Goal: Task Accomplishment & Management: Use online tool/utility

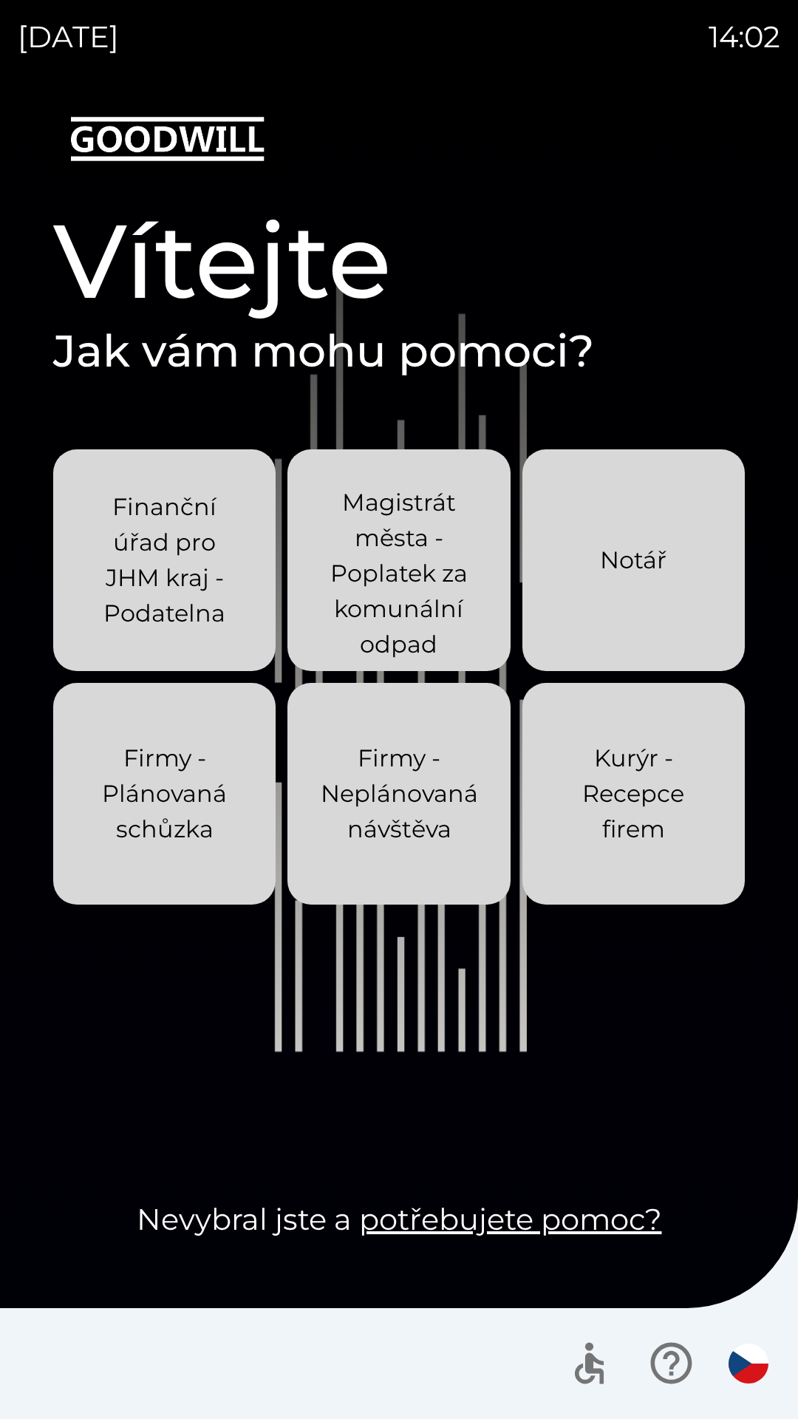
click at [416, 542] on p "Magistrát města - Poplatek za komunální odpad" at bounding box center [399, 573] width 152 height 177
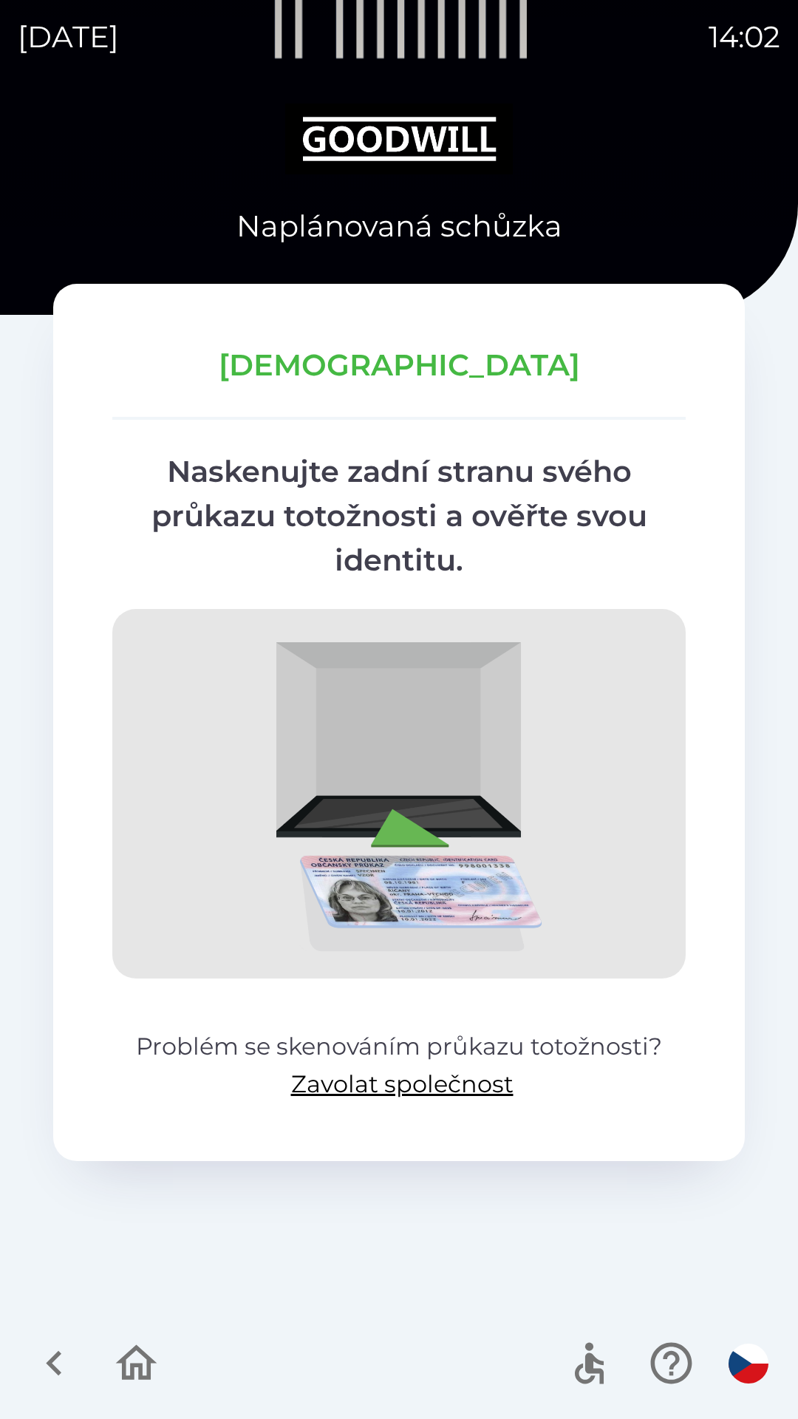
click at [664, 1363] on icon "button" at bounding box center [672, 1364] width 50 height 50
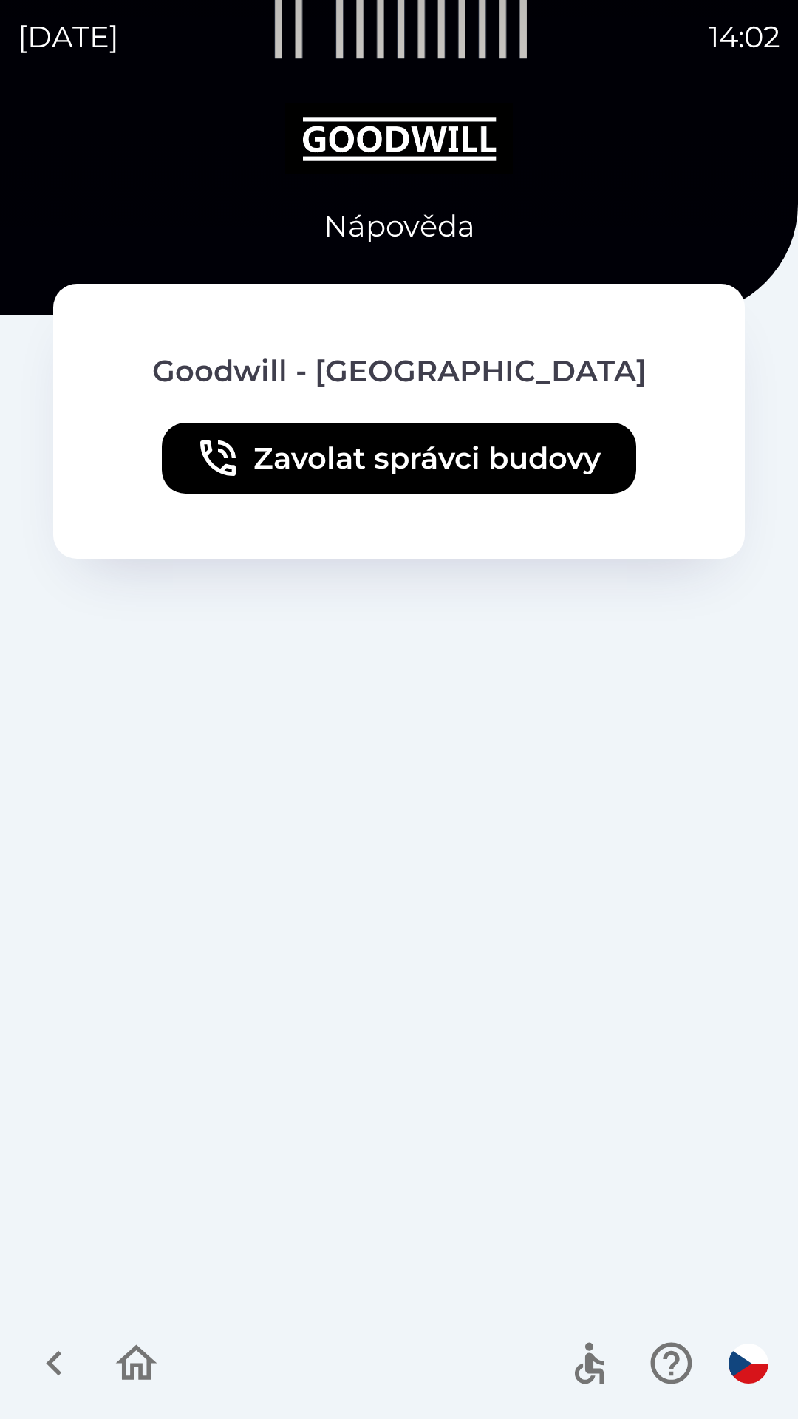
click at [55, 1373] on icon "button" at bounding box center [55, 1364] width 50 height 50
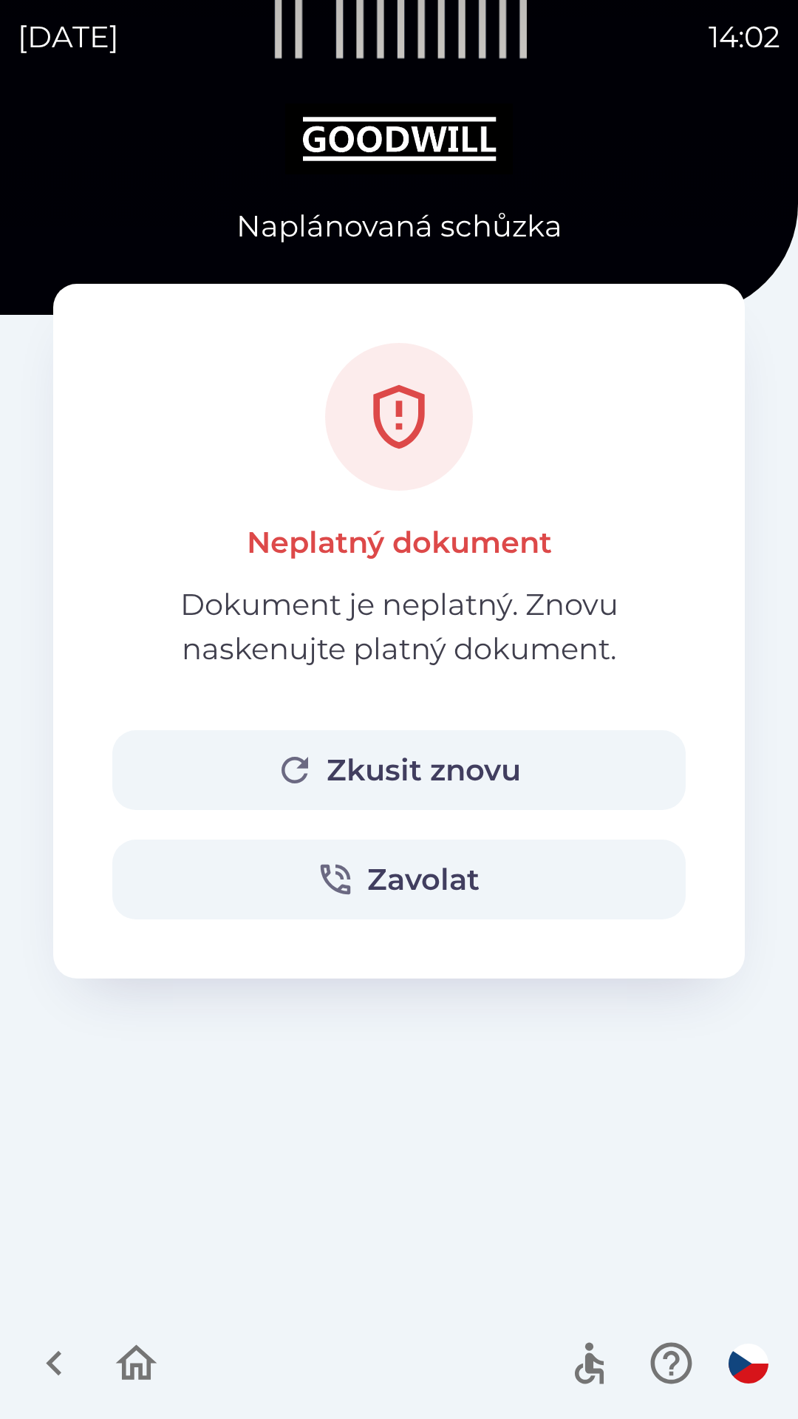
click at [135, 1369] on icon "button" at bounding box center [137, 1364] width 50 height 50
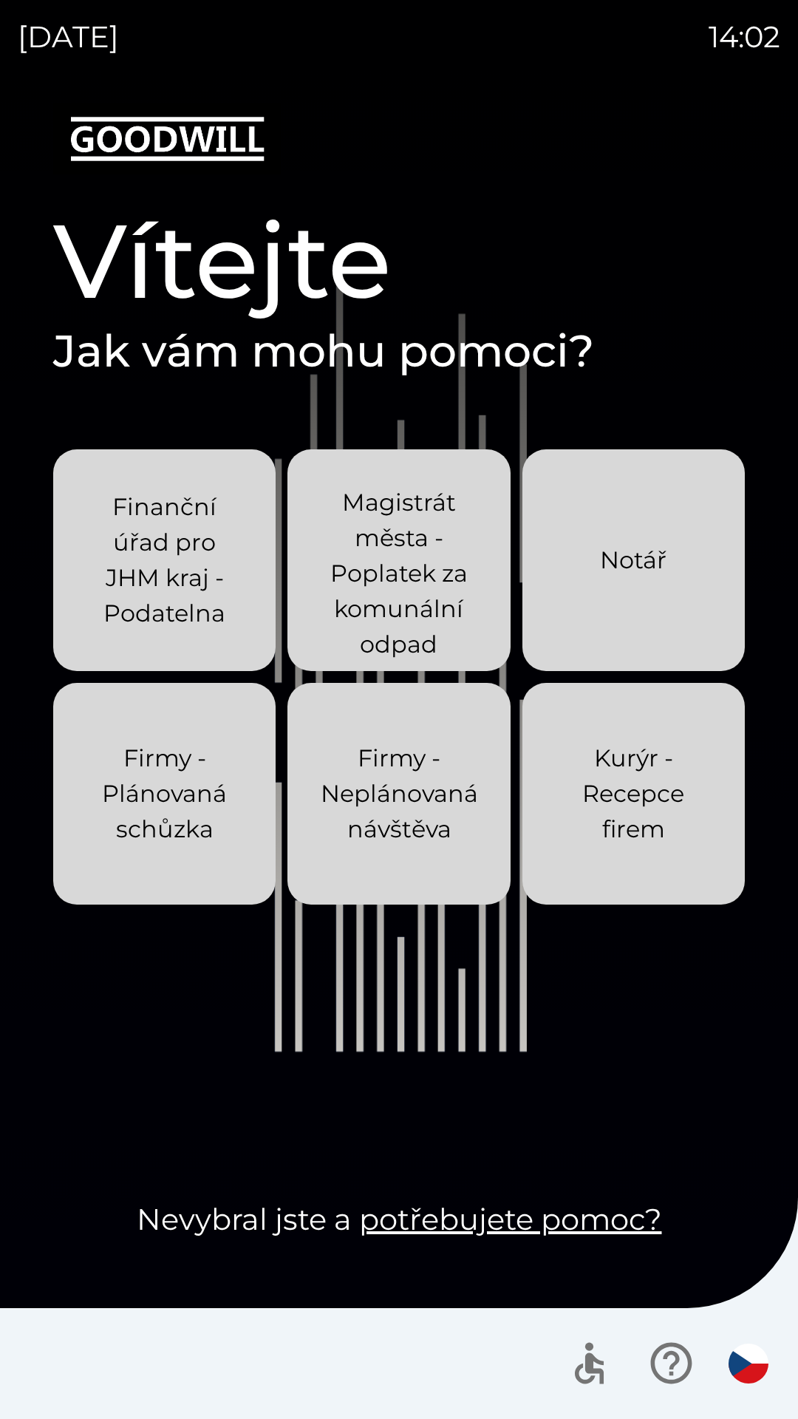
click at [669, 1383] on icon "button" at bounding box center [671, 1363] width 41 height 41
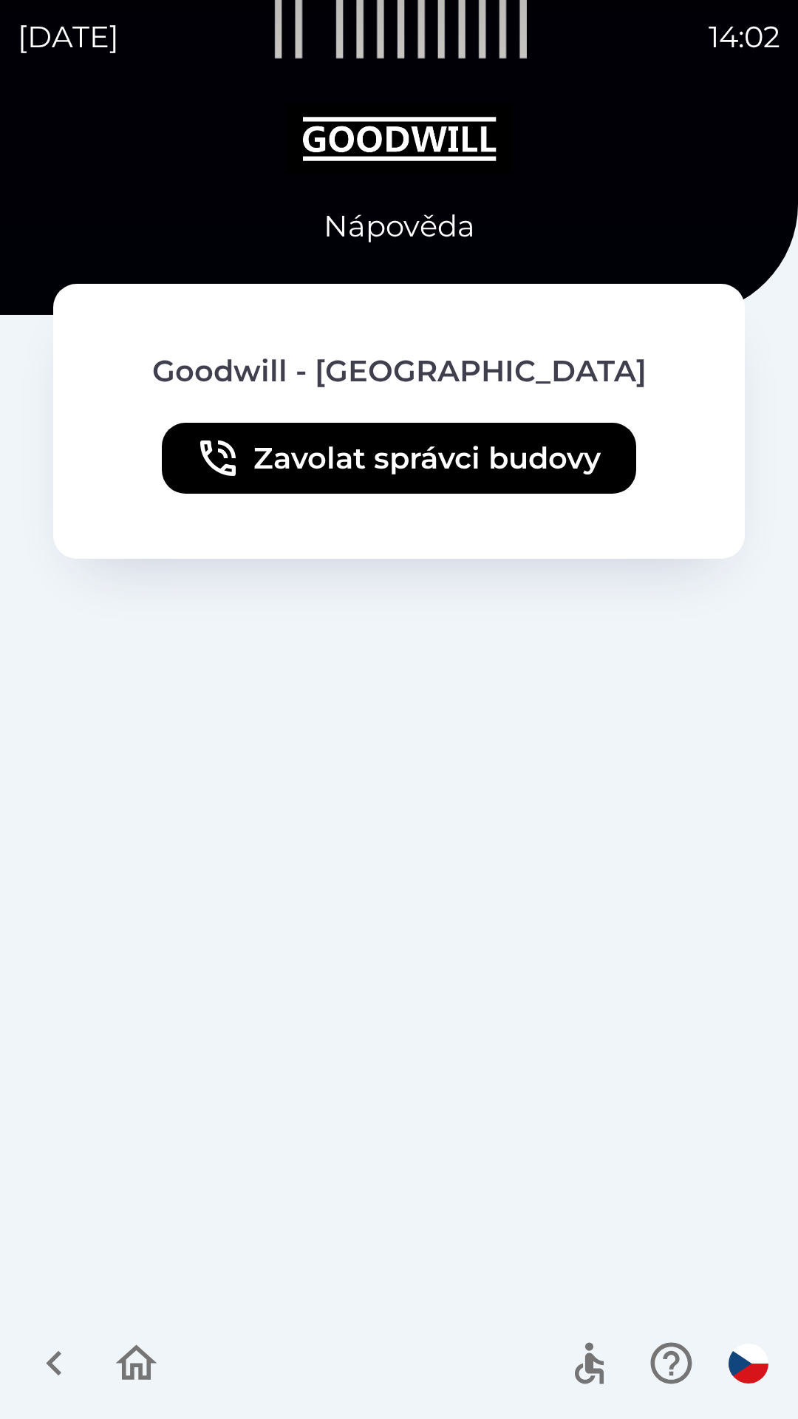
click at [130, 1373] on icon "button" at bounding box center [137, 1364] width 50 height 50
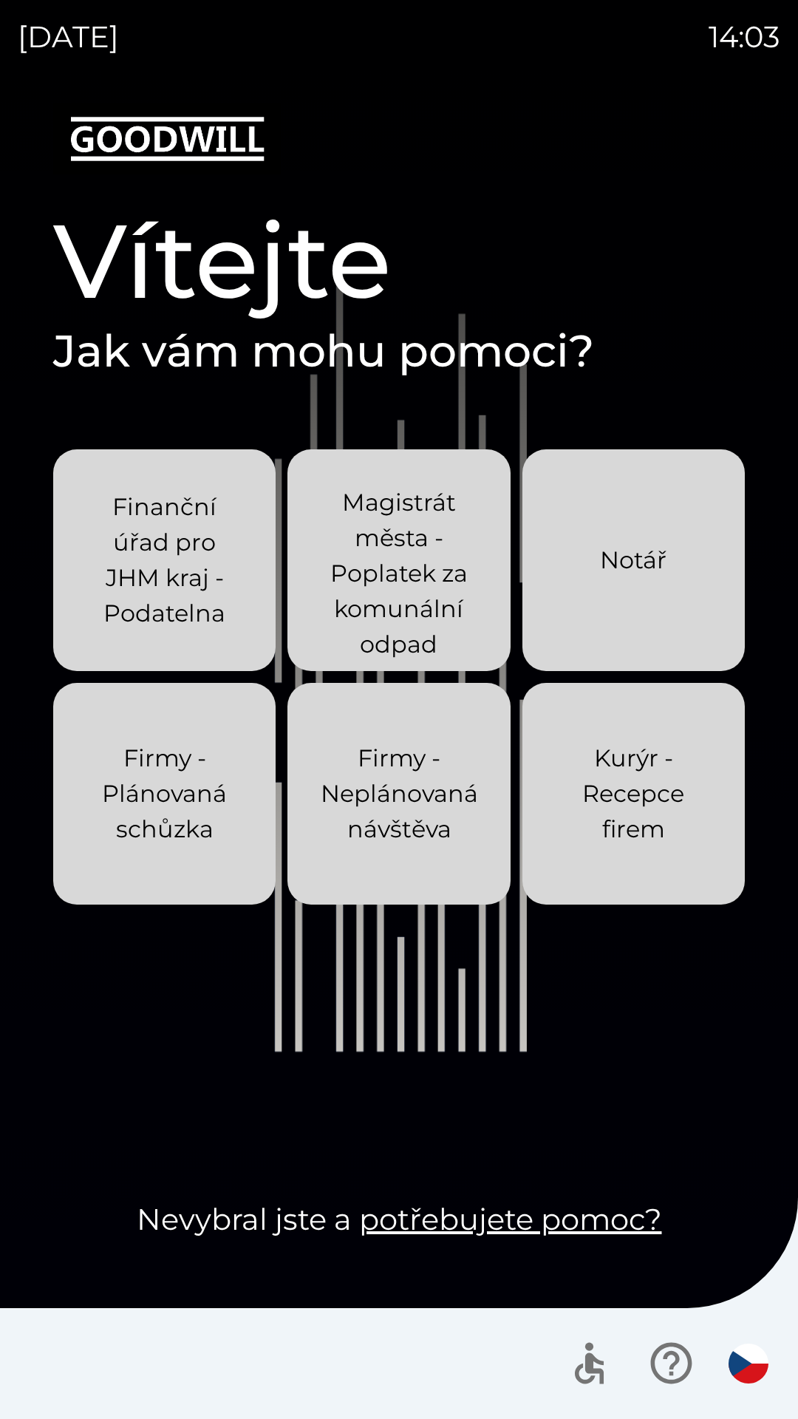
click at [406, 558] on p "Magistrát města - Poplatek za komunální odpad" at bounding box center [399, 573] width 152 height 177
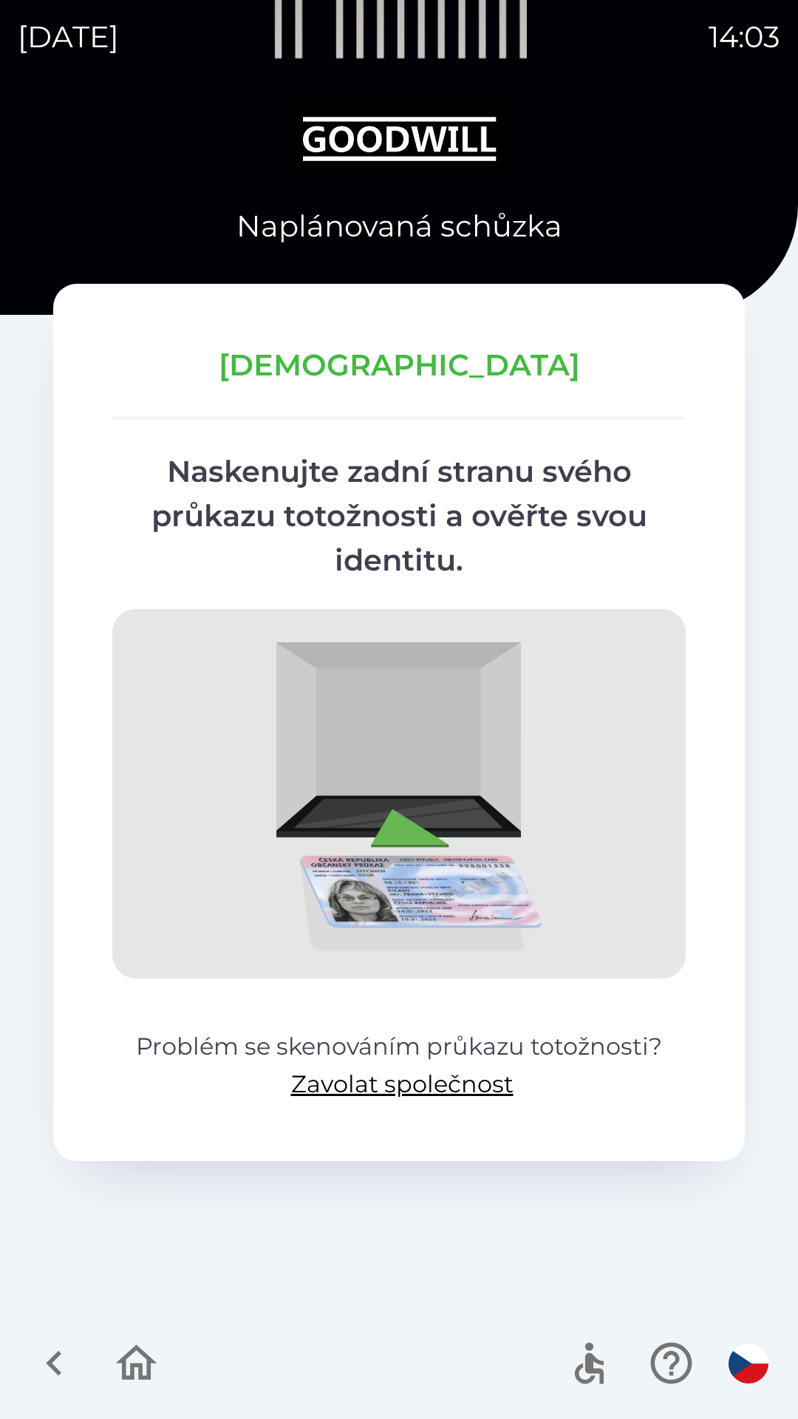
click at [149, 1370] on icon "button" at bounding box center [136, 1363] width 41 height 35
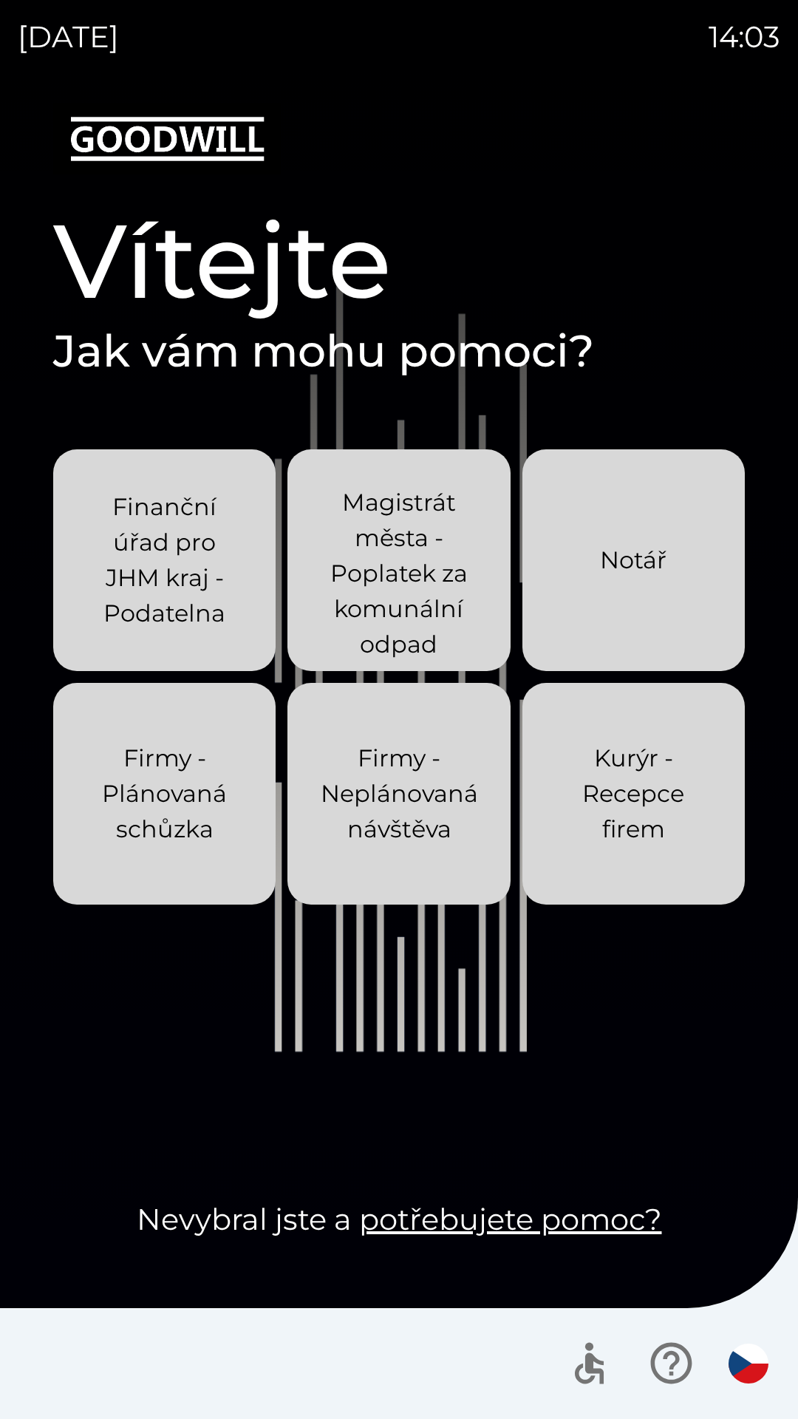
click at [635, 784] on p "Kurýr - Recepce firem" at bounding box center [634, 794] width 152 height 106
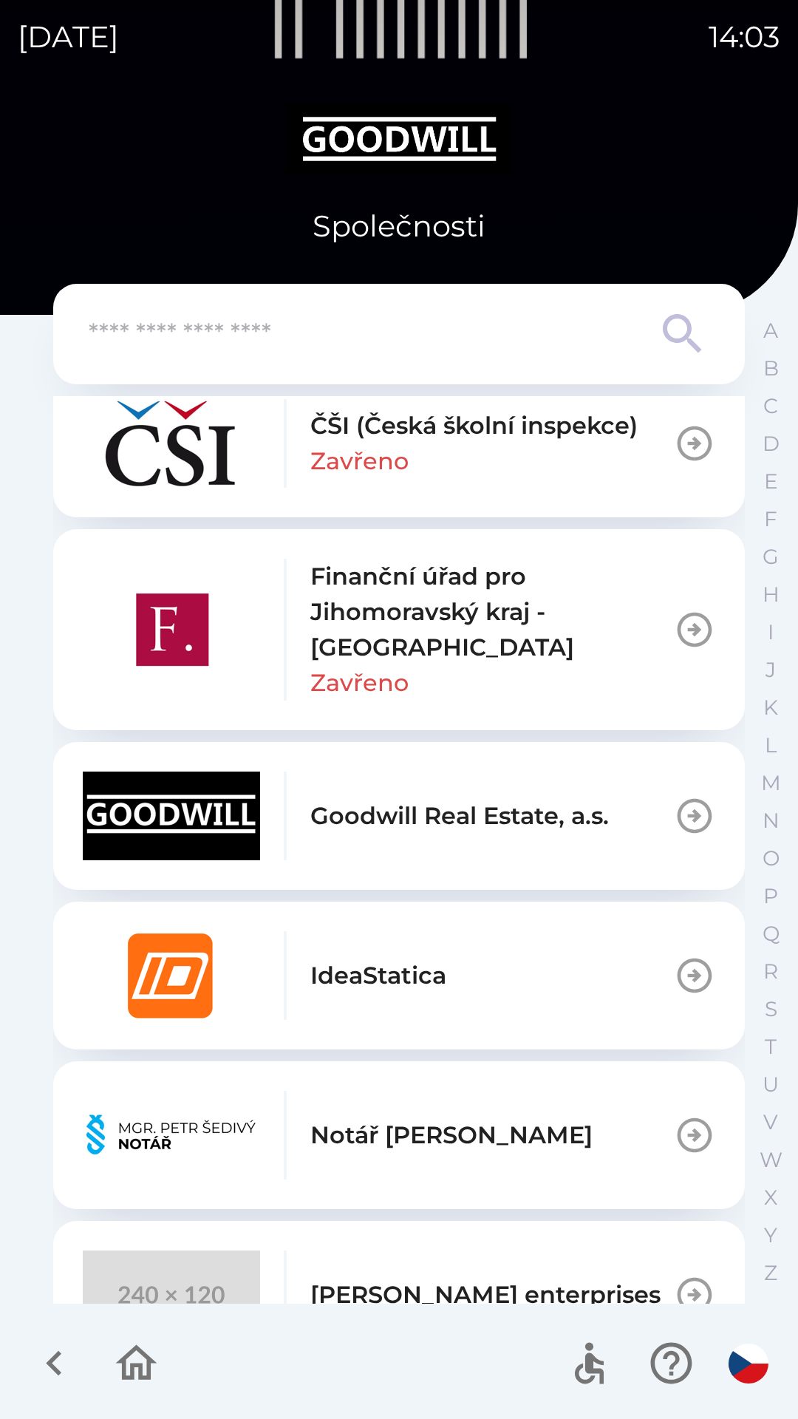
scroll to position [532, 0]
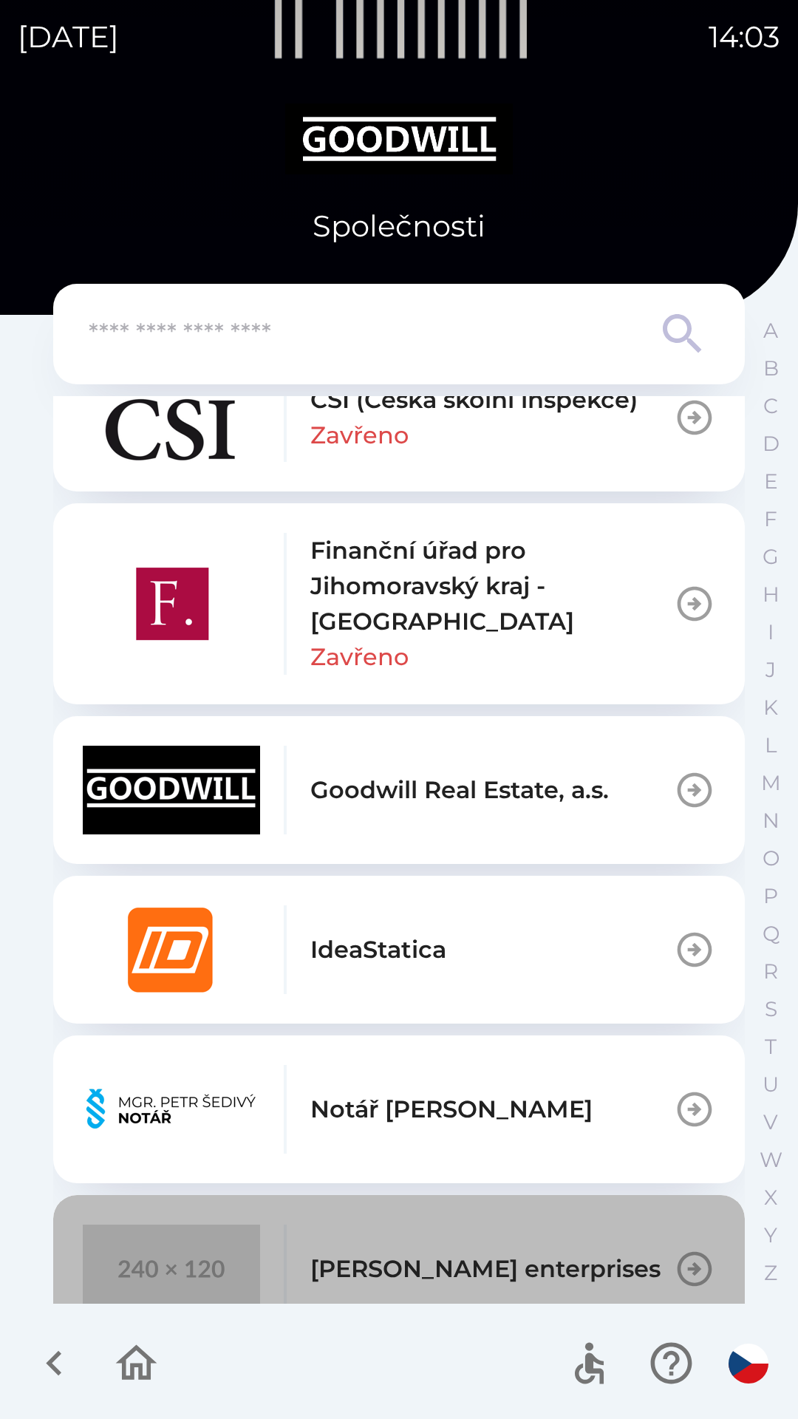
click at [444, 1255] on p "[PERSON_NAME] enterprises" at bounding box center [486, 1269] width 350 height 35
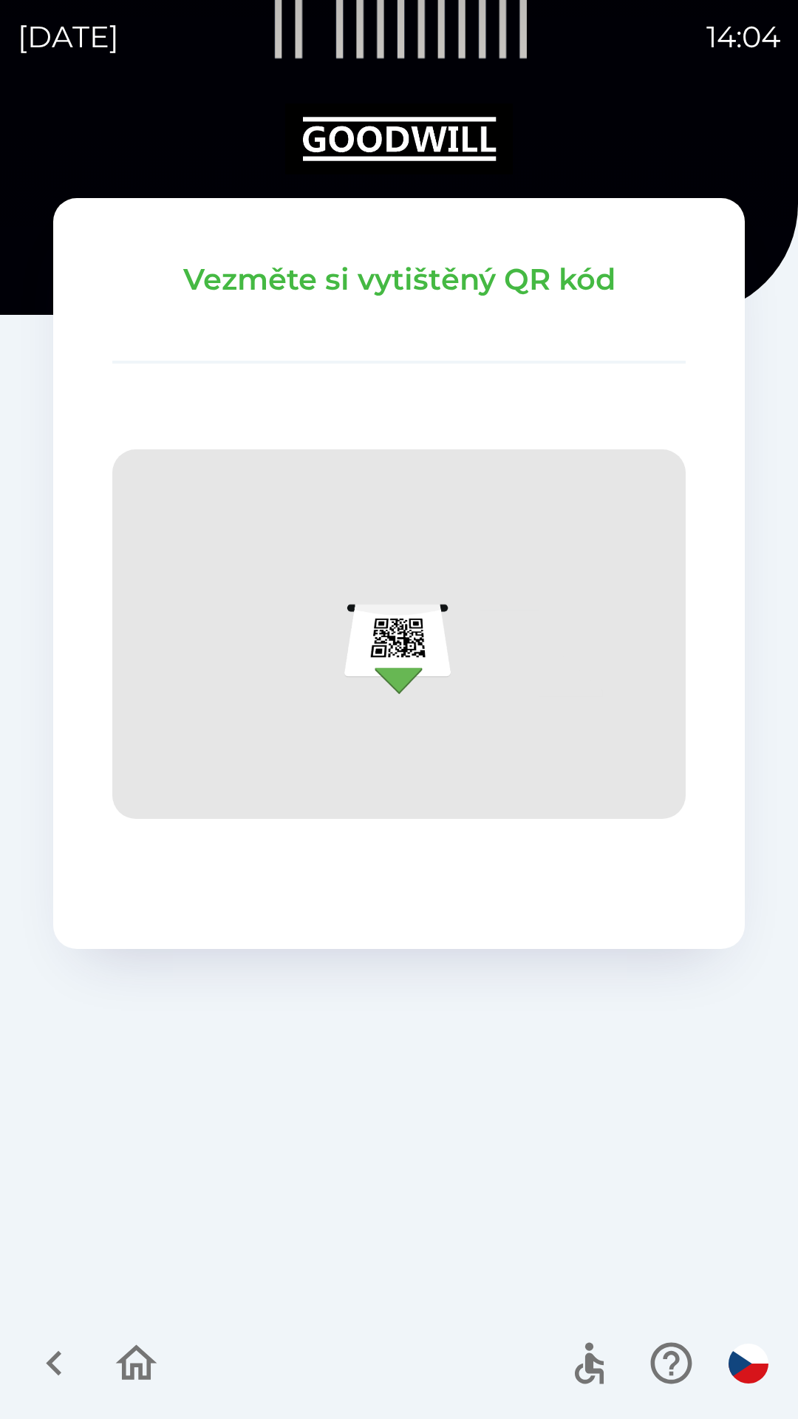
click at [133, 1368] on icon "button" at bounding box center [136, 1363] width 41 height 35
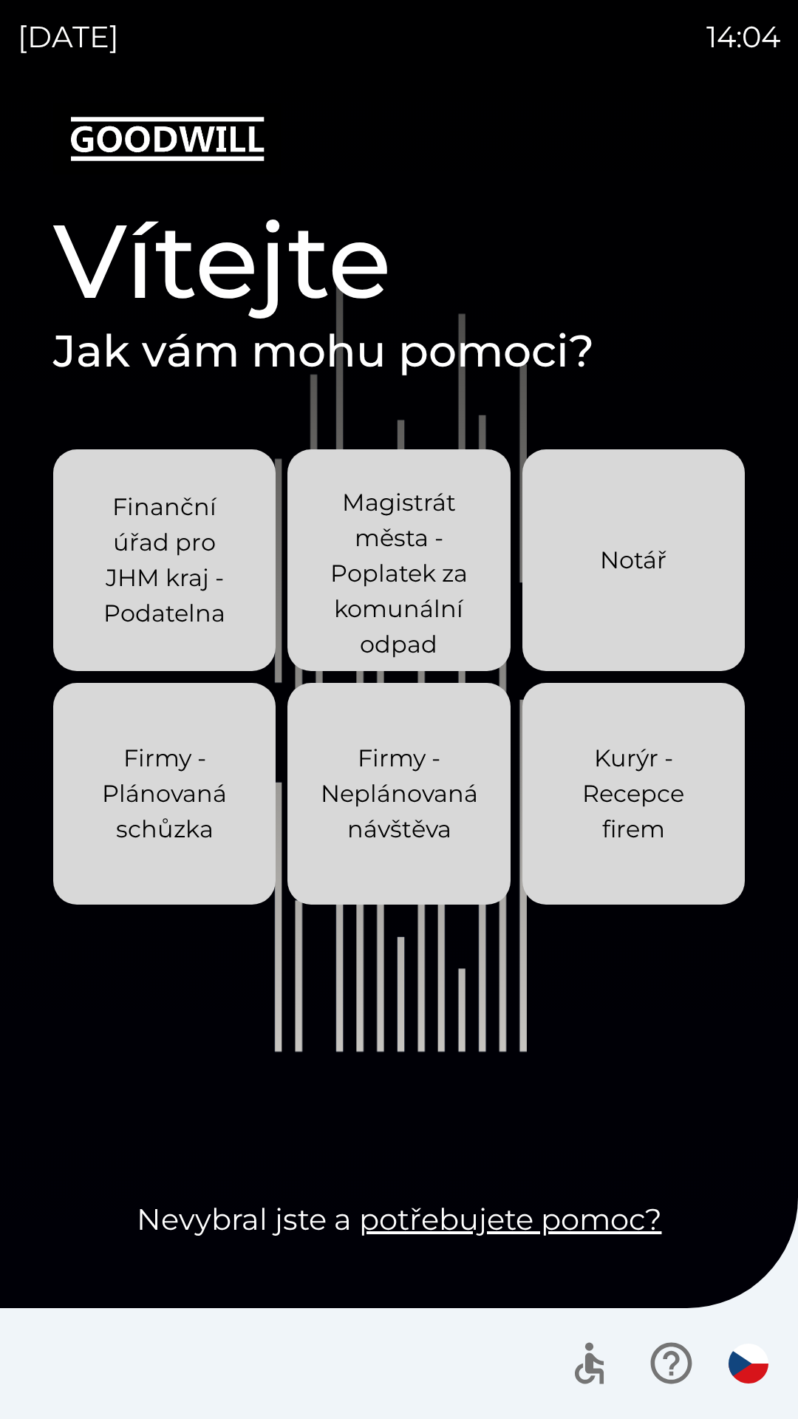
click at [631, 827] on p "Kurýr - Recepce firem" at bounding box center [634, 794] width 152 height 106
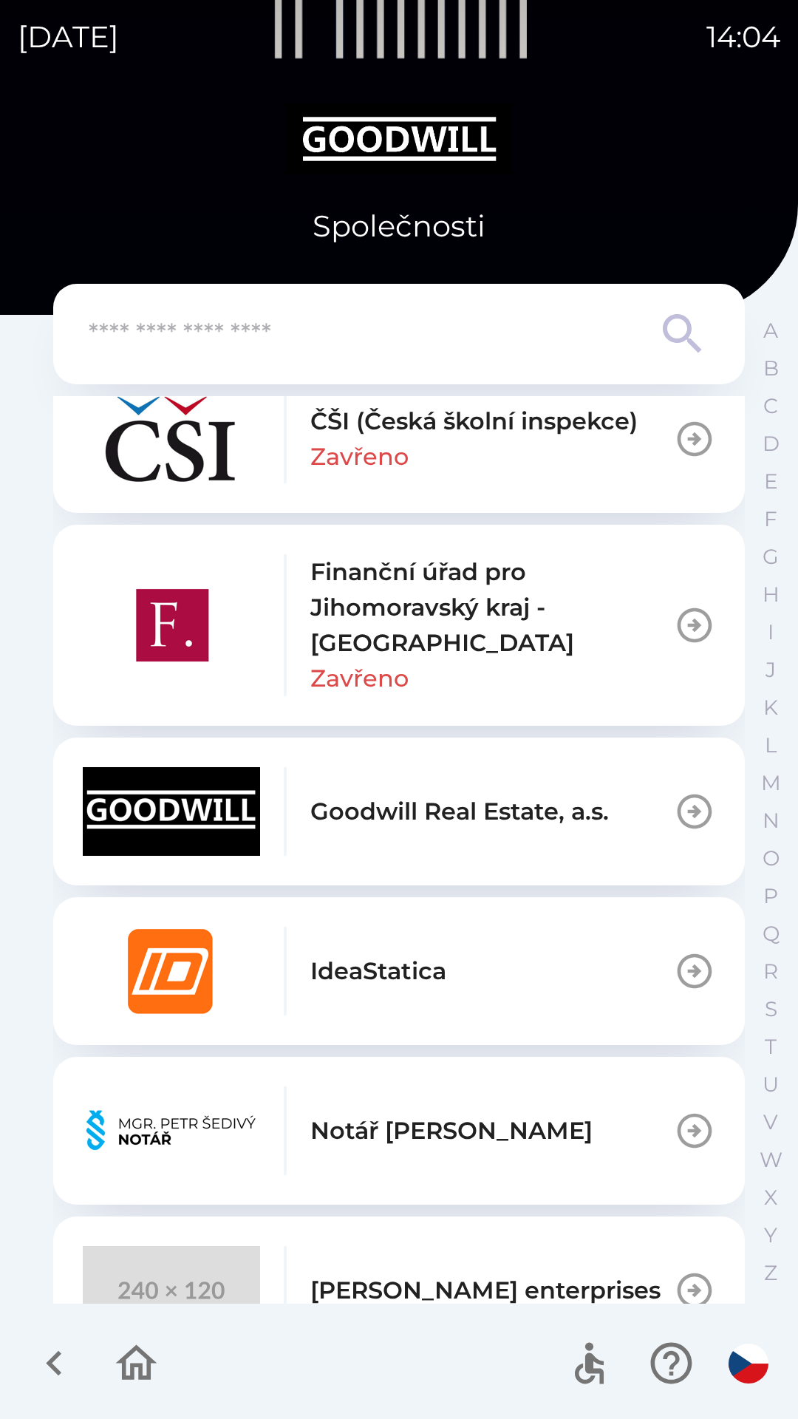
scroll to position [586, 0]
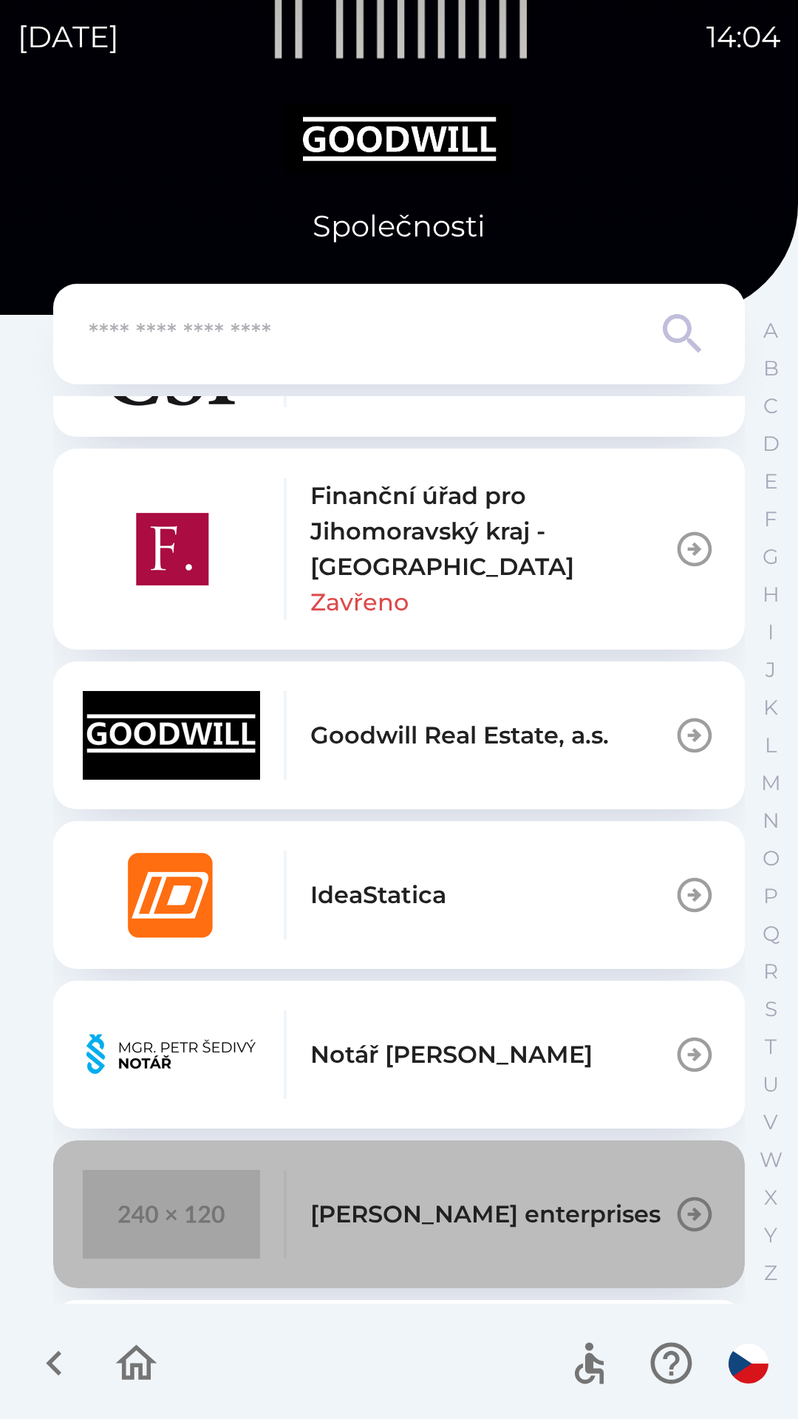
click at [405, 1224] on p "[PERSON_NAME] enterprises" at bounding box center [486, 1214] width 350 height 35
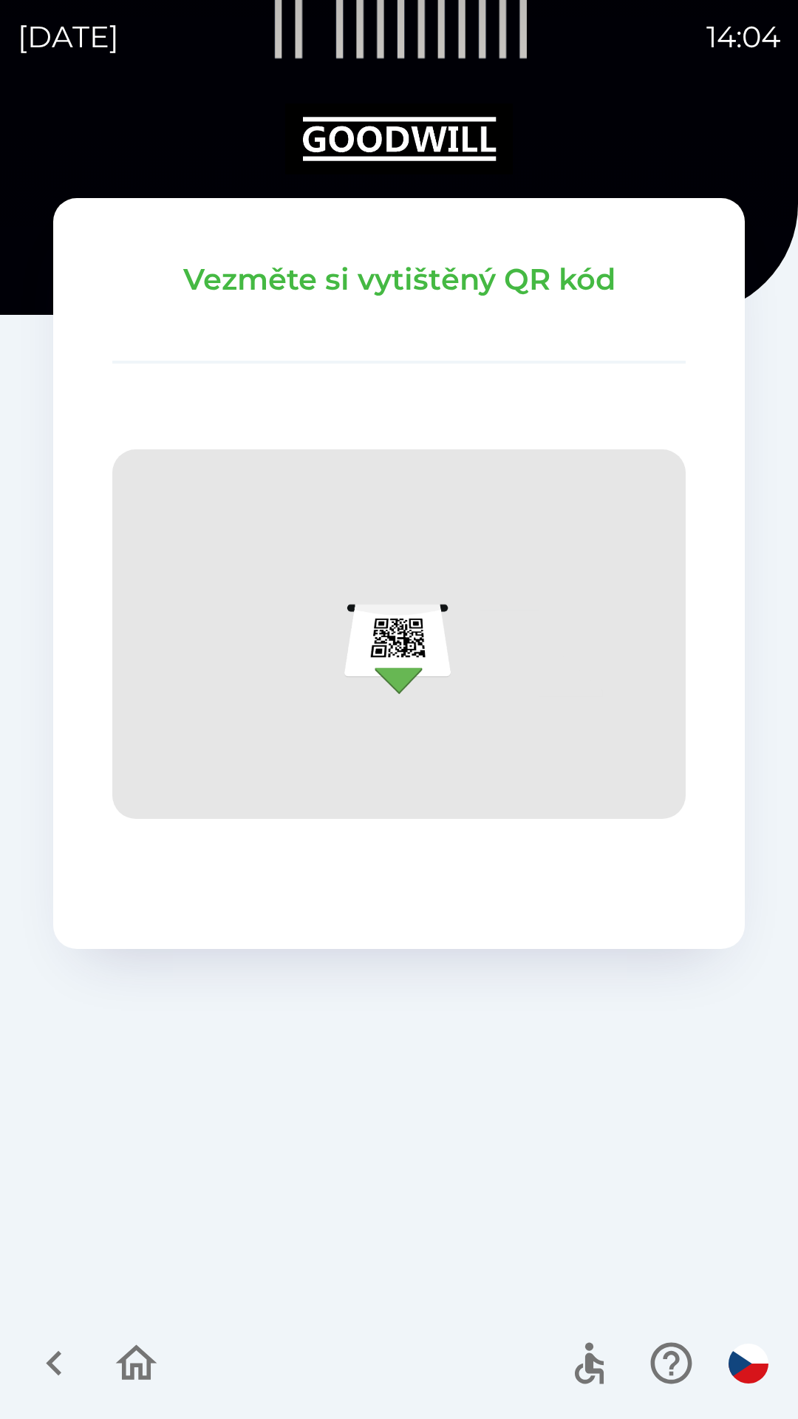
click at [136, 1370] on icon "button" at bounding box center [137, 1364] width 50 height 50
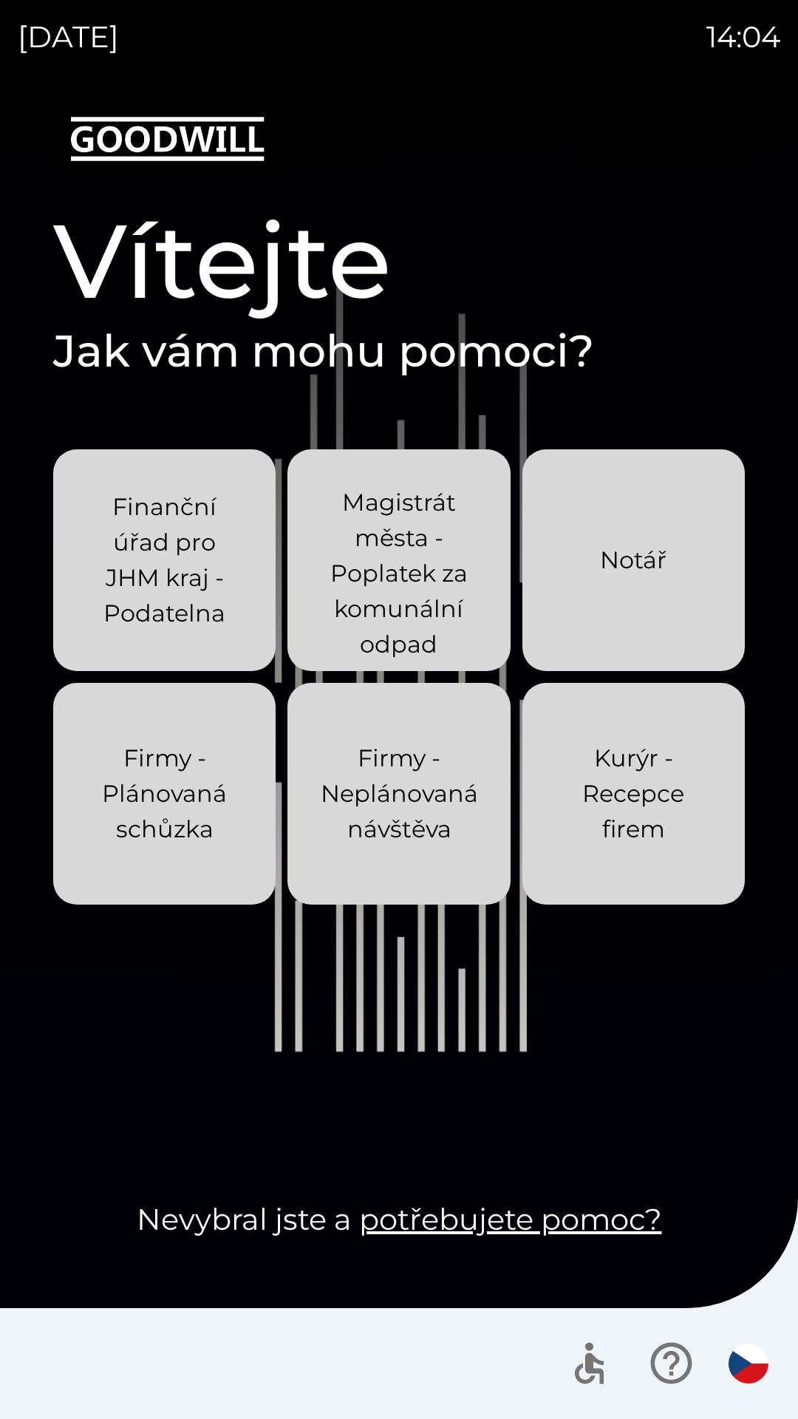
click at [675, 814] on p "Kurýr - Recepce firem" at bounding box center [634, 794] width 152 height 106
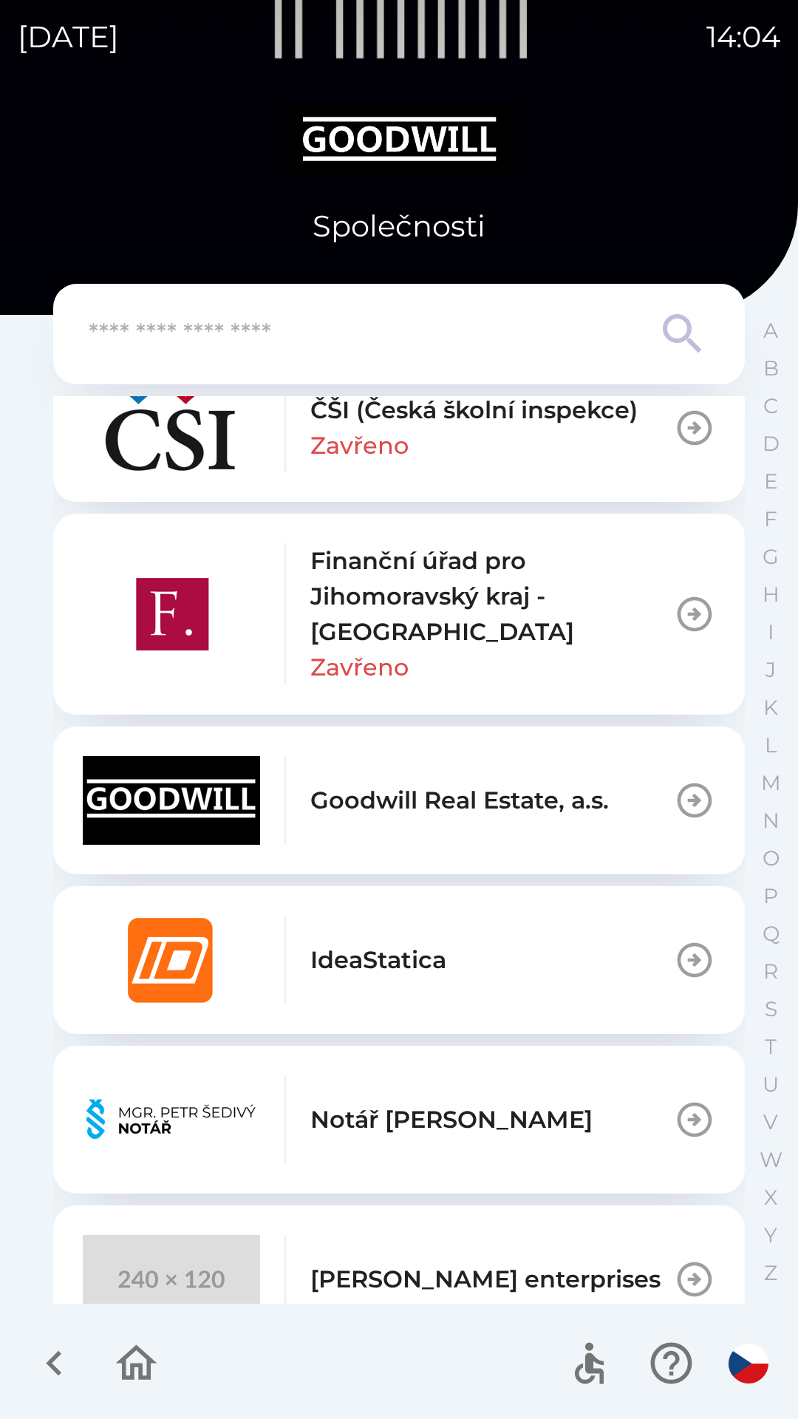
scroll to position [531, 0]
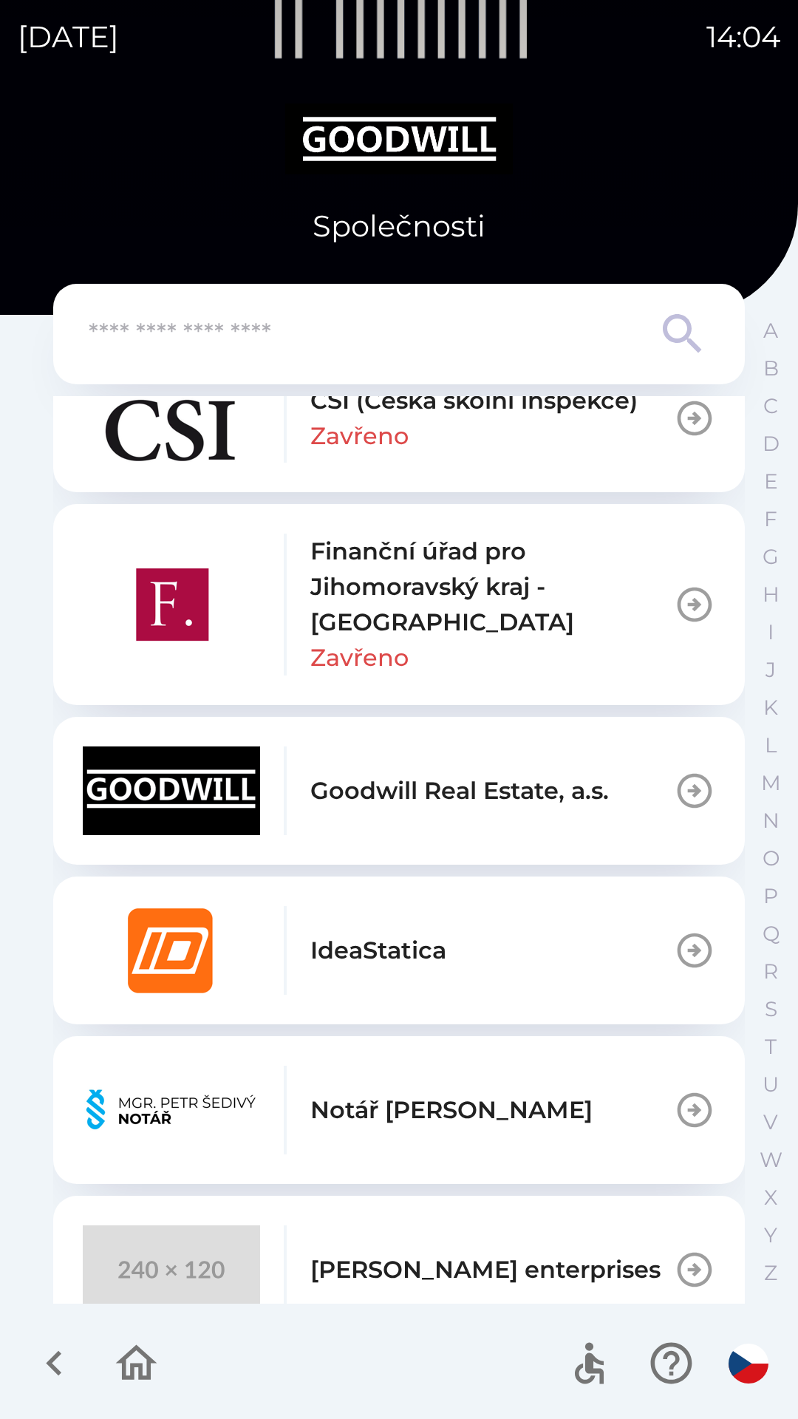
click at [415, 1240] on div "[PERSON_NAME] enterprises" at bounding box center [372, 1270] width 578 height 89
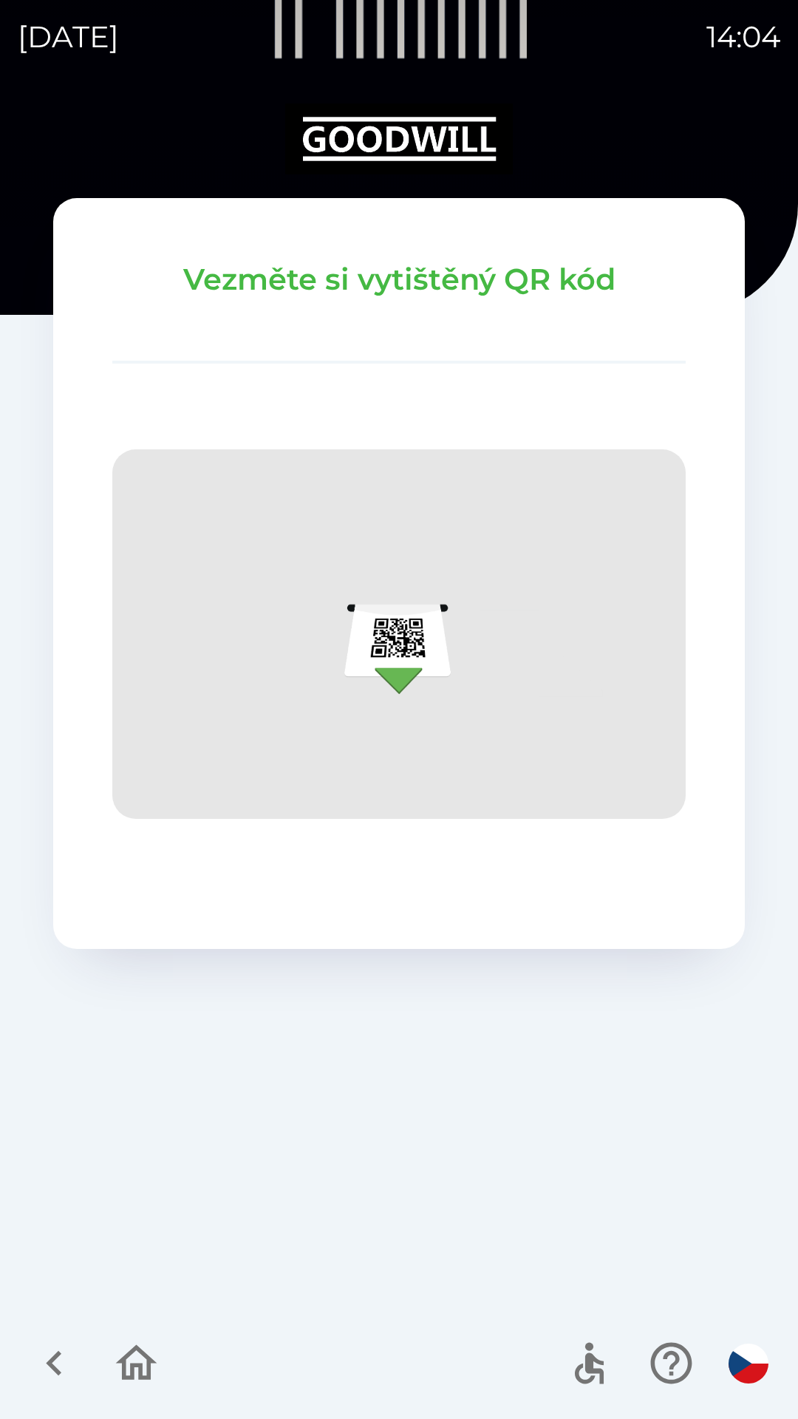
click at [151, 1337] on button "button" at bounding box center [136, 1363] width 61 height 61
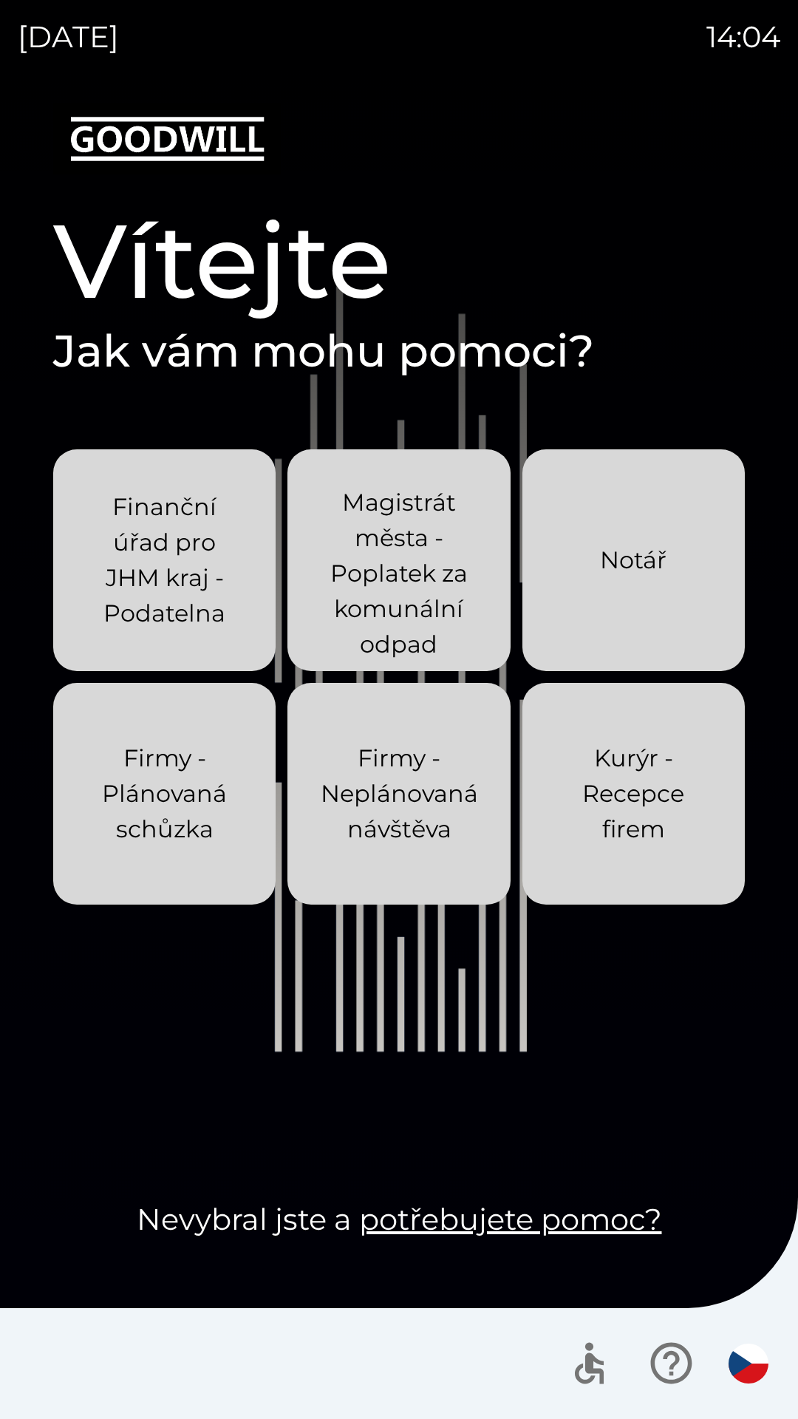
click at [135, 1373] on div at bounding box center [399, 1364] width 798 height 111
click at [643, 827] on p "Kurýr - Recepce firem" at bounding box center [634, 794] width 152 height 106
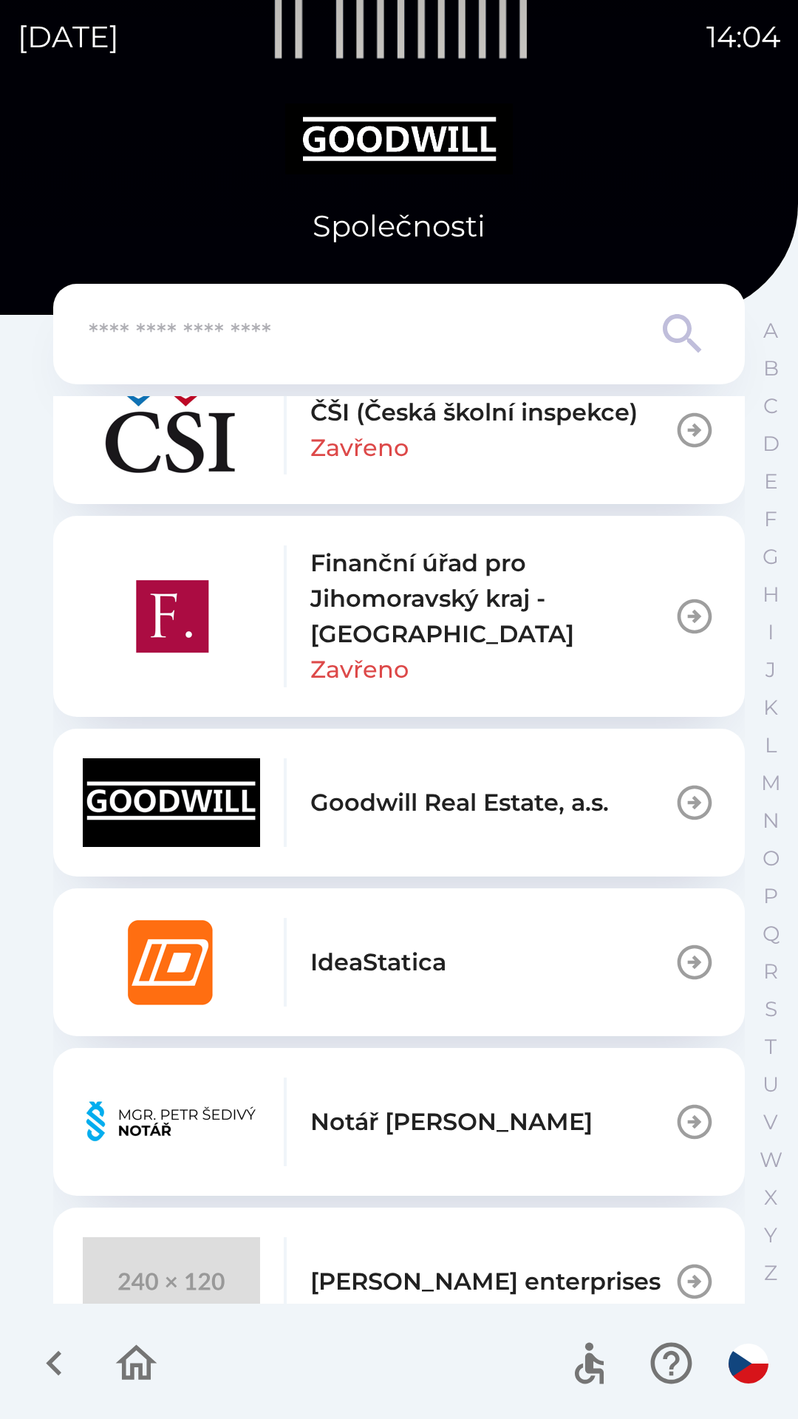
scroll to position [520, 0]
click at [363, 1269] on p "[PERSON_NAME] enterprises" at bounding box center [486, 1280] width 350 height 35
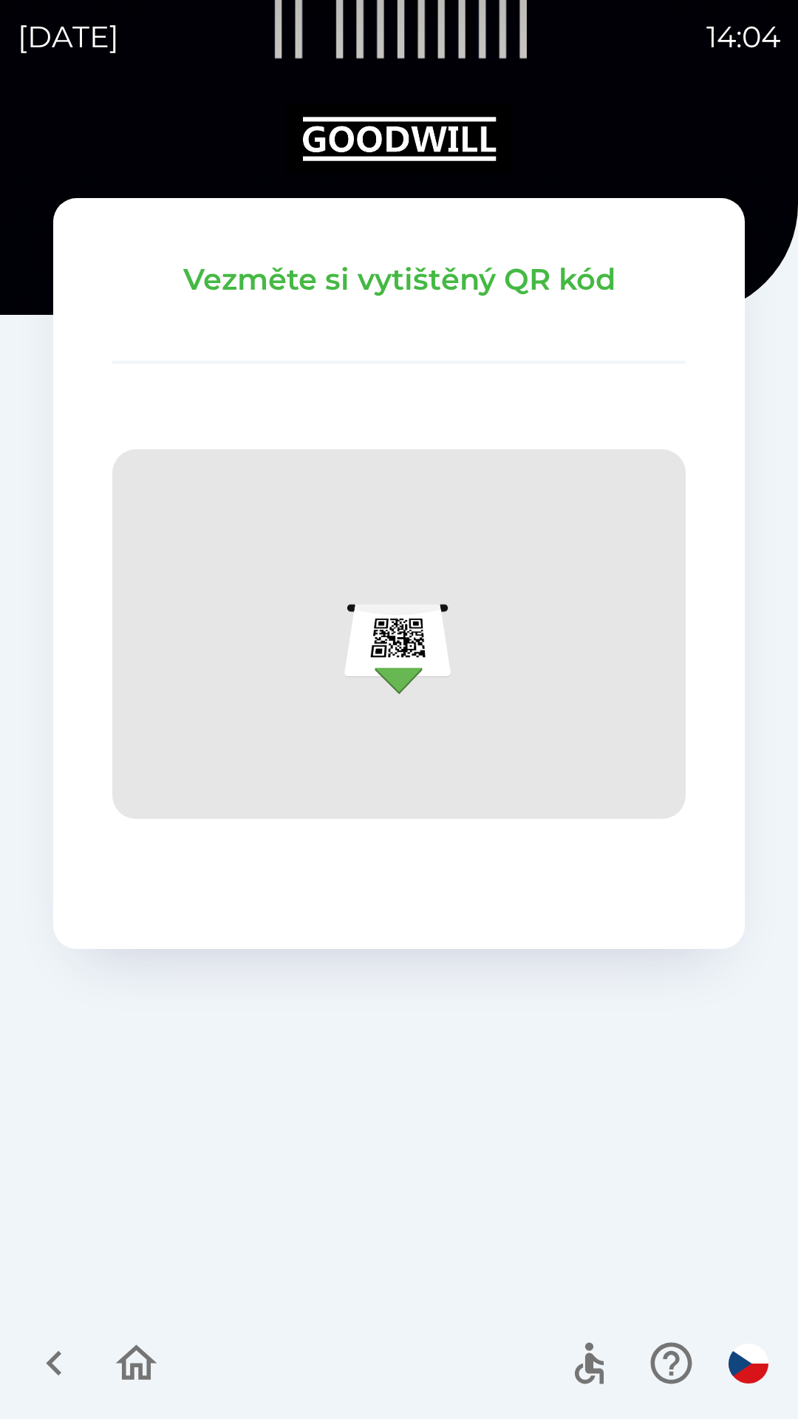
click at [136, 1363] on icon "button" at bounding box center [137, 1364] width 50 height 50
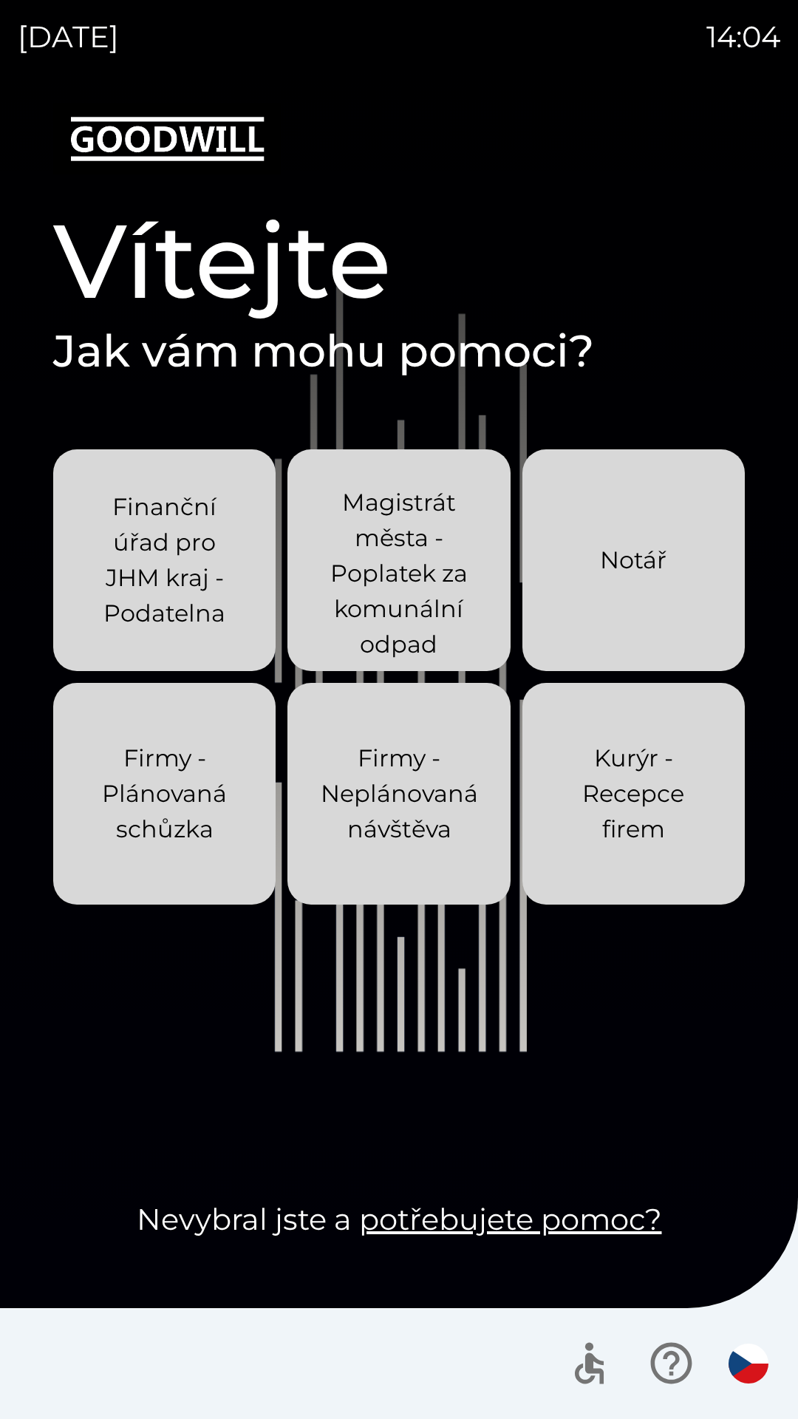
click at [649, 826] on p "Kurýr - Recepce firem" at bounding box center [634, 794] width 152 height 106
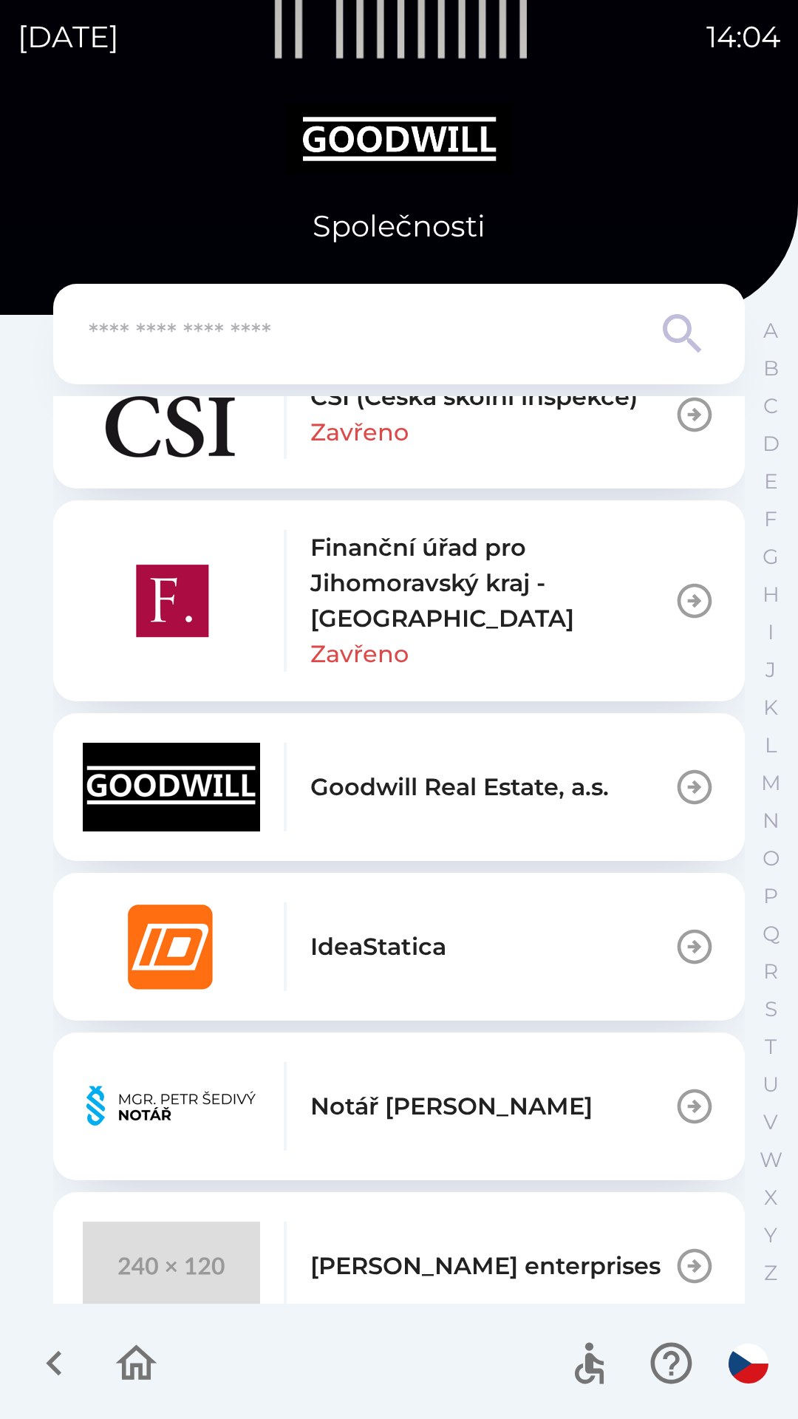
scroll to position [535, 0]
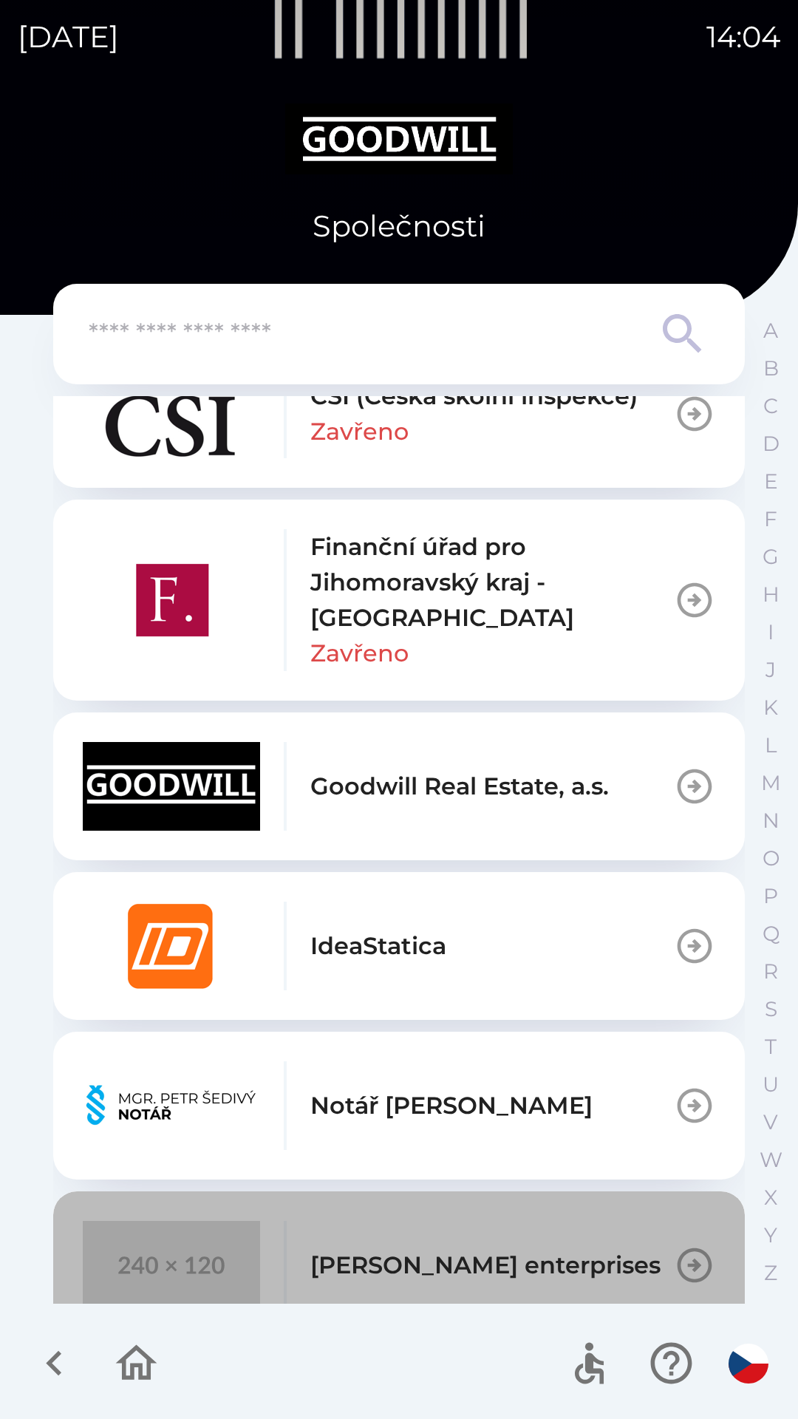
click at [418, 1238] on div "[PERSON_NAME] enterprises" at bounding box center [372, 1265] width 578 height 89
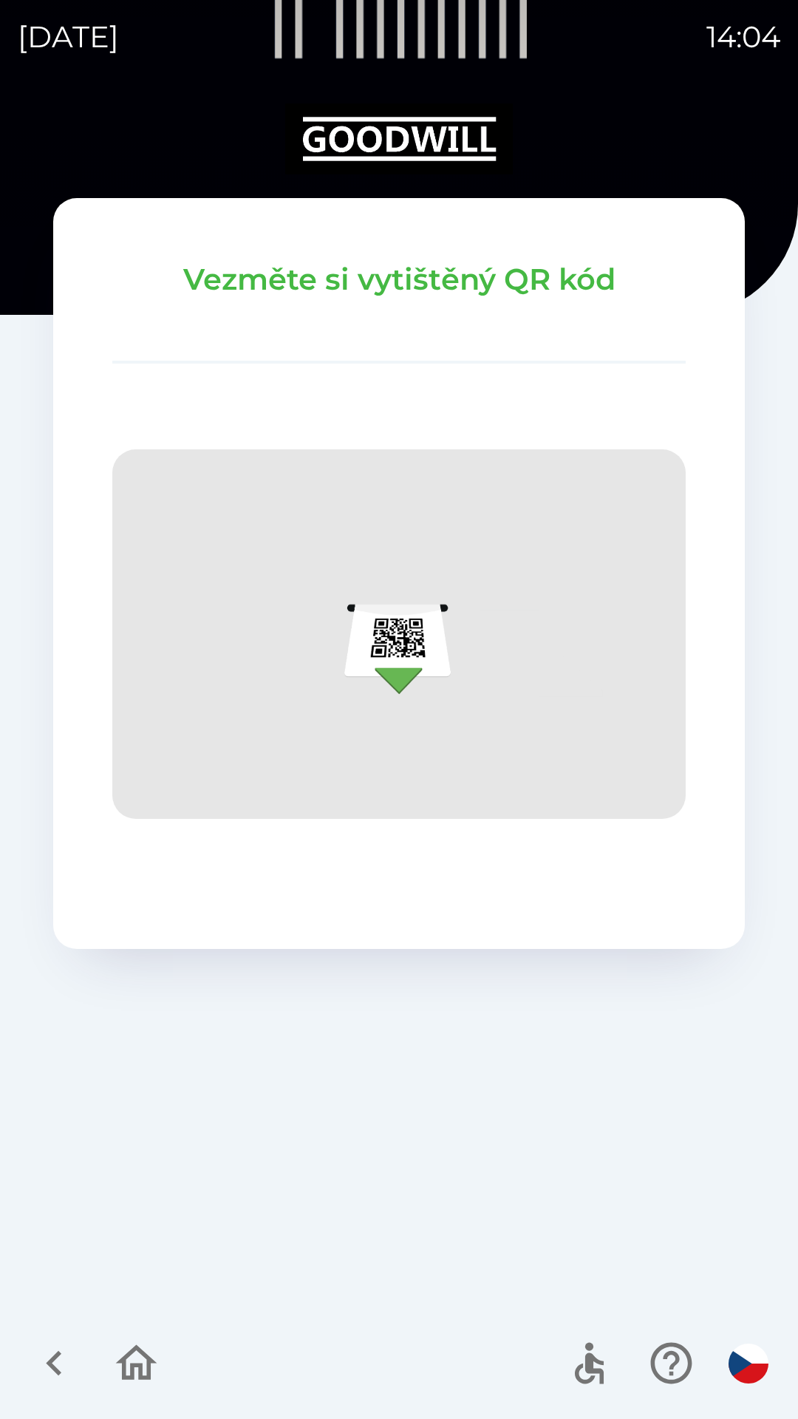
click at [152, 1356] on icon "button" at bounding box center [137, 1364] width 50 height 50
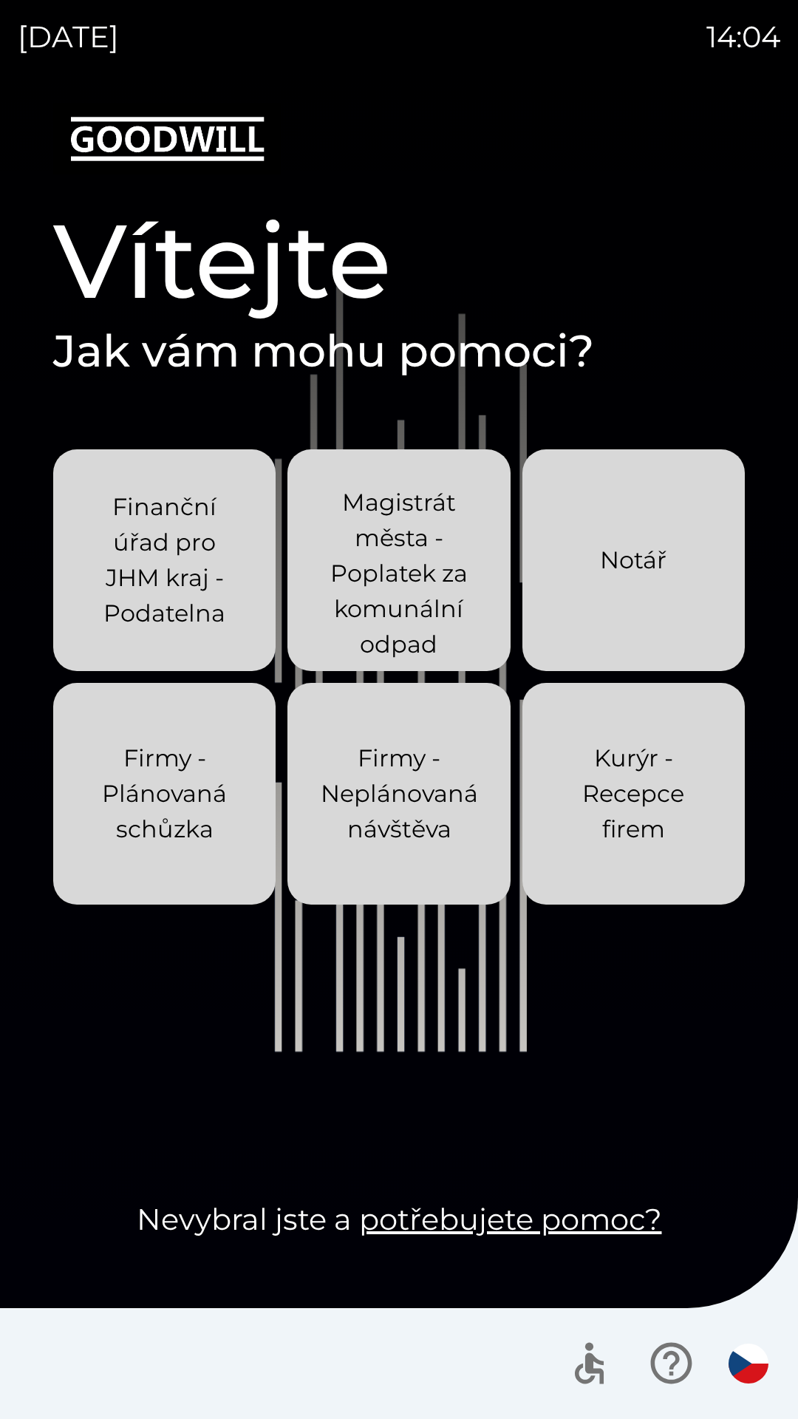
click at [647, 818] on p "Kurýr - Recepce firem" at bounding box center [634, 794] width 152 height 106
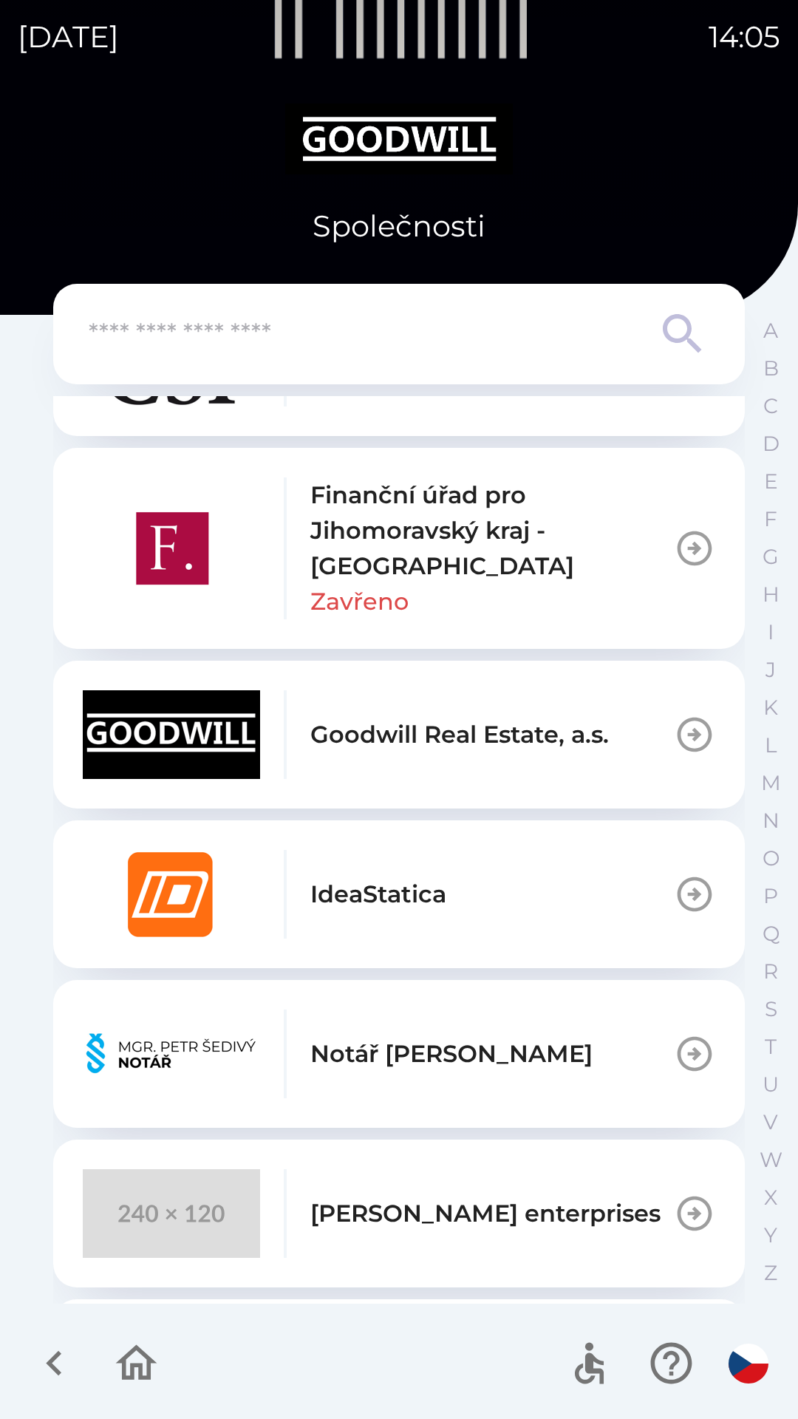
scroll to position [593, 0]
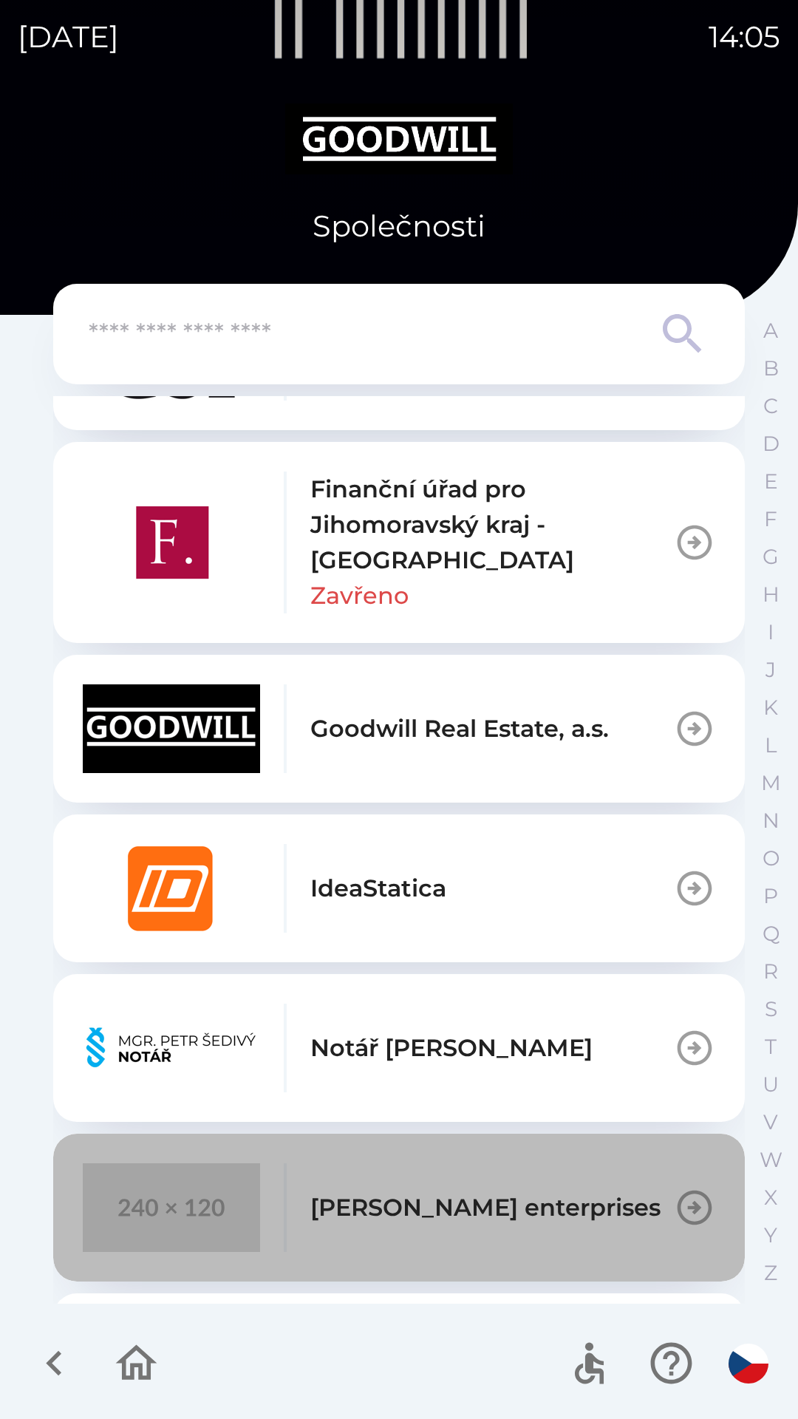
click at [452, 1196] on p "[PERSON_NAME] enterprises" at bounding box center [486, 1207] width 350 height 35
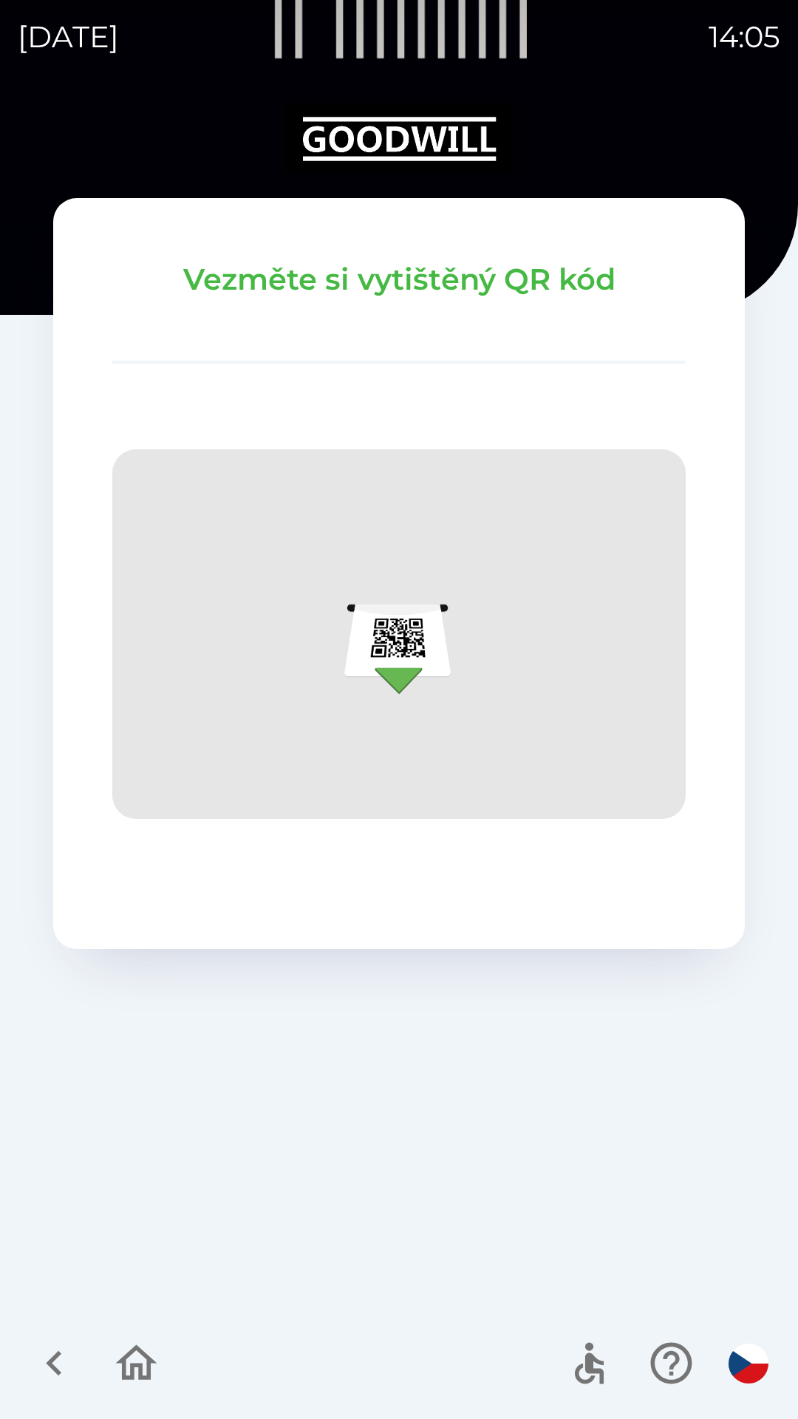
click at [149, 1372] on icon "button" at bounding box center [136, 1363] width 41 height 35
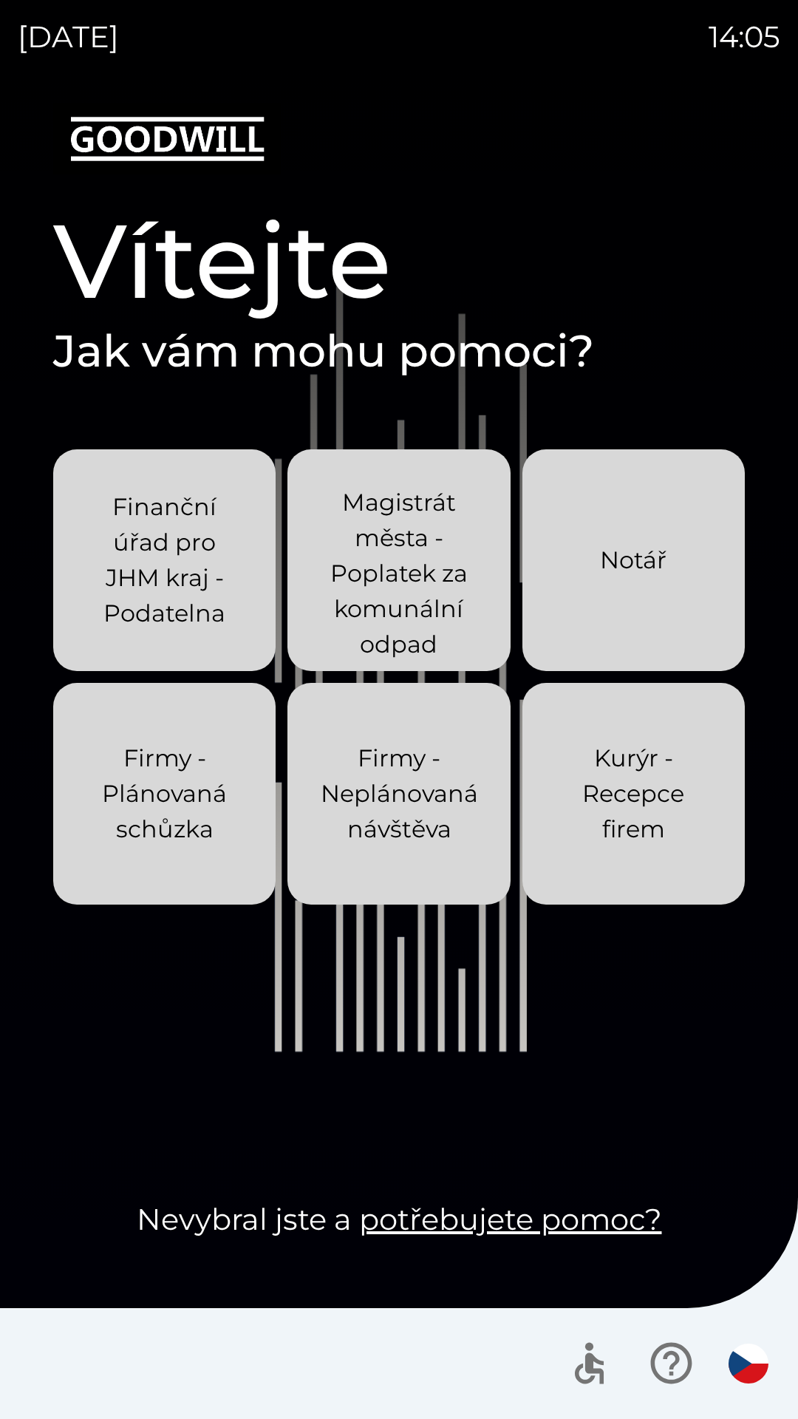
click at [612, 828] on p "Kurýr - Recepce firem" at bounding box center [634, 794] width 152 height 106
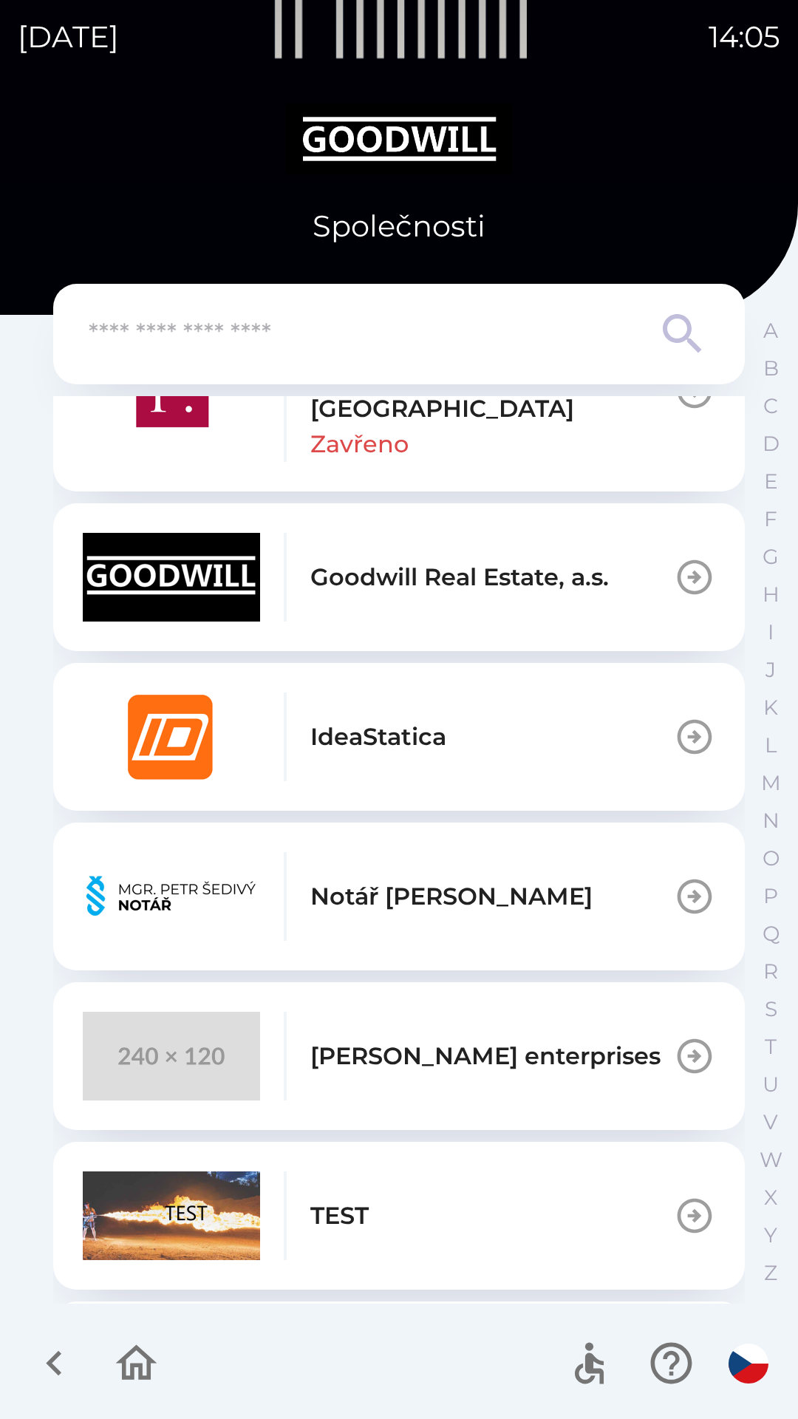
scroll to position [751, 0]
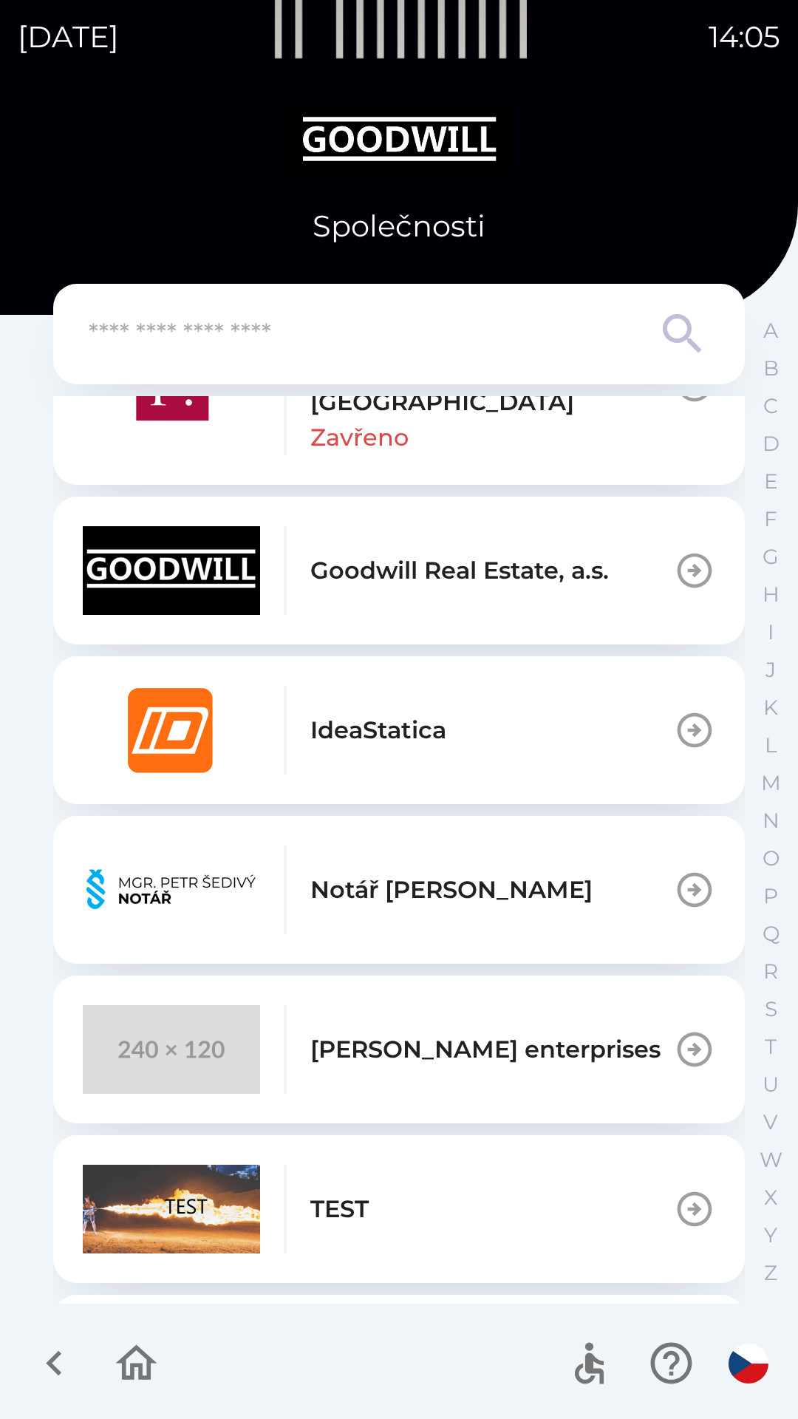
click at [333, 1056] on p "[PERSON_NAME] enterprises" at bounding box center [486, 1049] width 350 height 35
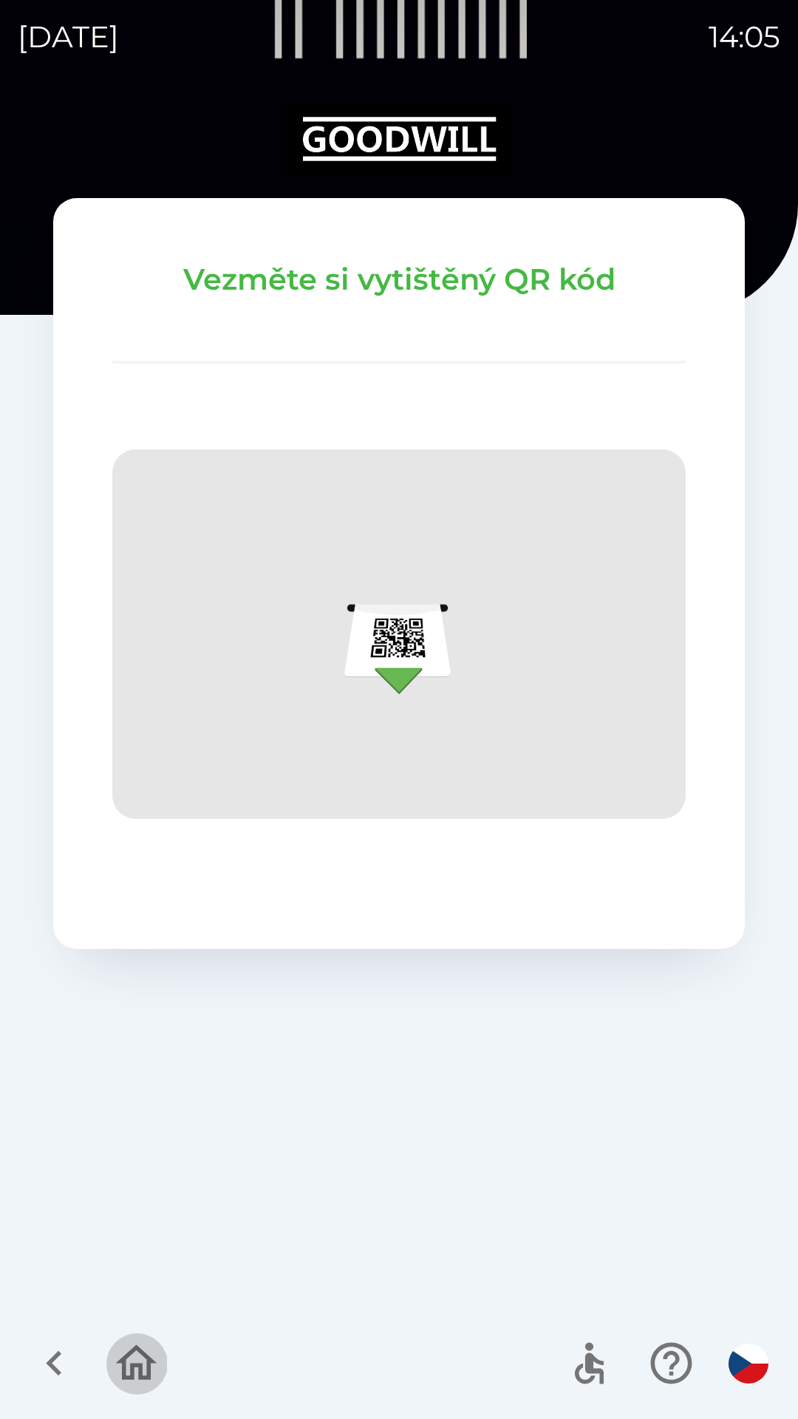
click at [107, 1359] on button "button" at bounding box center [136, 1363] width 61 height 61
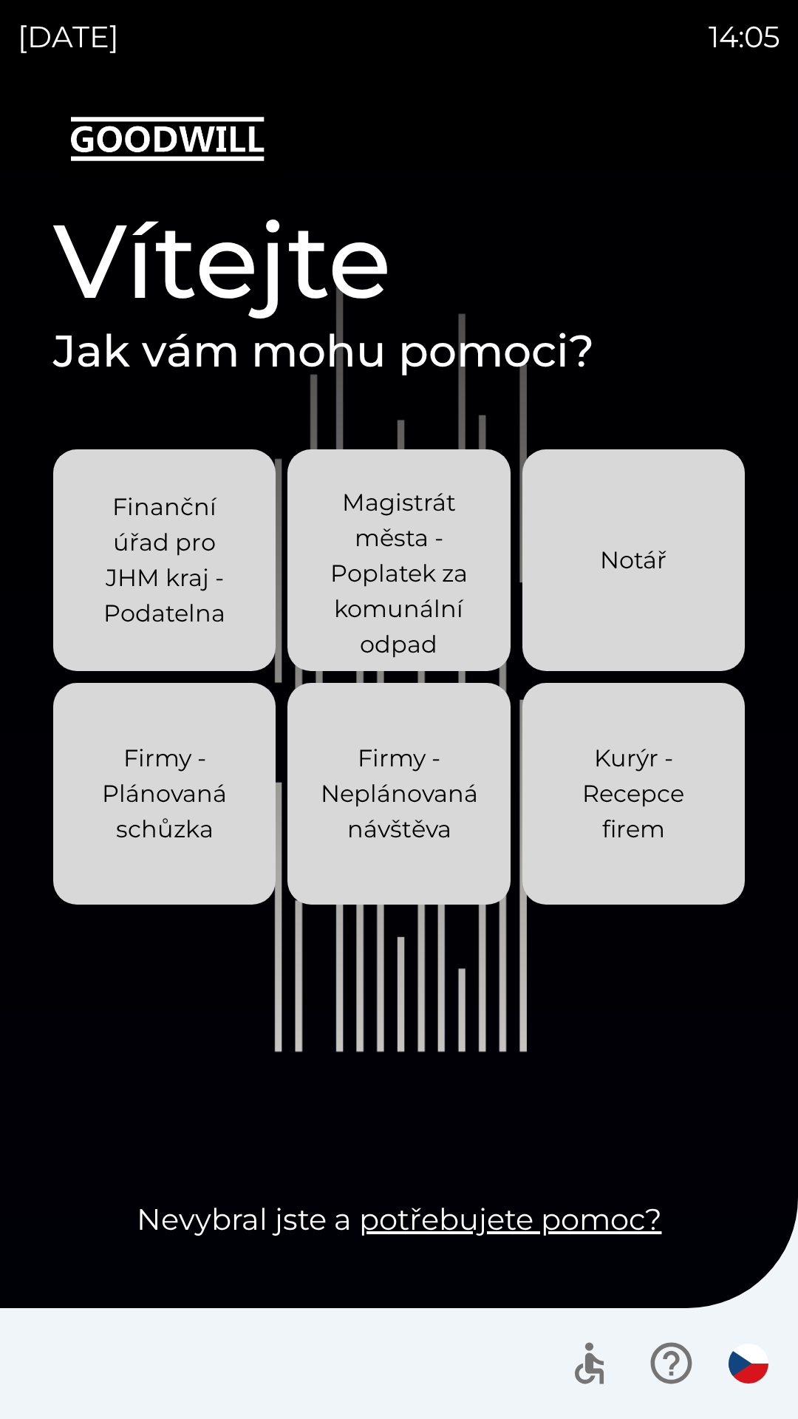
click at [600, 817] on p "Kurýr - Recepce firem" at bounding box center [634, 794] width 152 height 106
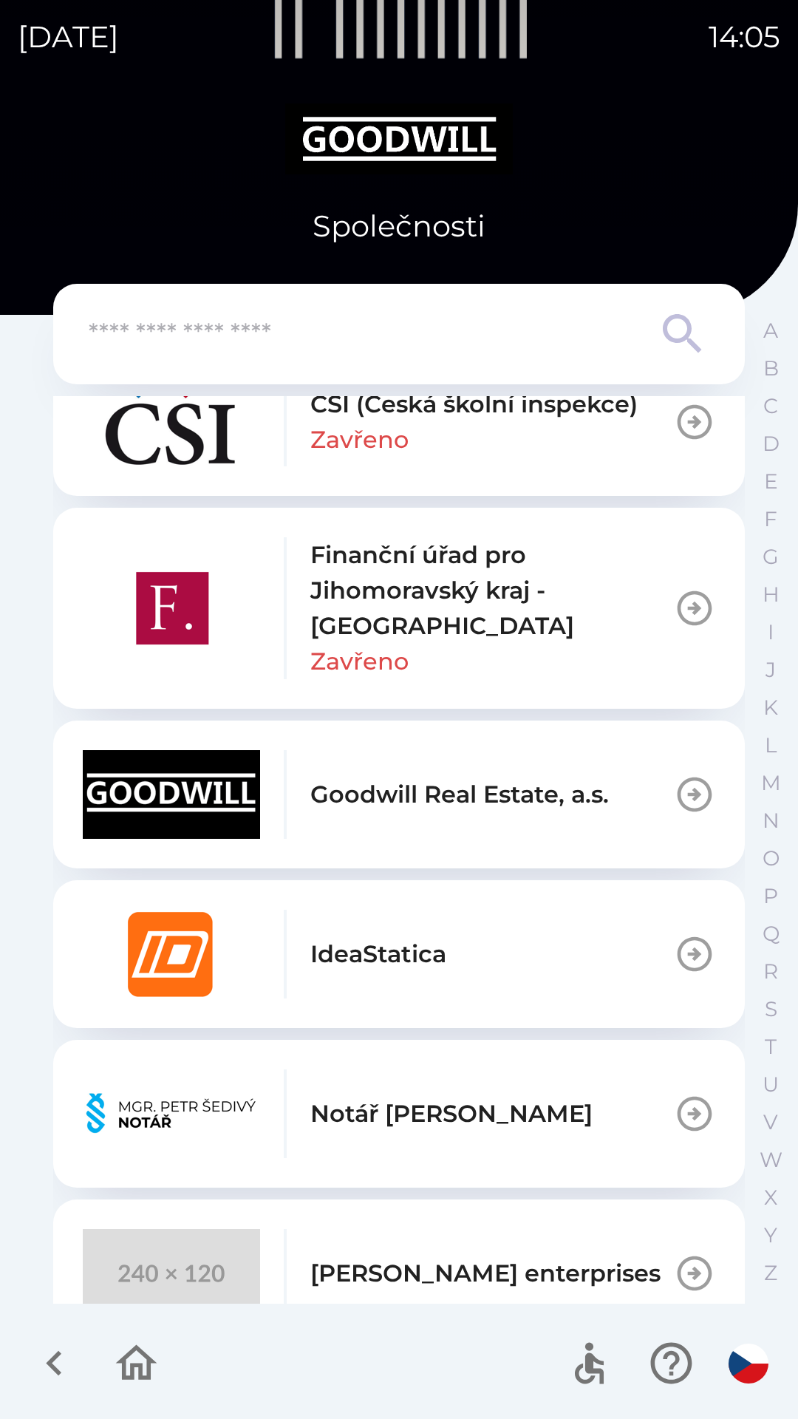
scroll to position [594, 0]
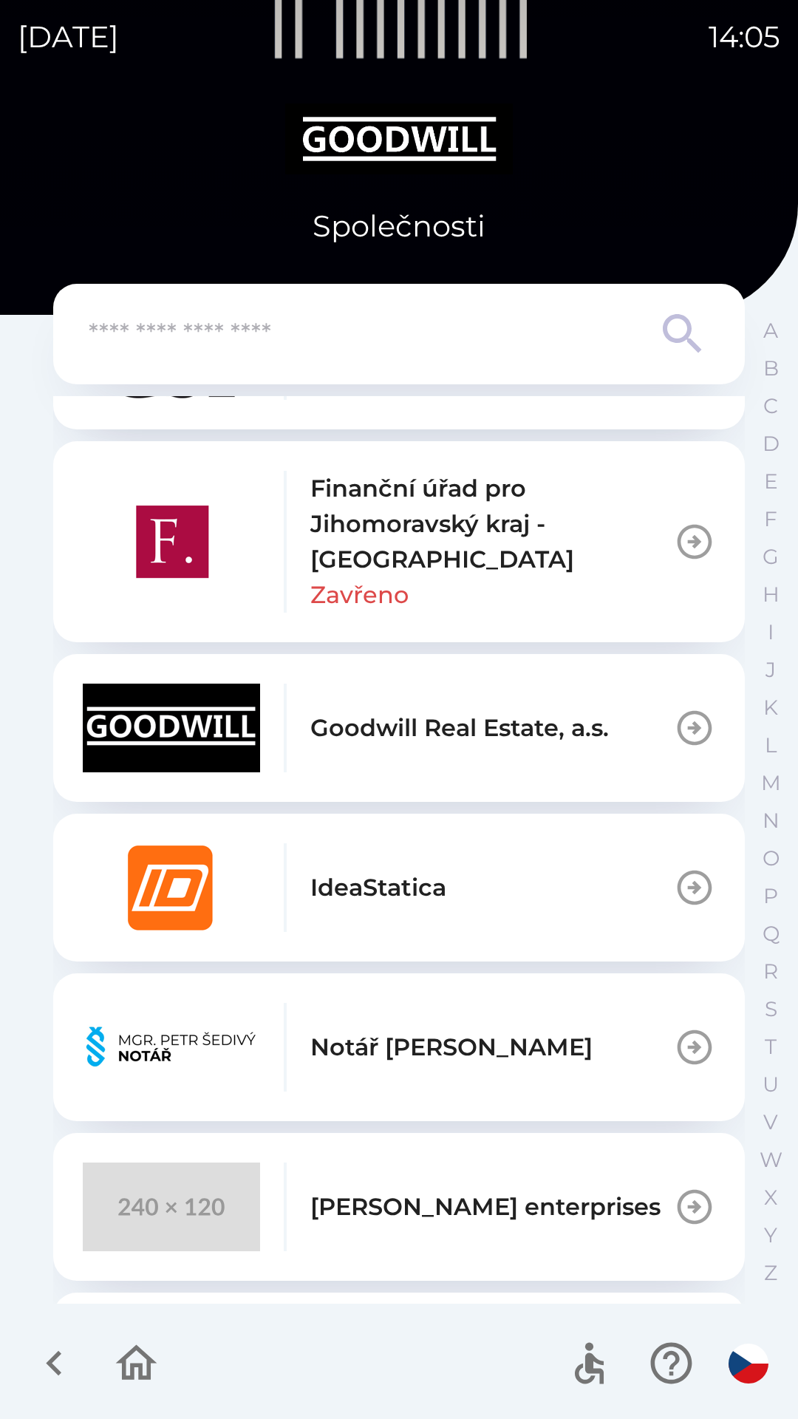
click at [361, 1232] on div "[PERSON_NAME] enterprises" at bounding box center [372, 1207] width 578 height 89
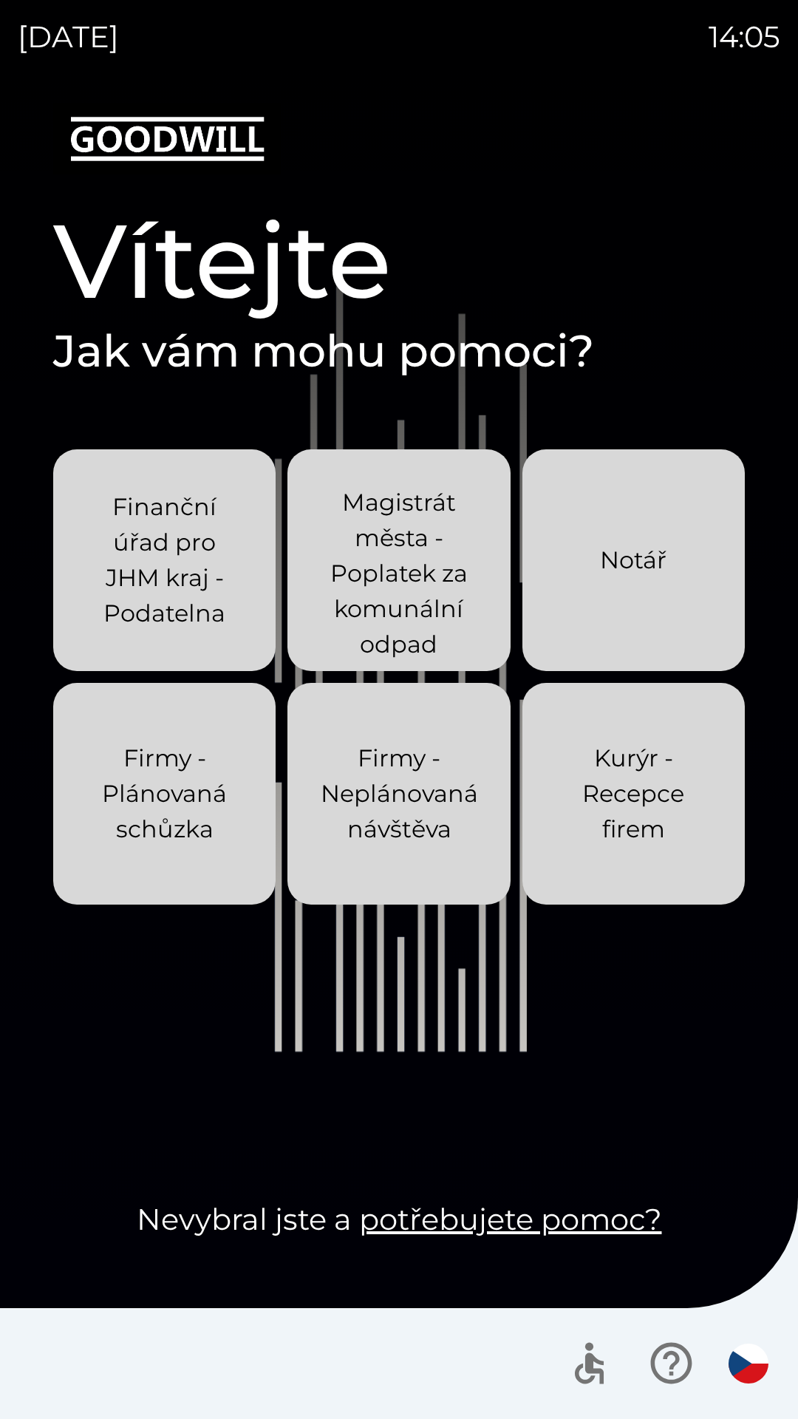
click at [659, 800] on p "Kurýr - Recepce firem" at bounding box center [634, 794] width 152 height 106
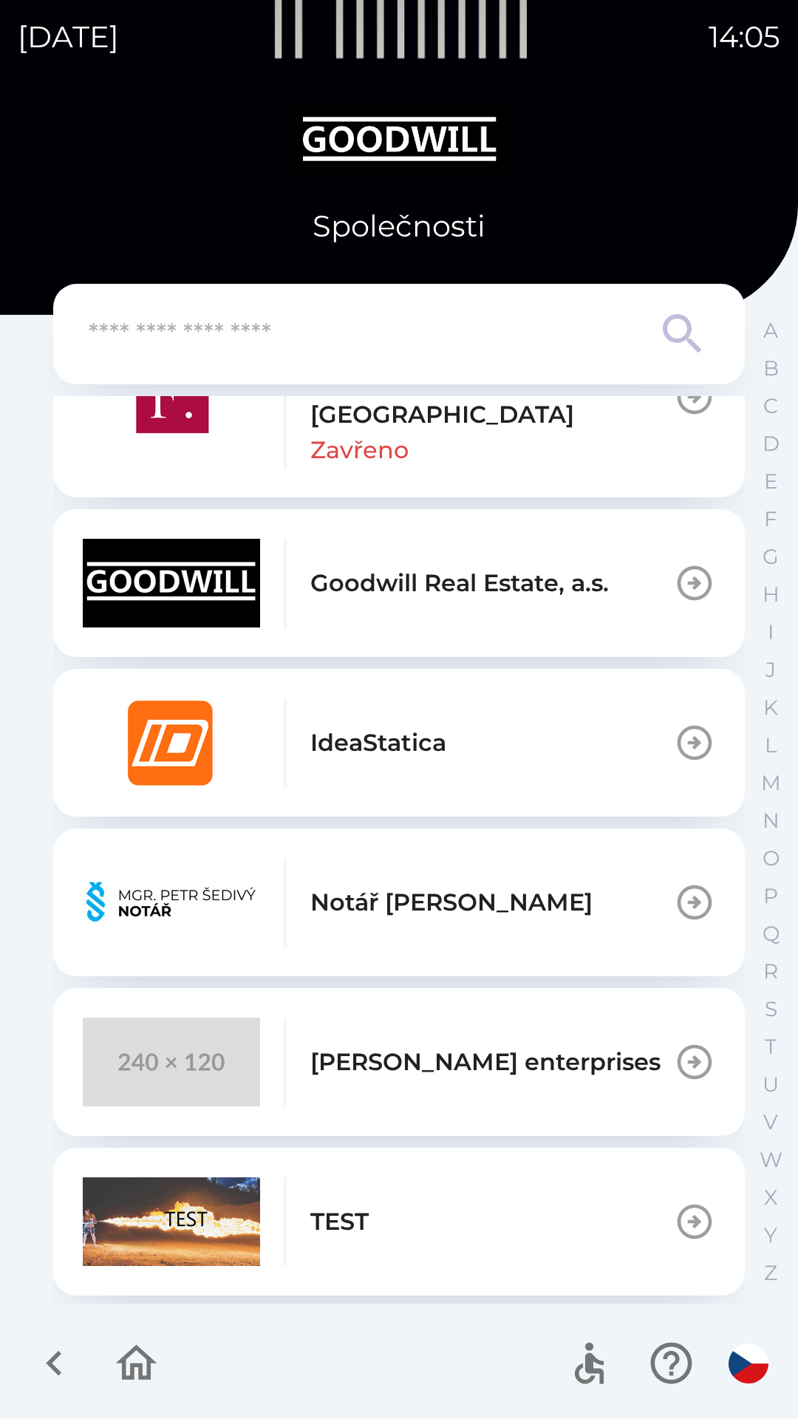
scroll to position [744, 0]
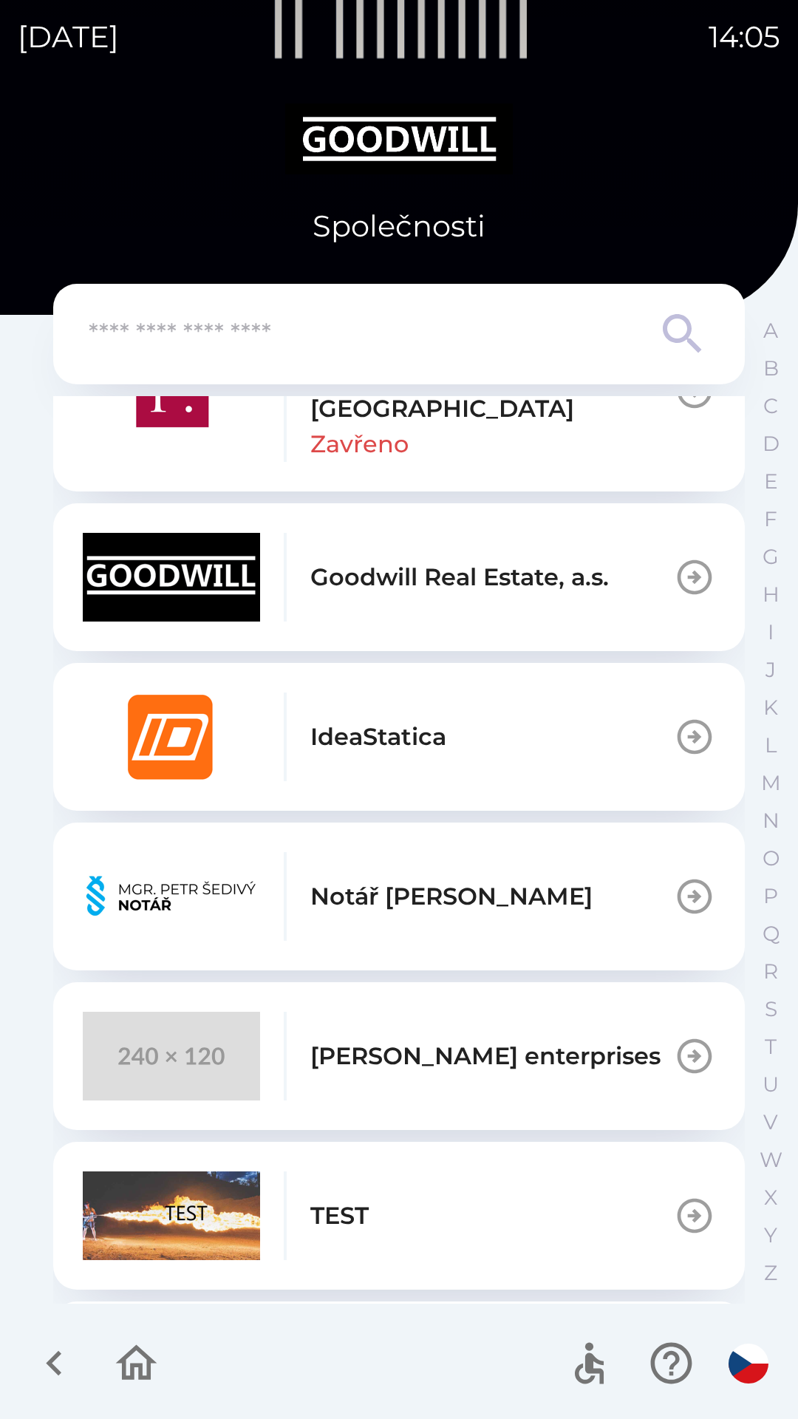
click at [467, 1069] on p "[PERSON_NAME] enterprises" at bounding box center [486, 1056] width 350 height 35
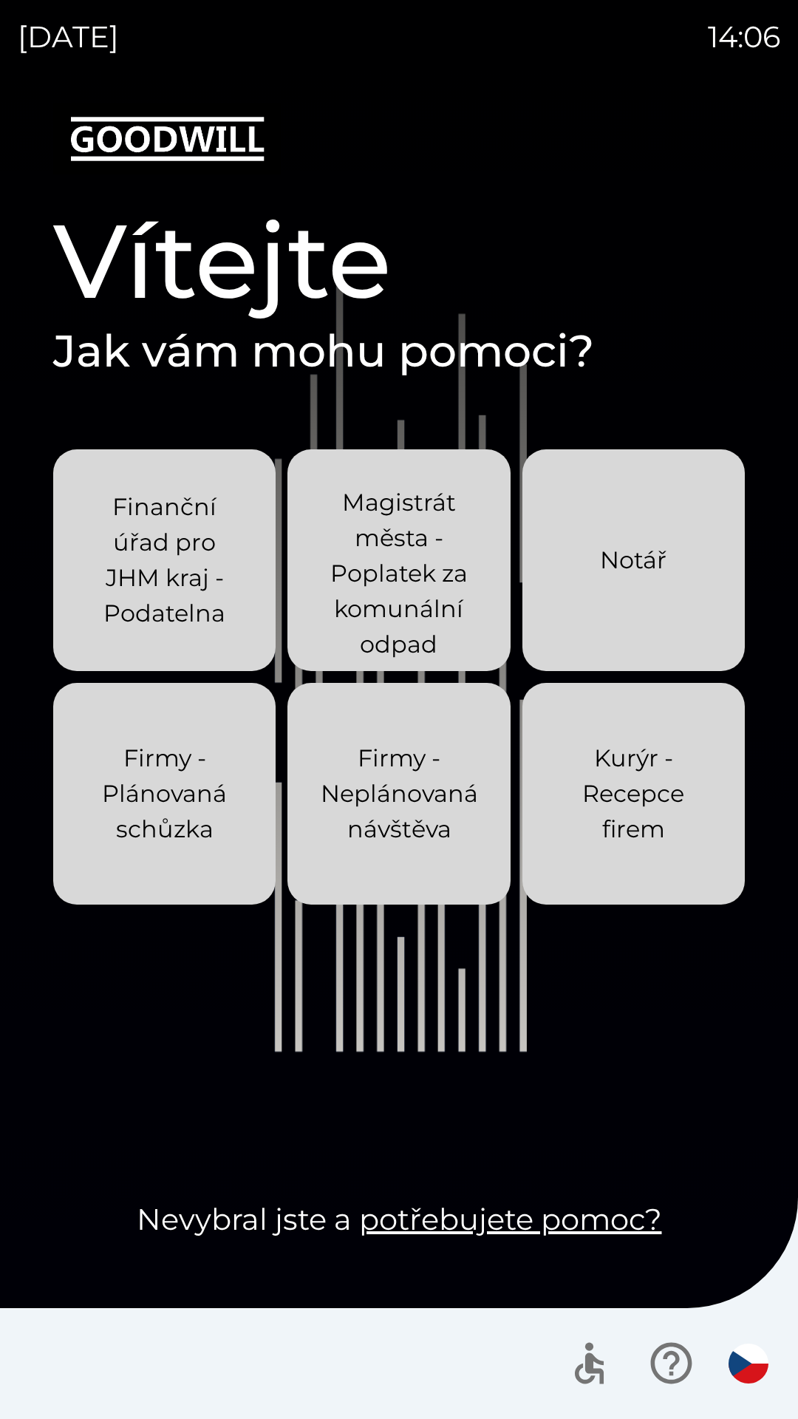
click at [436, 717] on div "Firmy - Neplánovaná návštěva" at bounding box center [399, 794] width 157 height 154
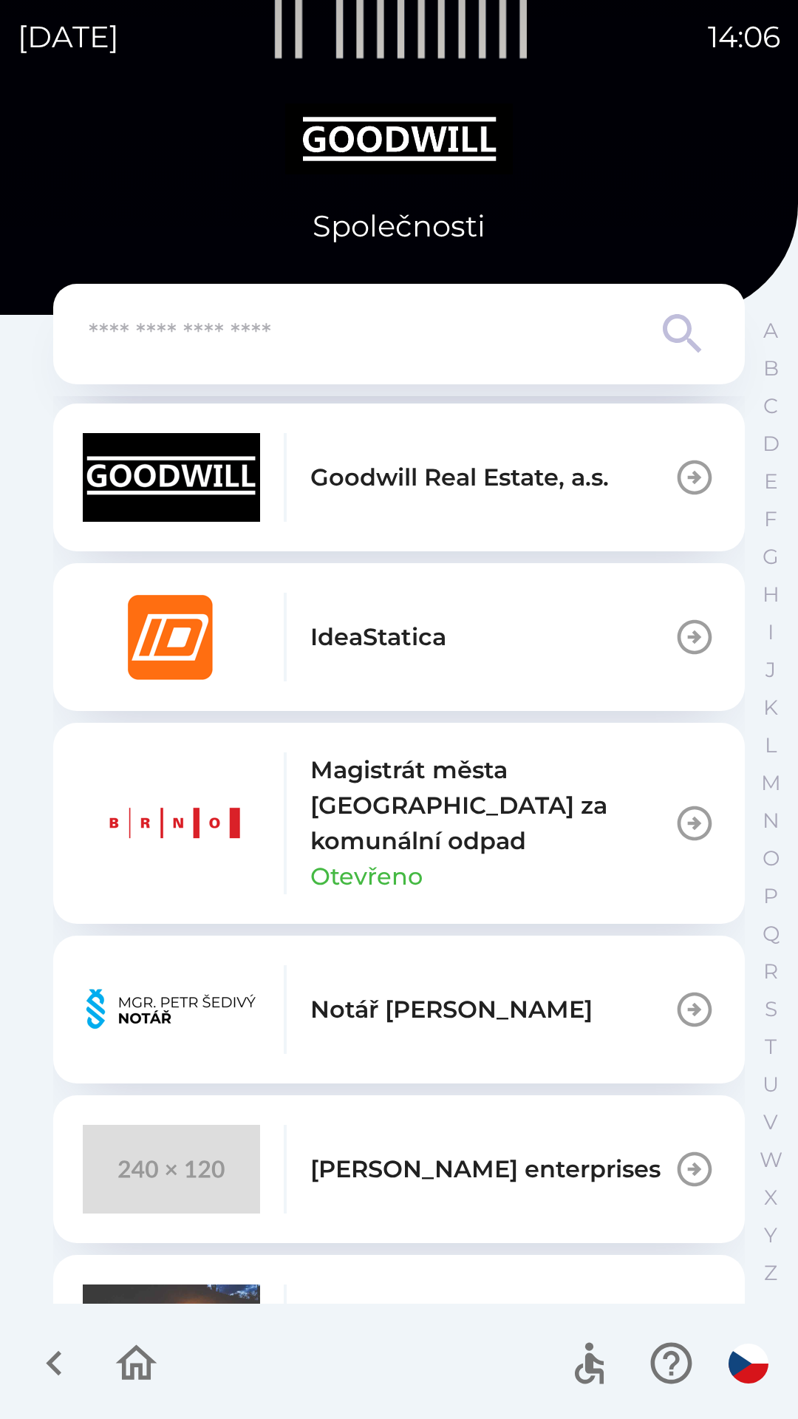
scroll to position [858, 0]
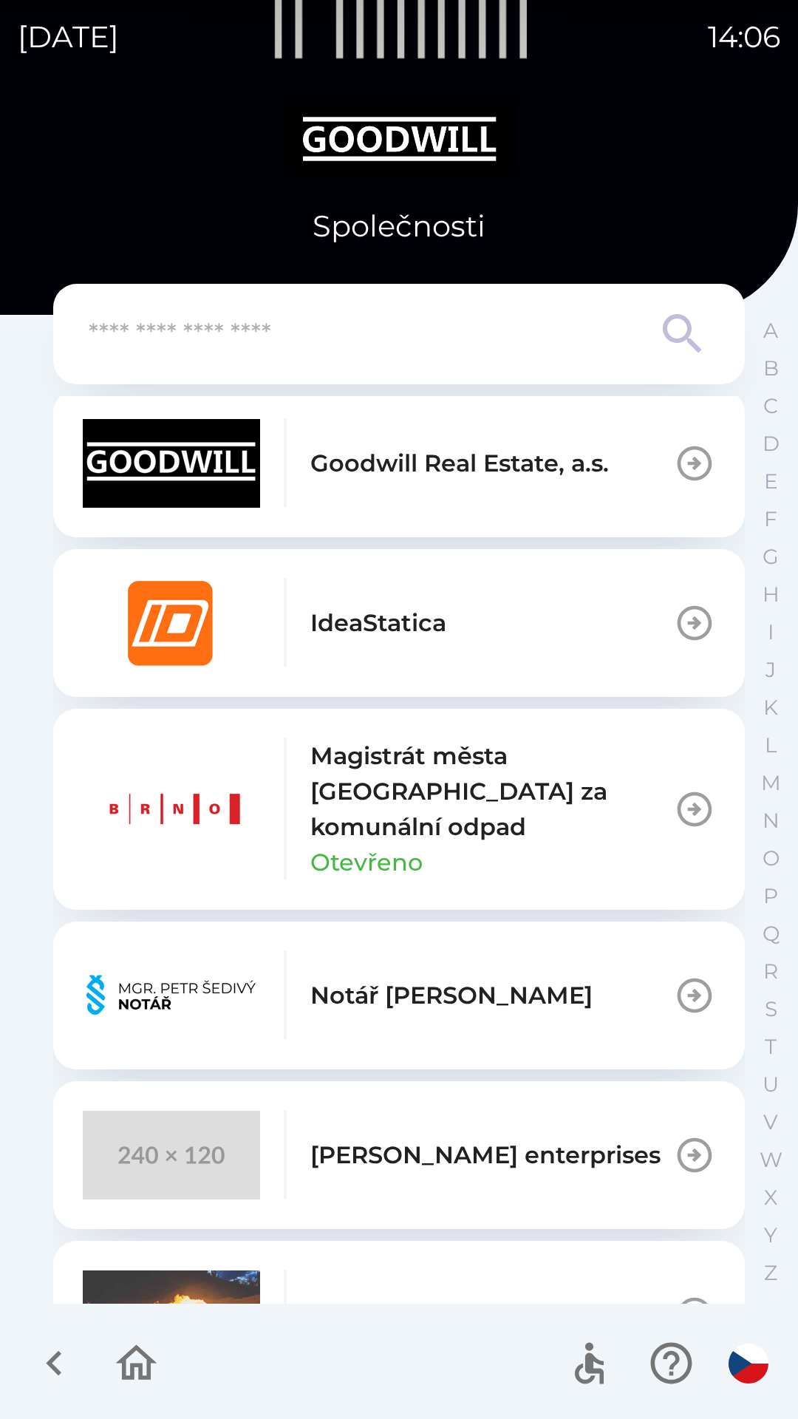
click at [438, 1162] on p "[PERSON_NAME] enterprises" at bounding box center [486, 1155] width 350 height 35
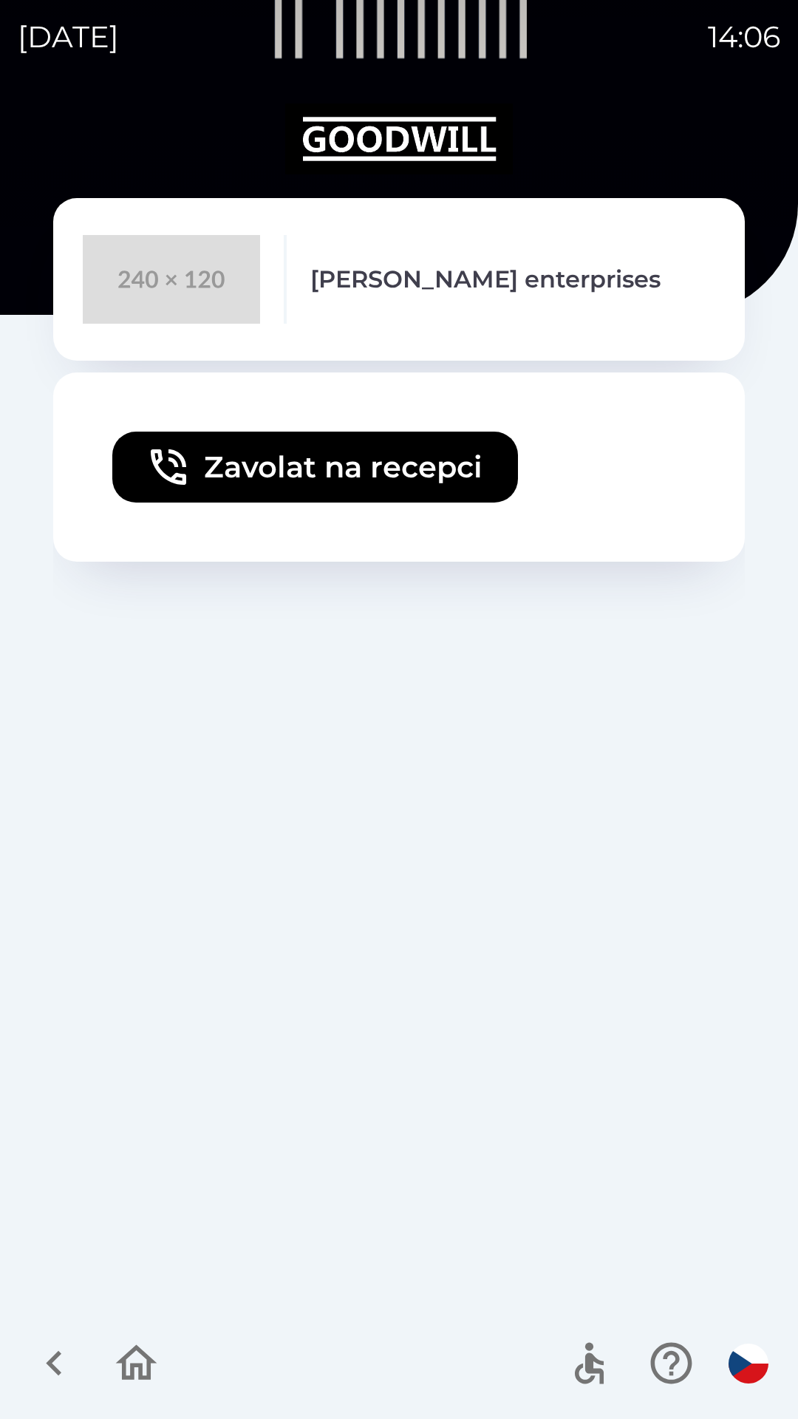
click at [130, 1391] on button "button" at bounding box center [136, 1363] width 61 height 61
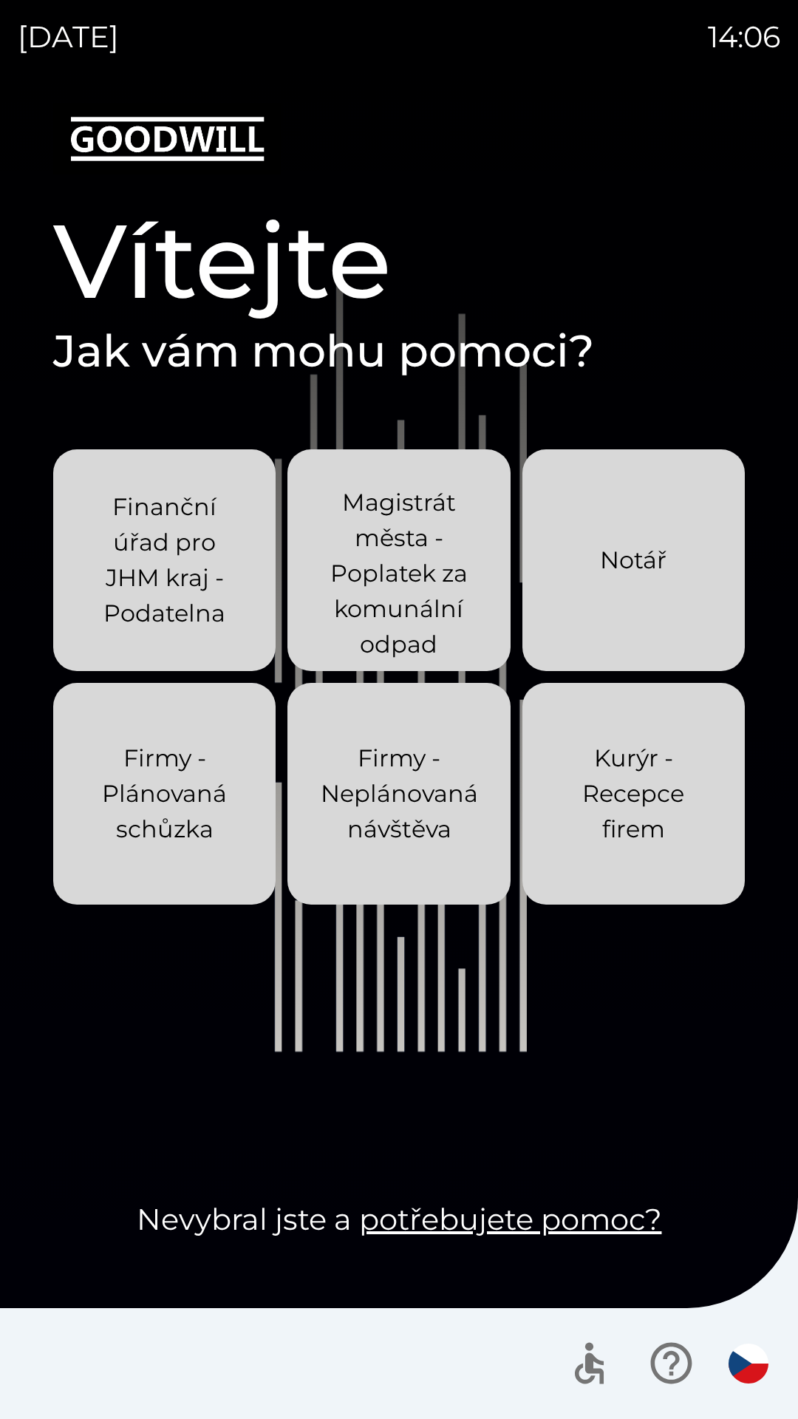
click at [144, 1356] on div at bounding box center [399, 1364] width 798 height 111
click at [685, 768] on p "Kurýr - Recepce firem" at bounding box center [634, 794] width 152 height 106
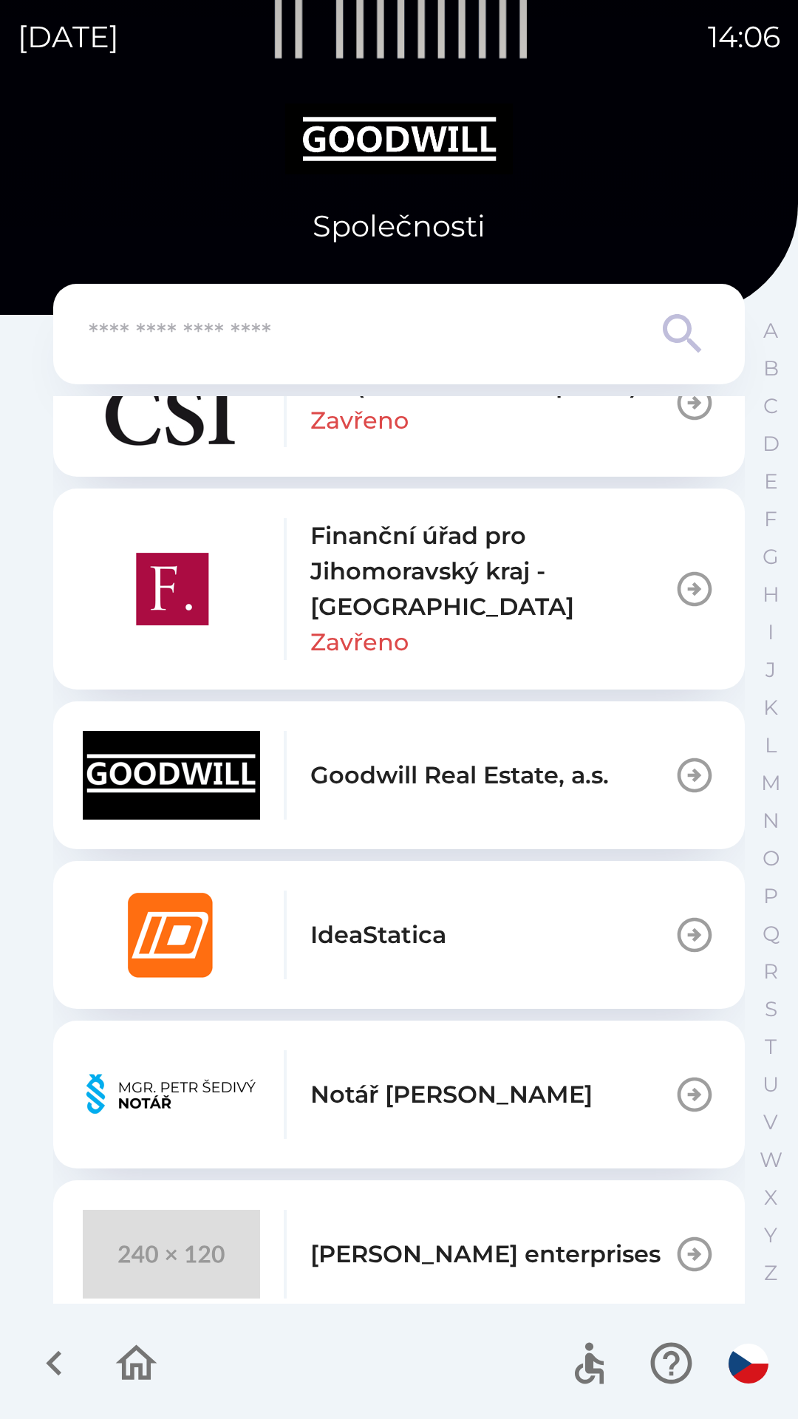
scroll to position [549, 0]
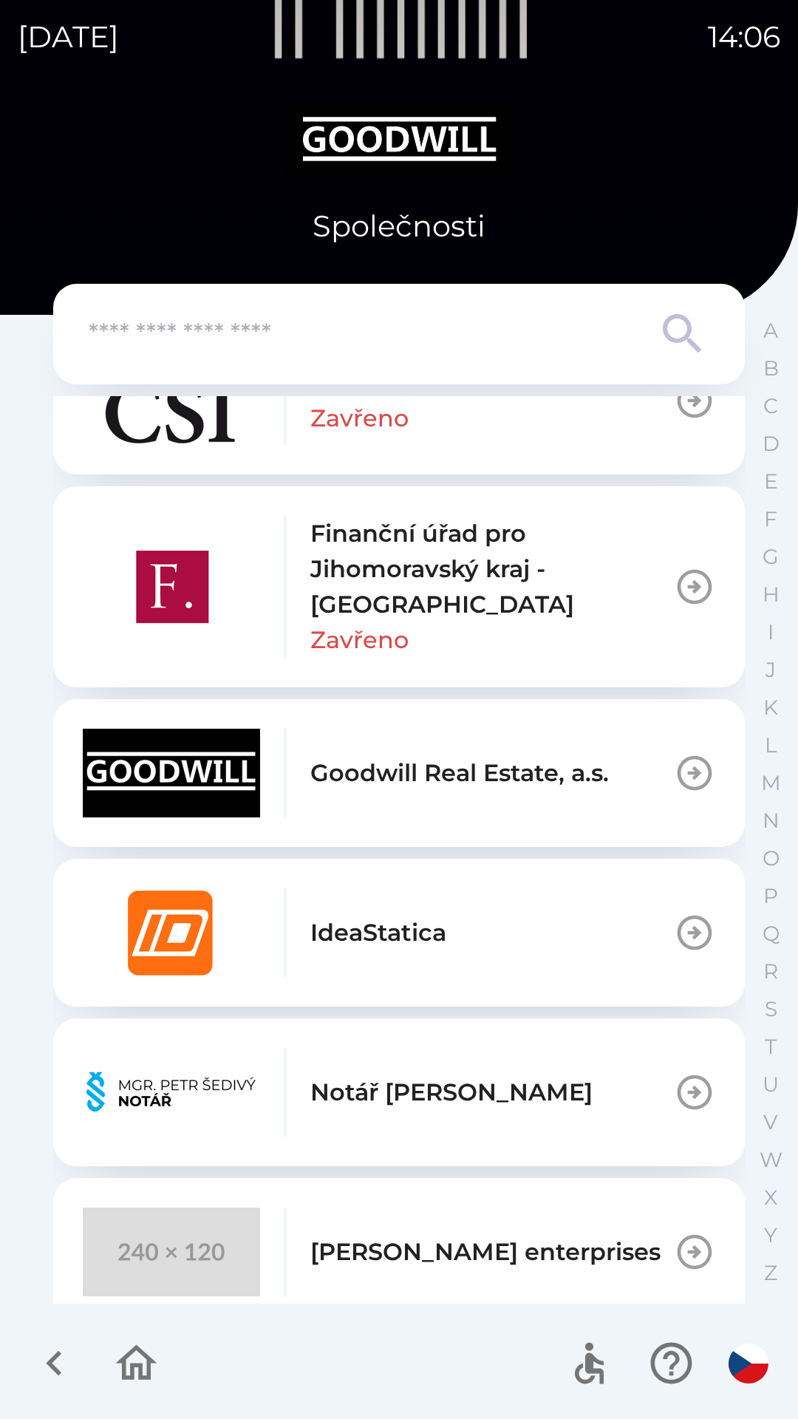
click at [404, 1240] on p "[PERSON_NAME] enterprises" at bounding box center [486, 1252] width 350 height 35
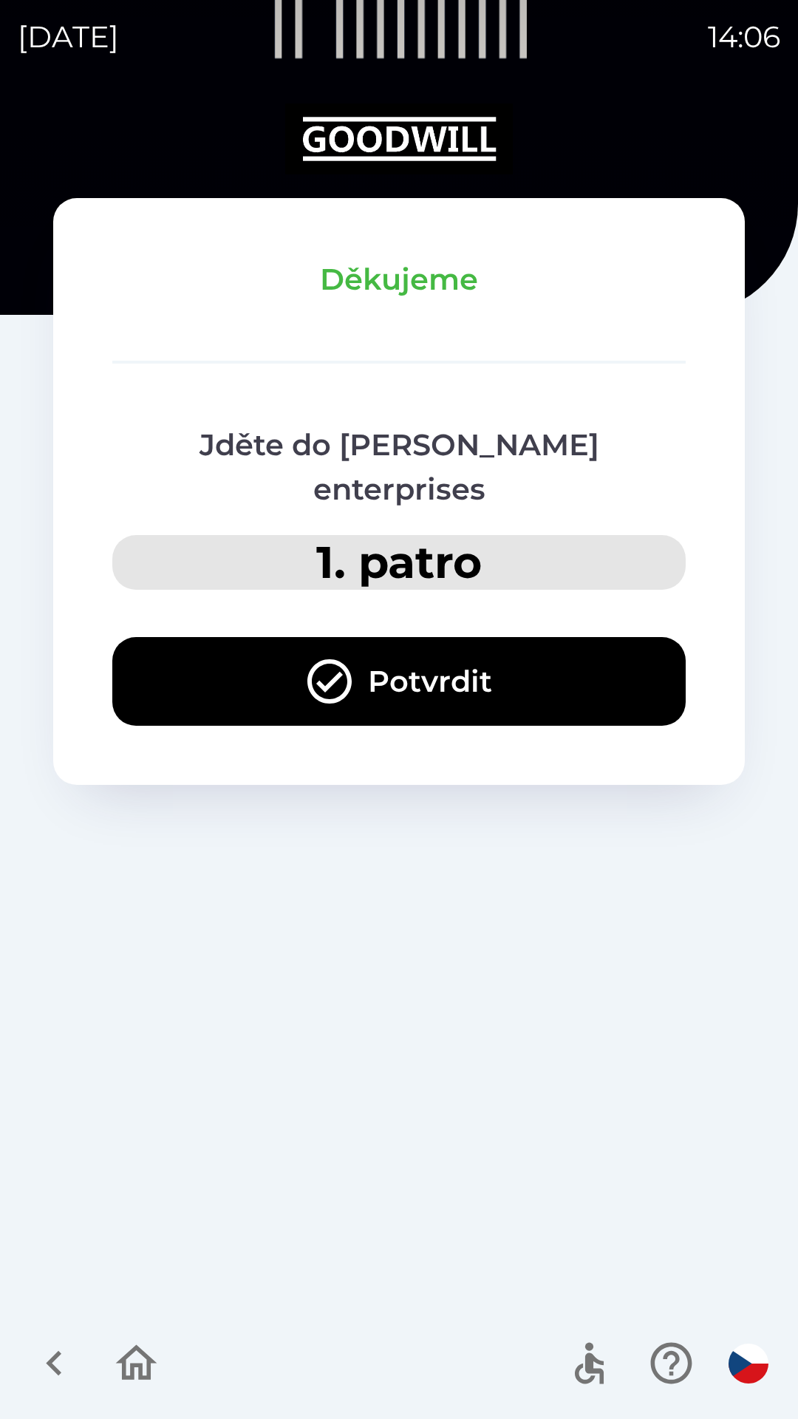
click at [393, 637] on button "Potvrdit" at bounding box center [399, 681] width 574 height 89
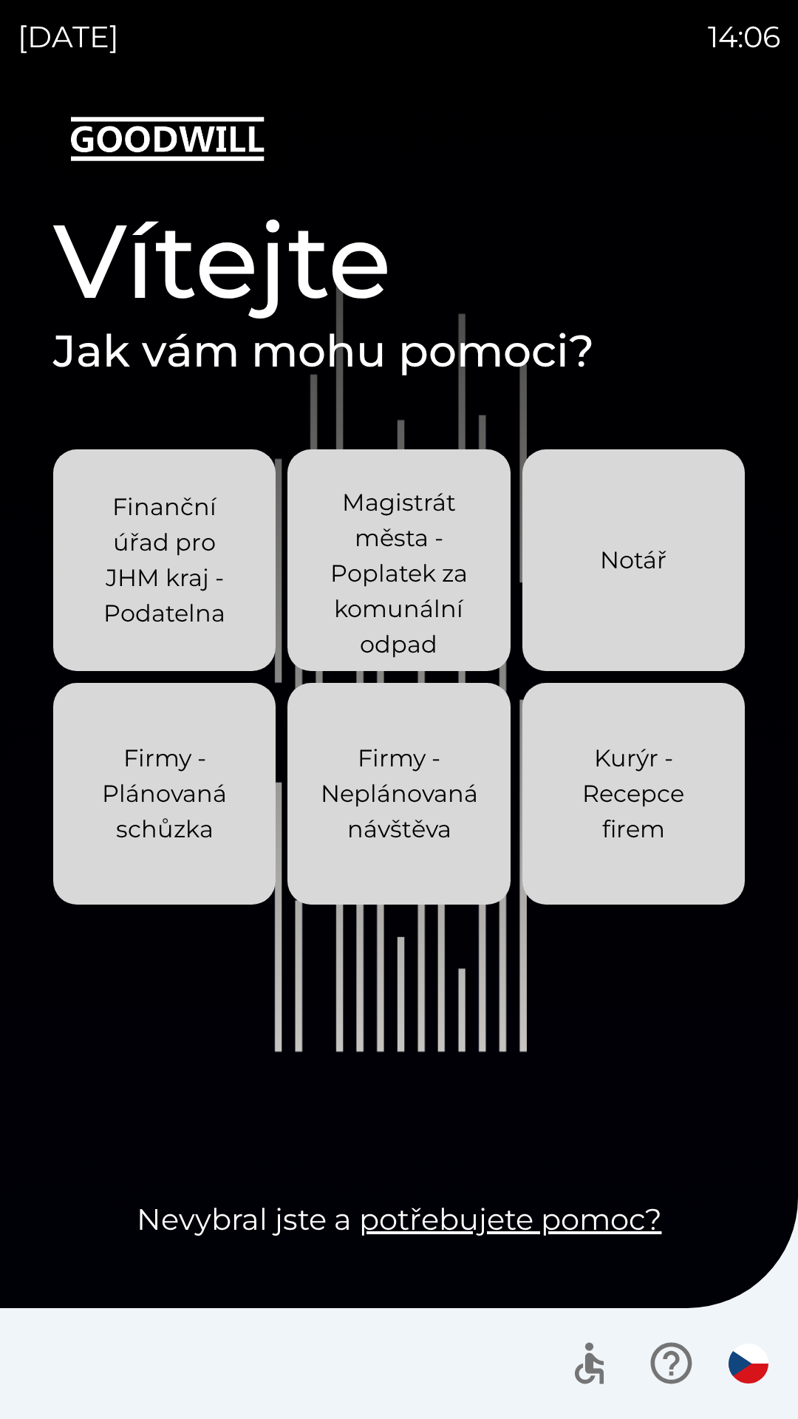
click at [601, 827] on p "Kurýr - Recepce firem" at bounding box center [634, 794] width 152 height 106
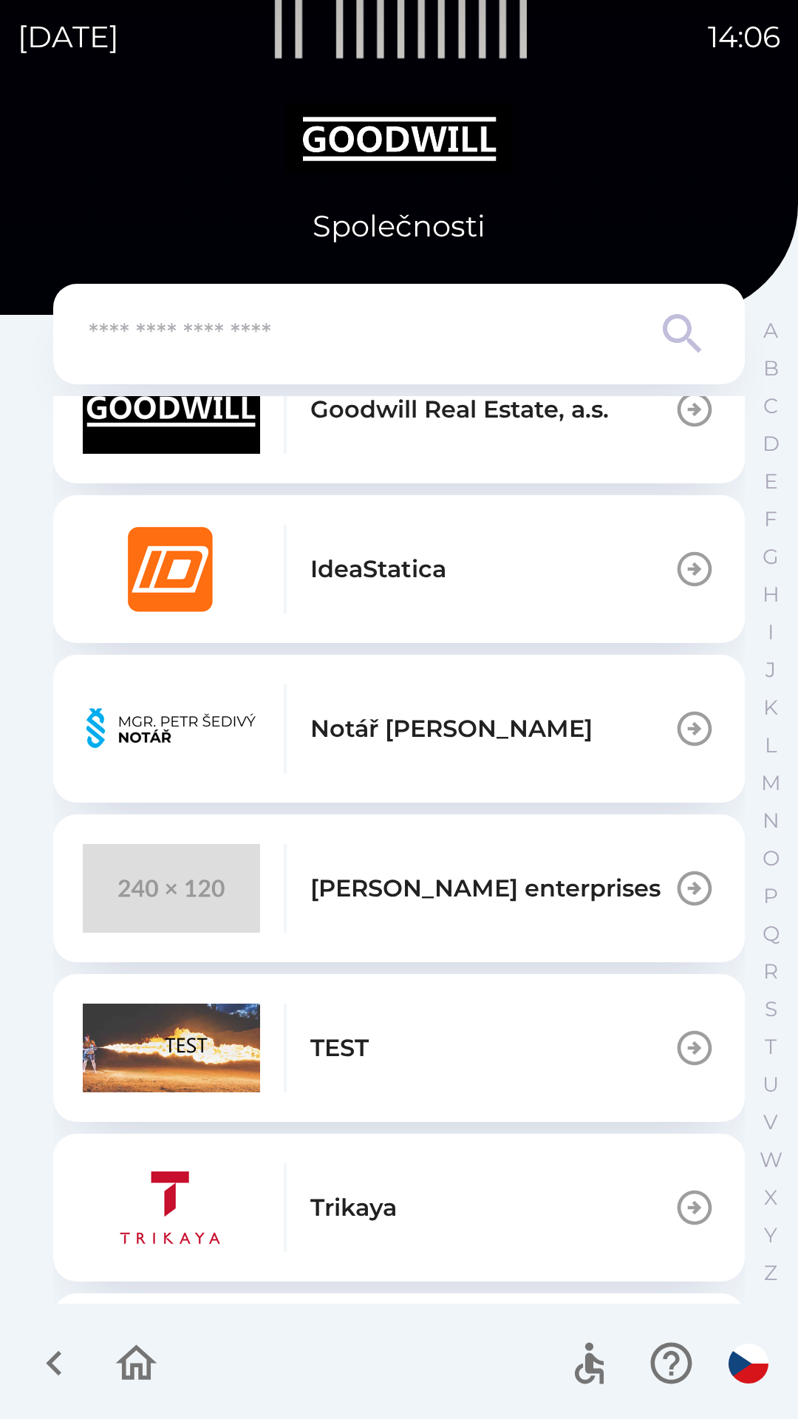
scroll to position [946, 0]
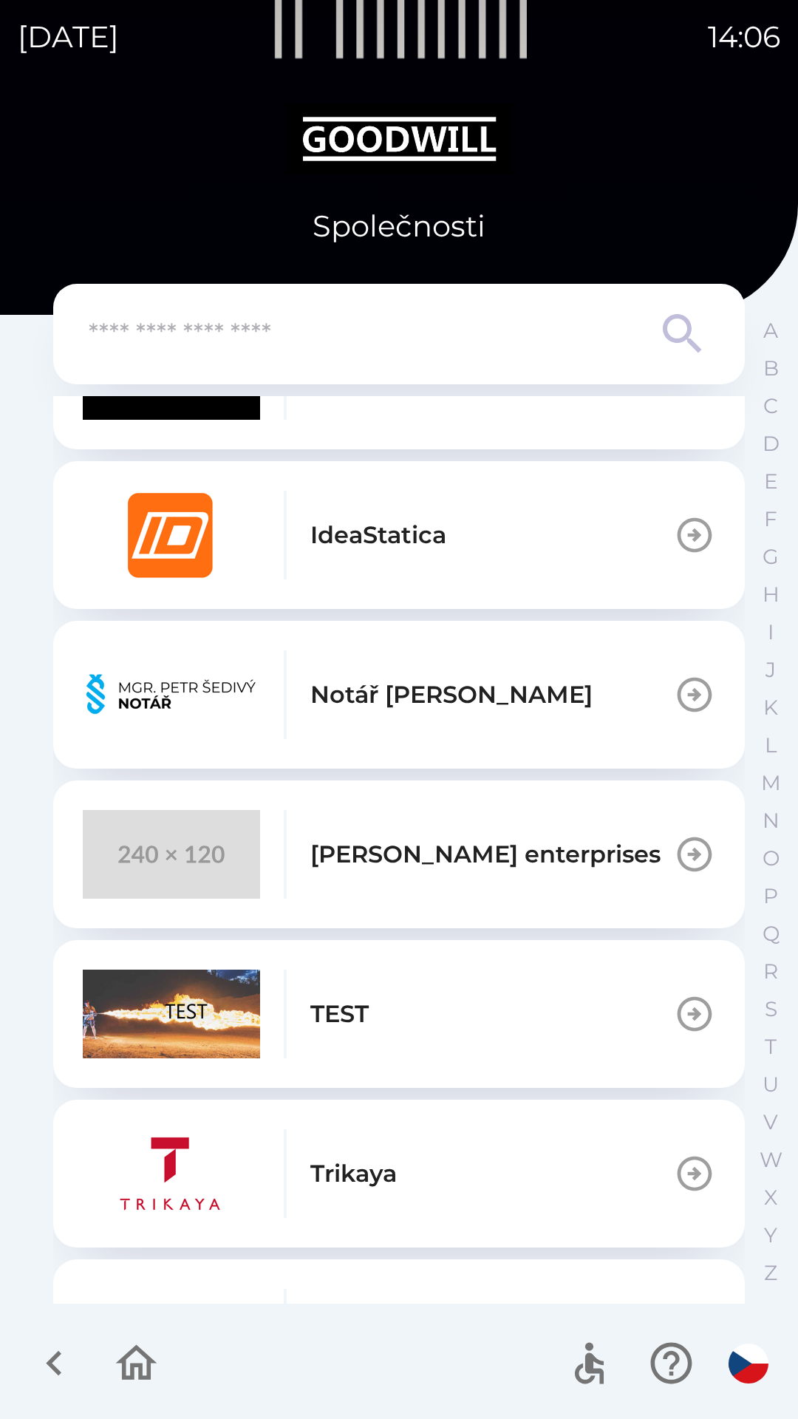
click at [343, 879] on div "[PERSON_NAME] enterprises" at bounding box center [372, 854] width 578 height 89
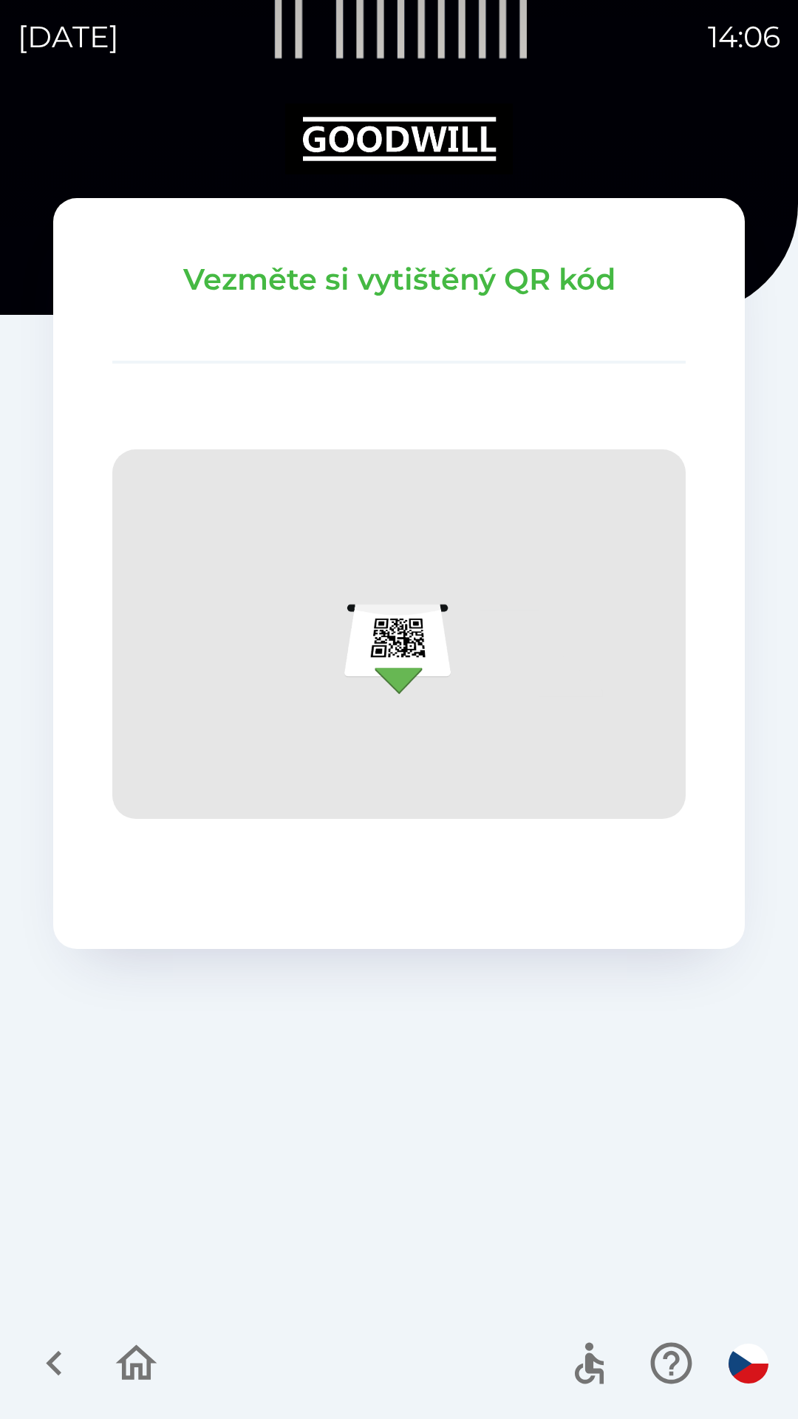
click at [134, 1383] on icon "button" at bounding box center [137, 1364] width 50 height 50
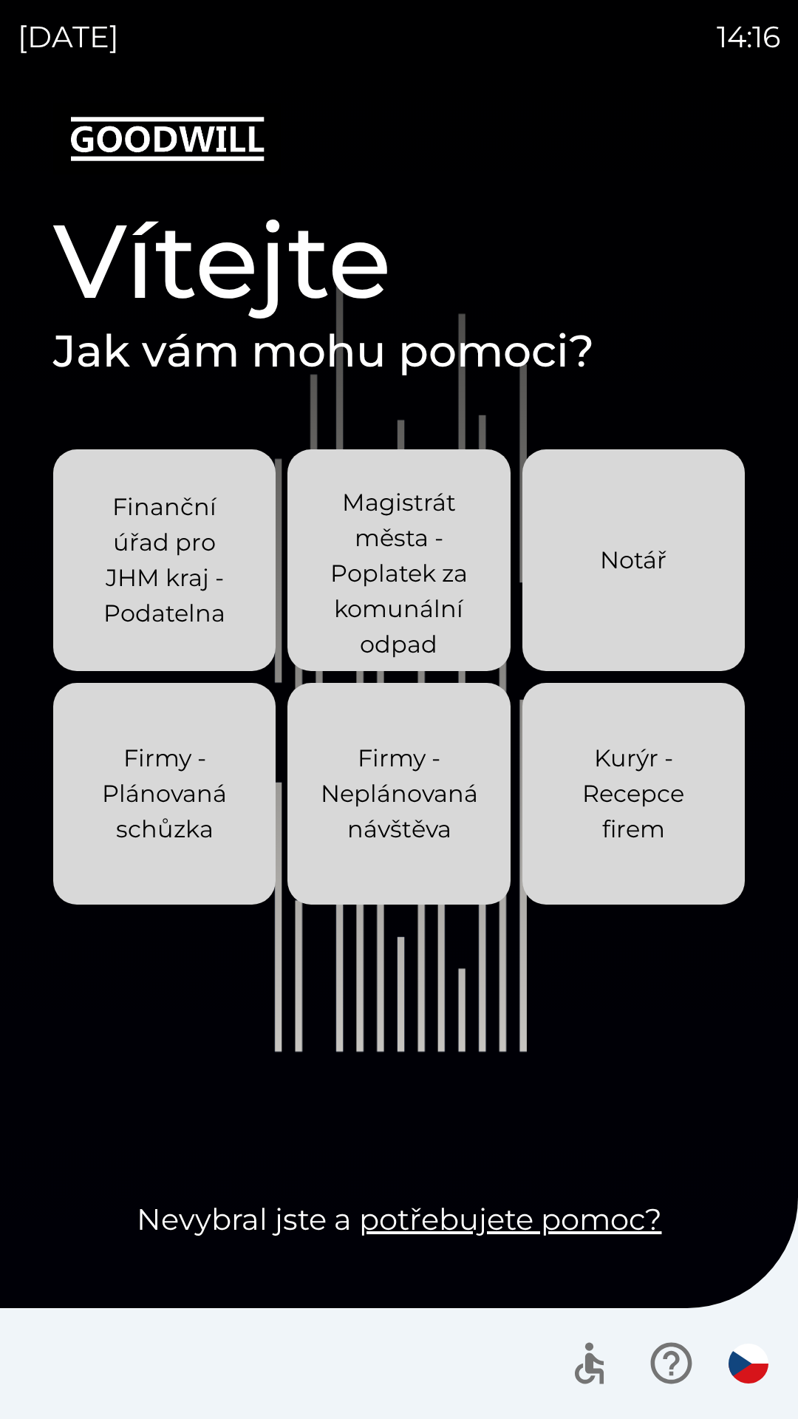
click at [662, 570] on p "Notář" at bounding box center [633, 560] width 67 height 35
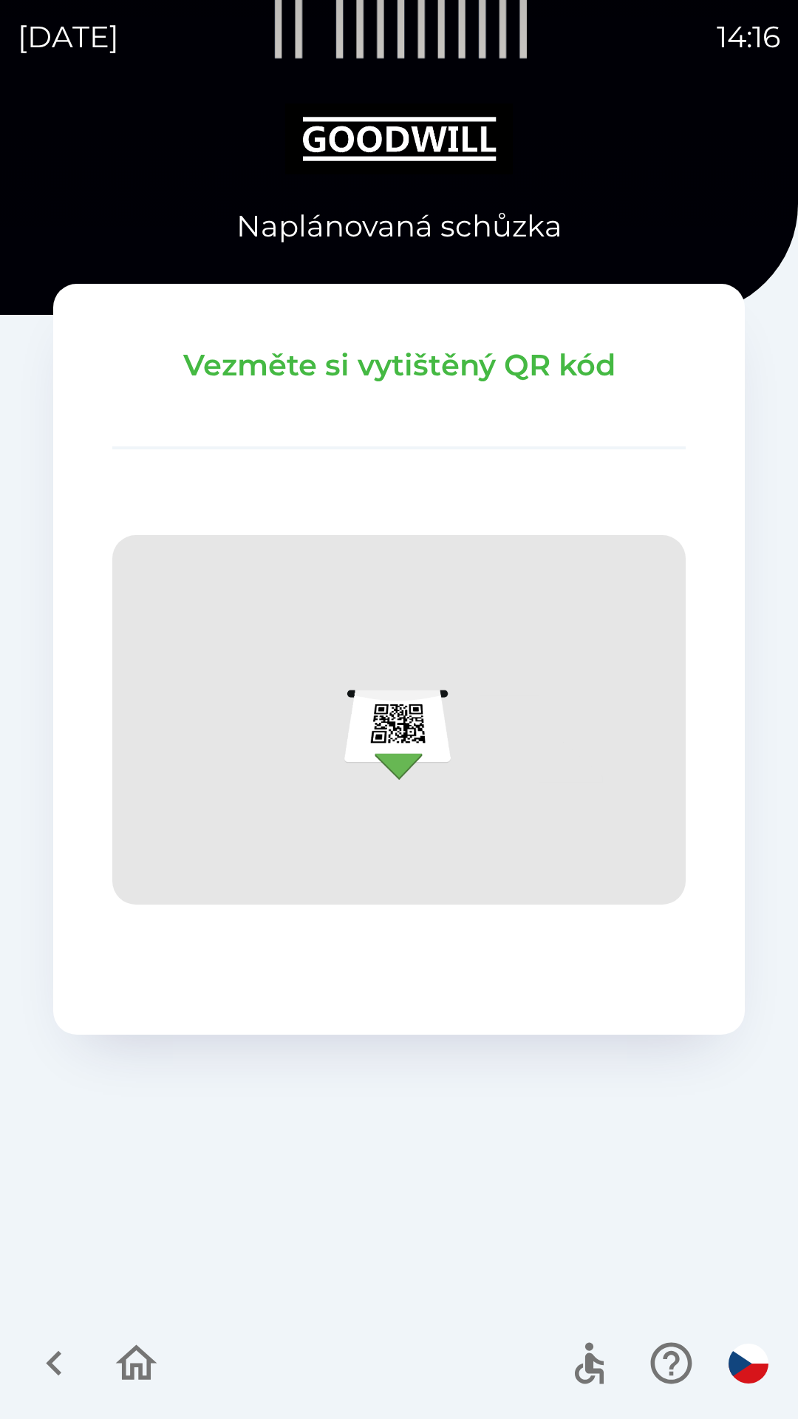
click at [130, 1371] on icon "button" at bounding box center [137, 1364] width 50 height 50
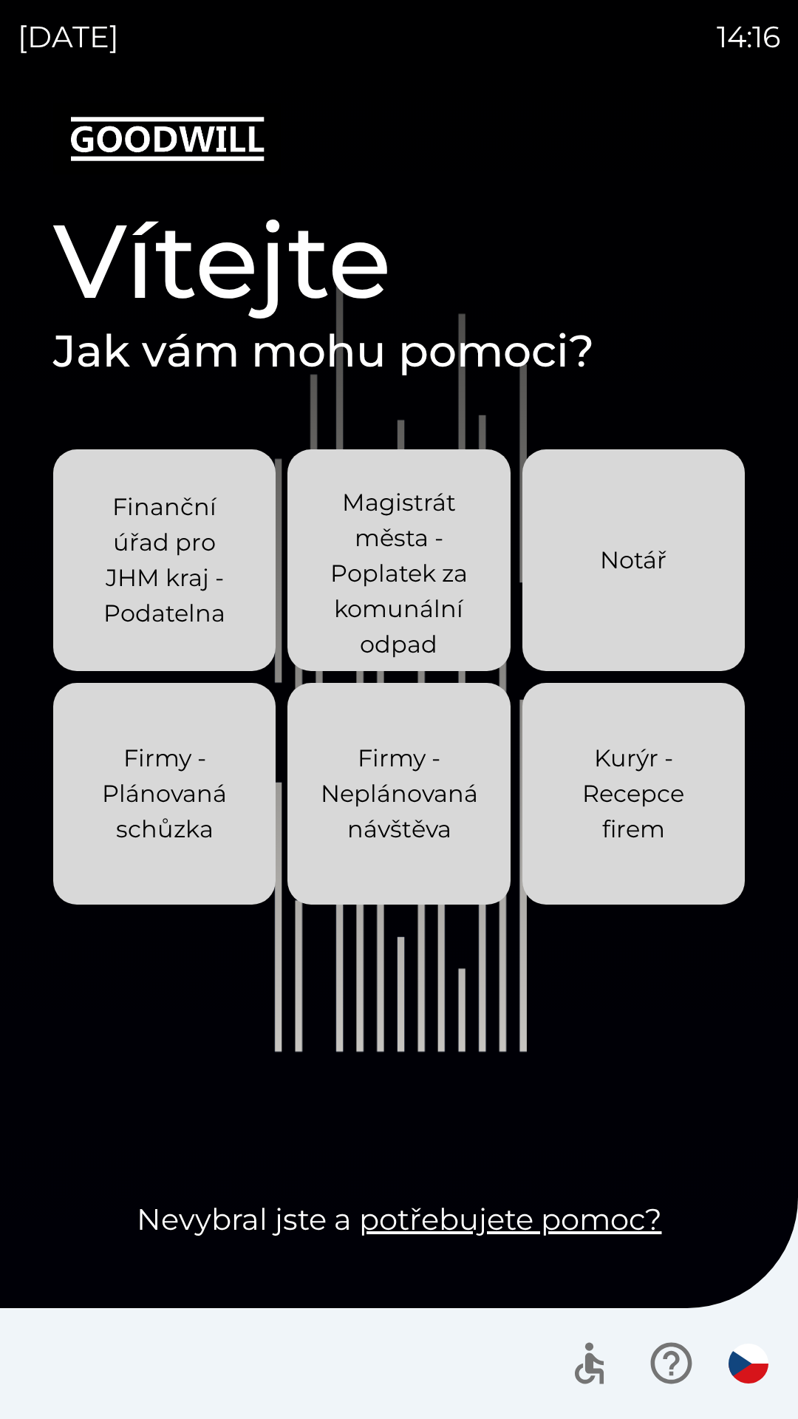
click at [190, 754] on p "Firmy - Plánovaná schůzka" at bounding box center [165, 794] width 152 height 106
click at [199, 515] on p "Finanční úřad pro JHM kraj - Podatelna" at bounding box center [165, 560] width 152 height 142
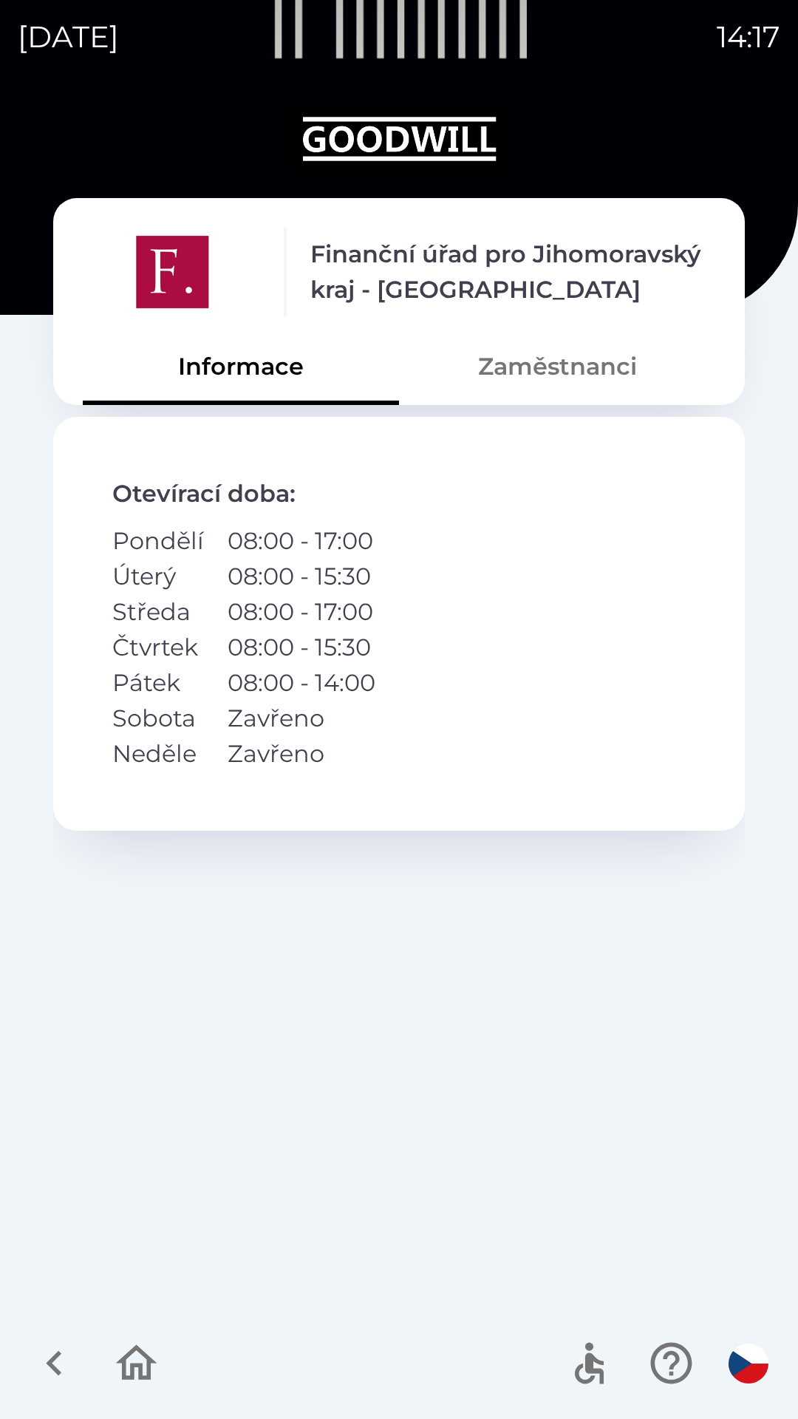
click at [595, 363] on button "Zaměstnanci" at bounding box center [557, 366] width 316 height 53
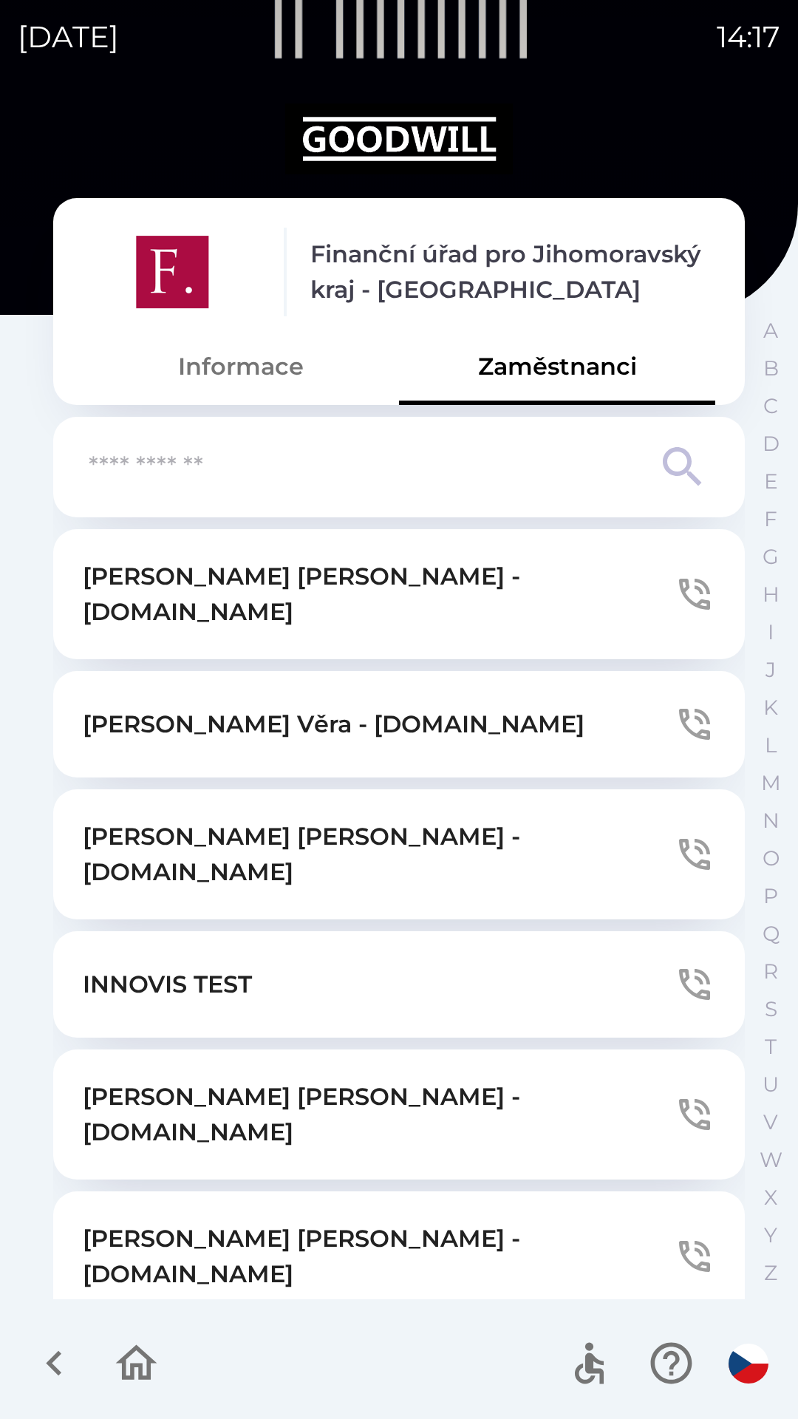
click at [446, 932] on button "INNOVIS TEST" at bounding box center [399, 985] width 692 height 106
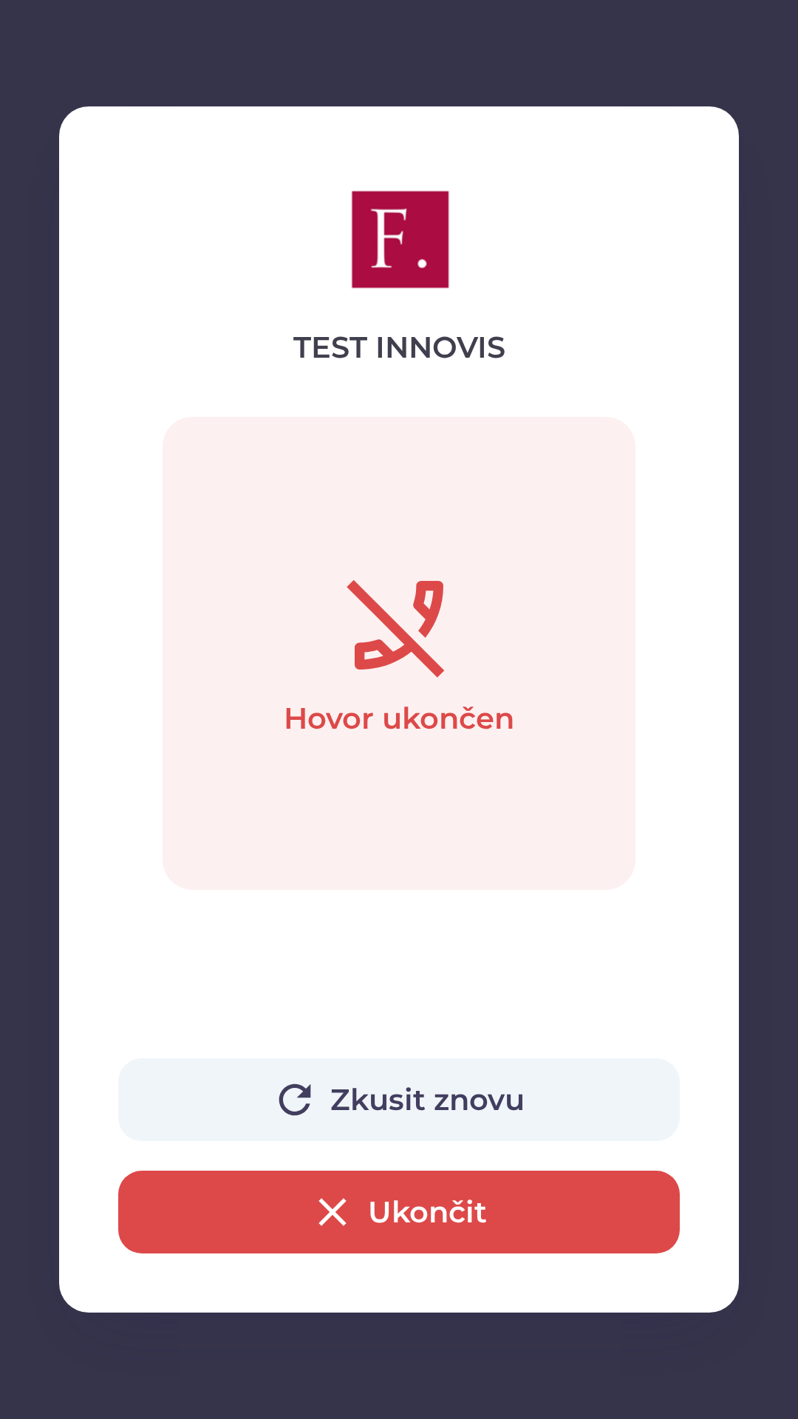
click at [451, 1208] on button "Ukončit" at bounding box center [399, 1212] width 562 height 83
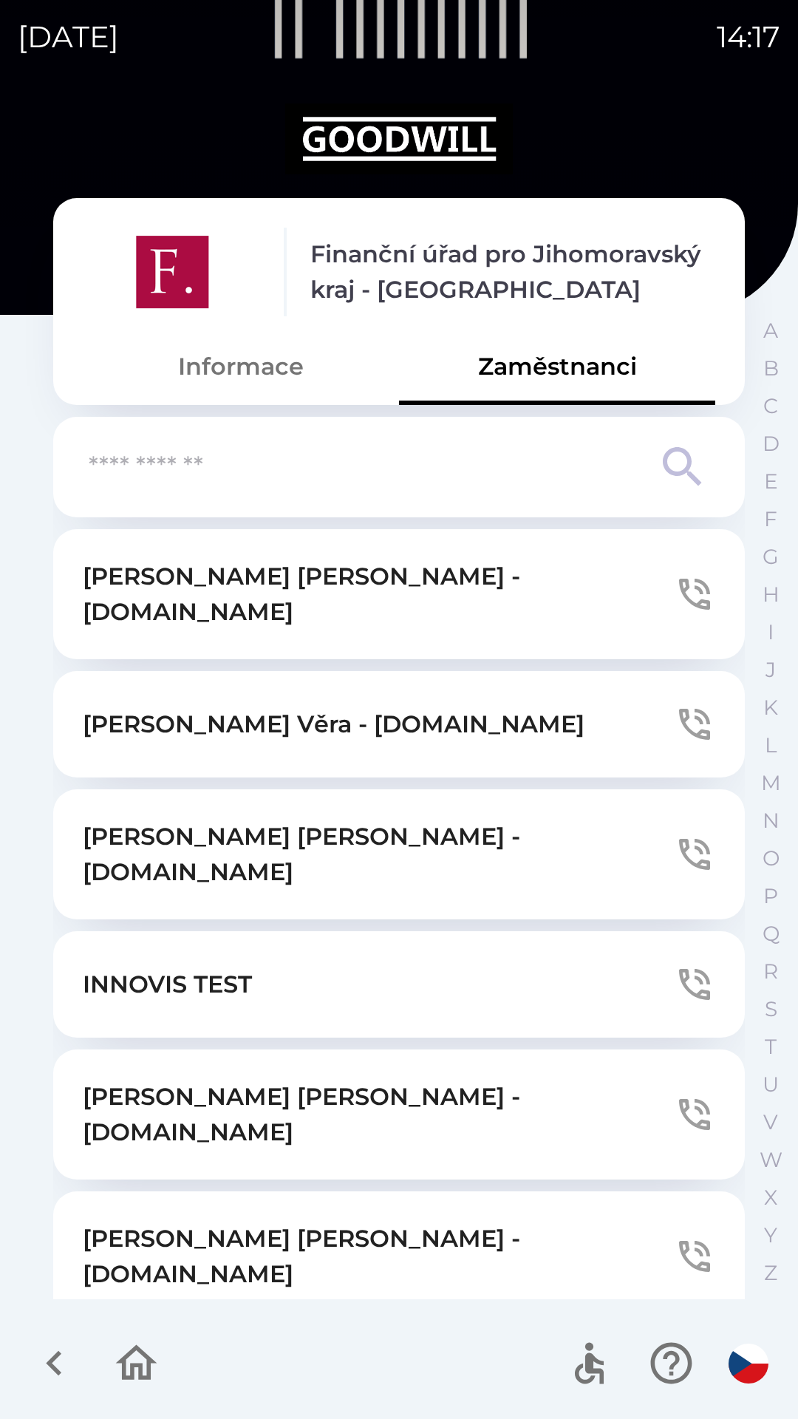
click at [583, 937] on button "INNOVIS TEST" at bounding box center [399, 985] width 692 height 106
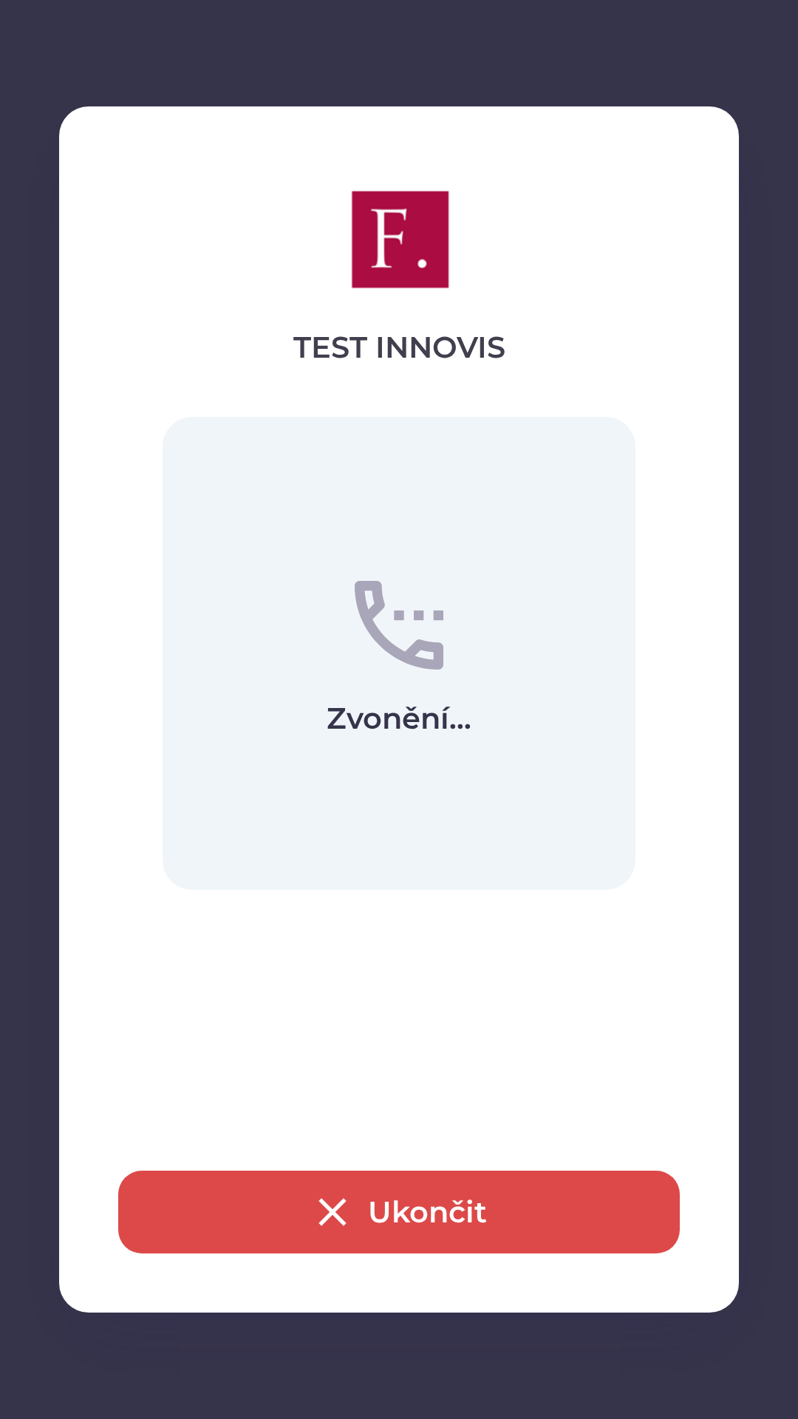
click at [453, 1209] on button "Ukončit" at bounding box center [399, 1212] width 562 height 83
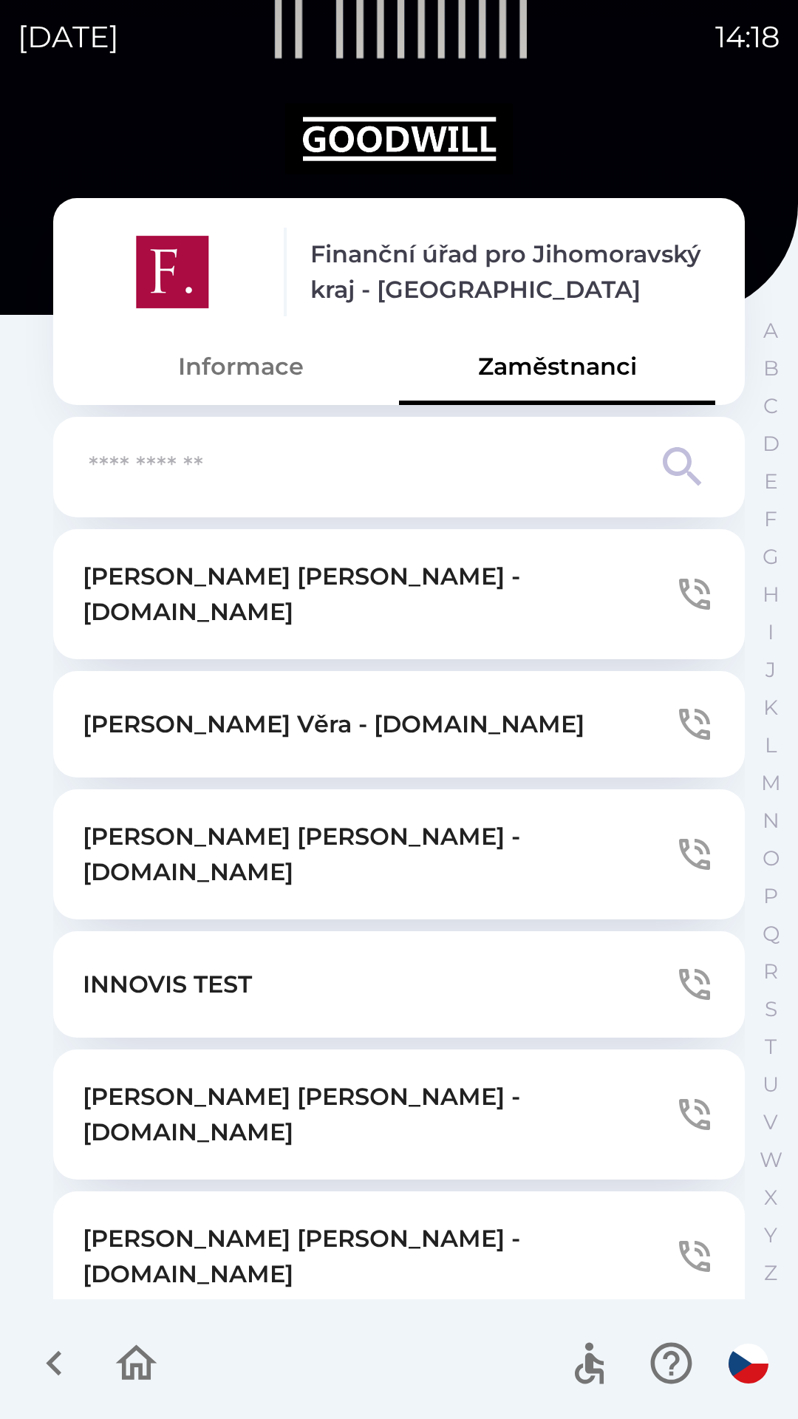
click at [466, 940] on button "INNOVIS TEST" at bounding box center [399, 985] width 692 height 106
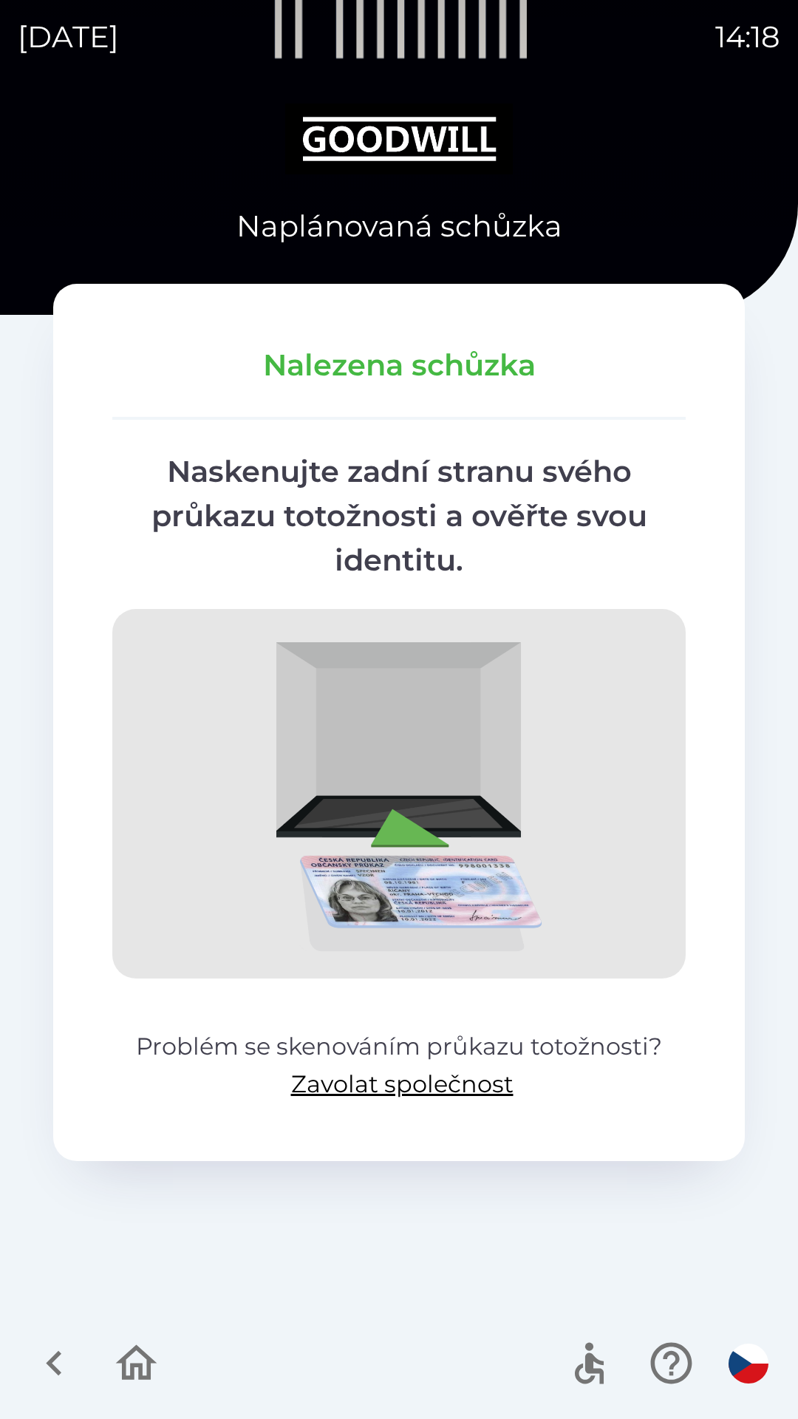
click at [145, 1373] on icon "button" at bounding box center [137, 1364] width 50 height 50
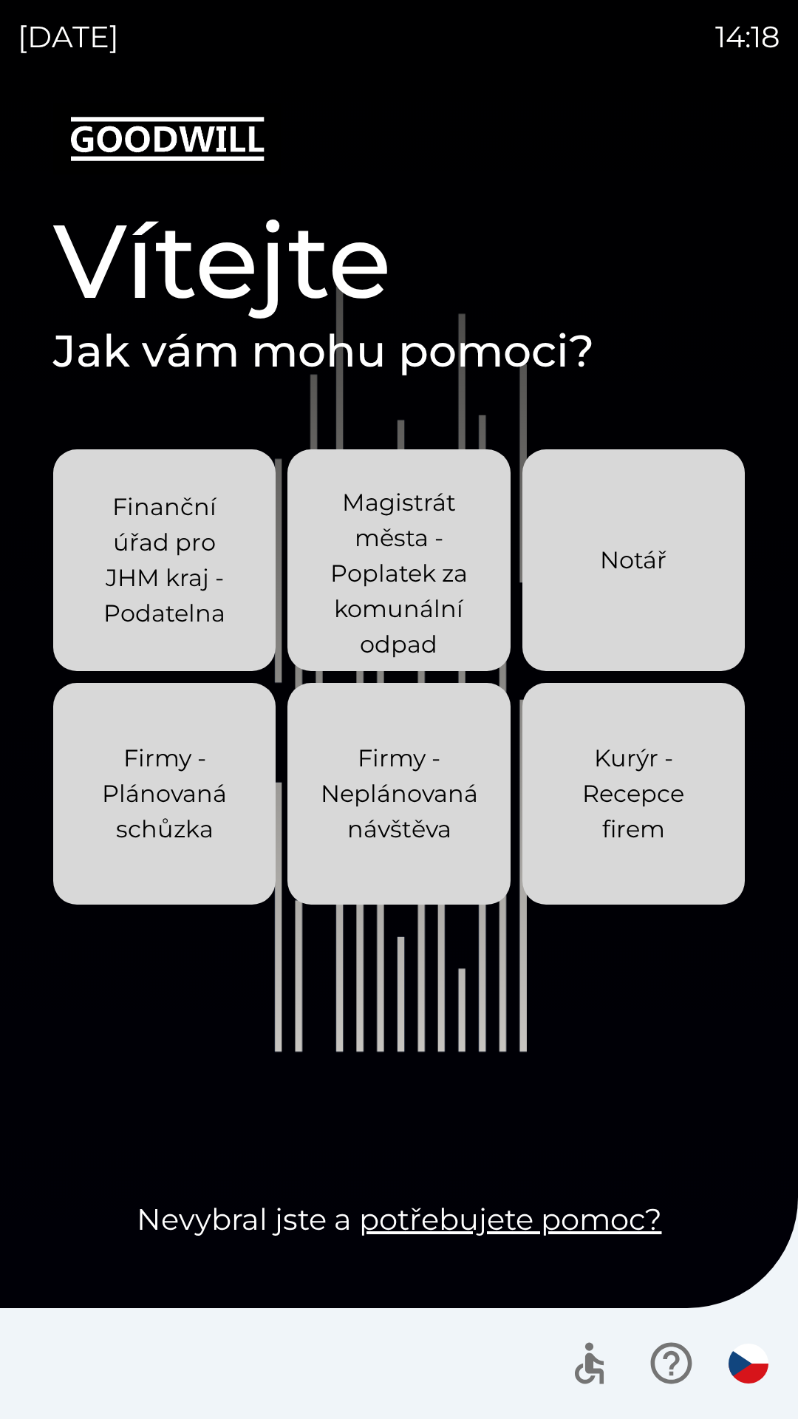
click at [160, 799] on p "Firmy - Plánovaná schůzka" at bounding box center [165, 794] width 152 height 106
click at [728, 1368] on button "button" at bounding box center [749, 1364] width 52 height 52
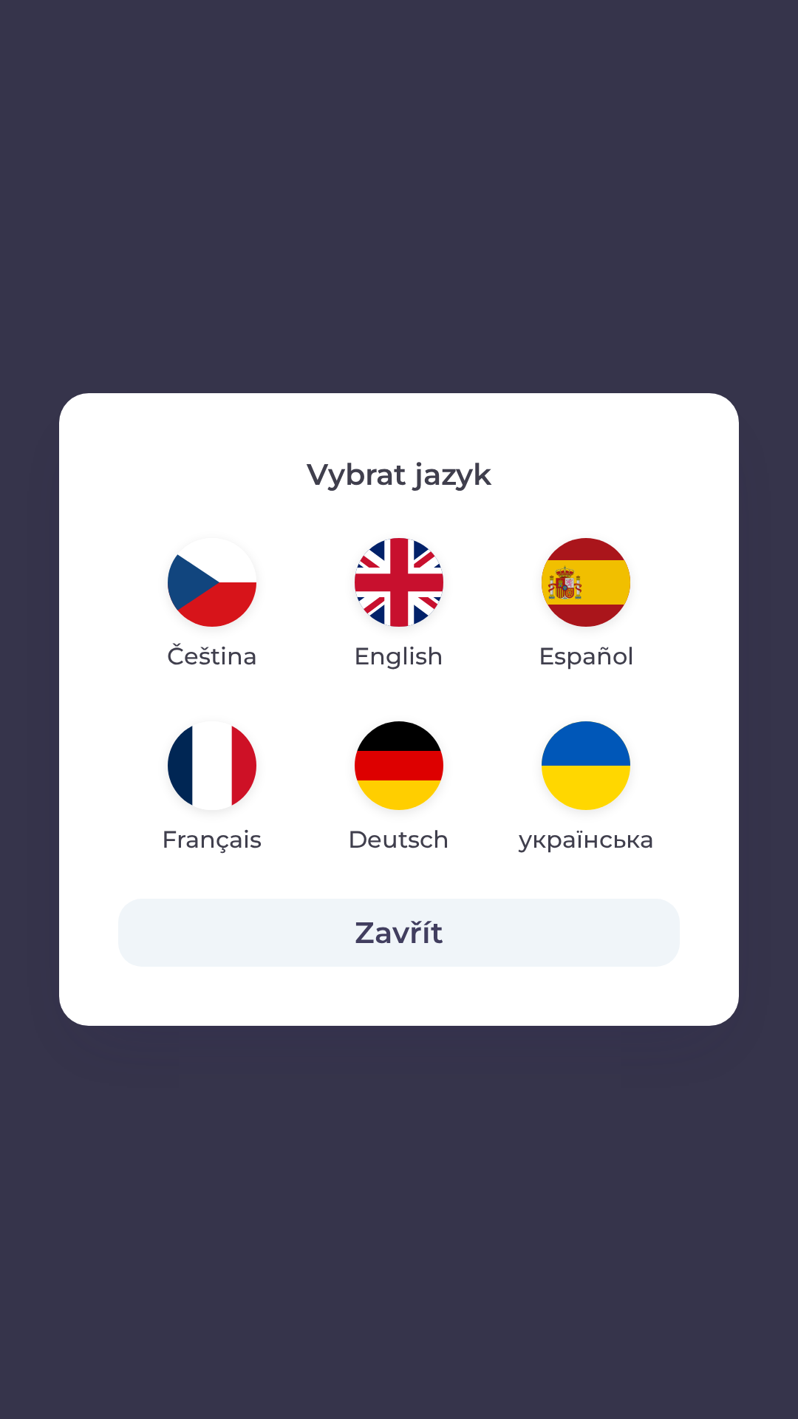
click at [435, 917] on button "Zavřít" at bounding box center [399, 933] width 562 height 68
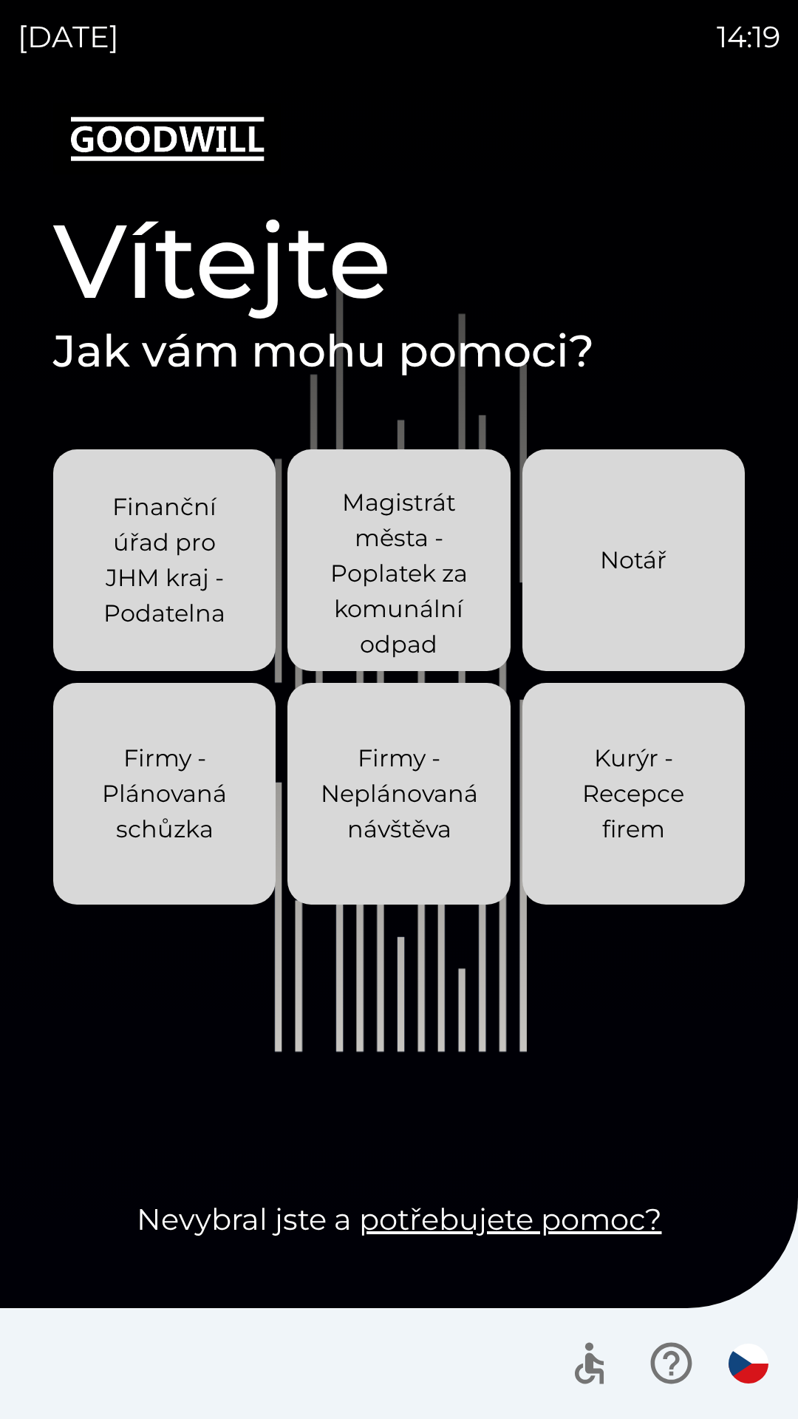
click at [673, 1368] on icon "button" at bounding box center [671, 1363] width 41 height 41
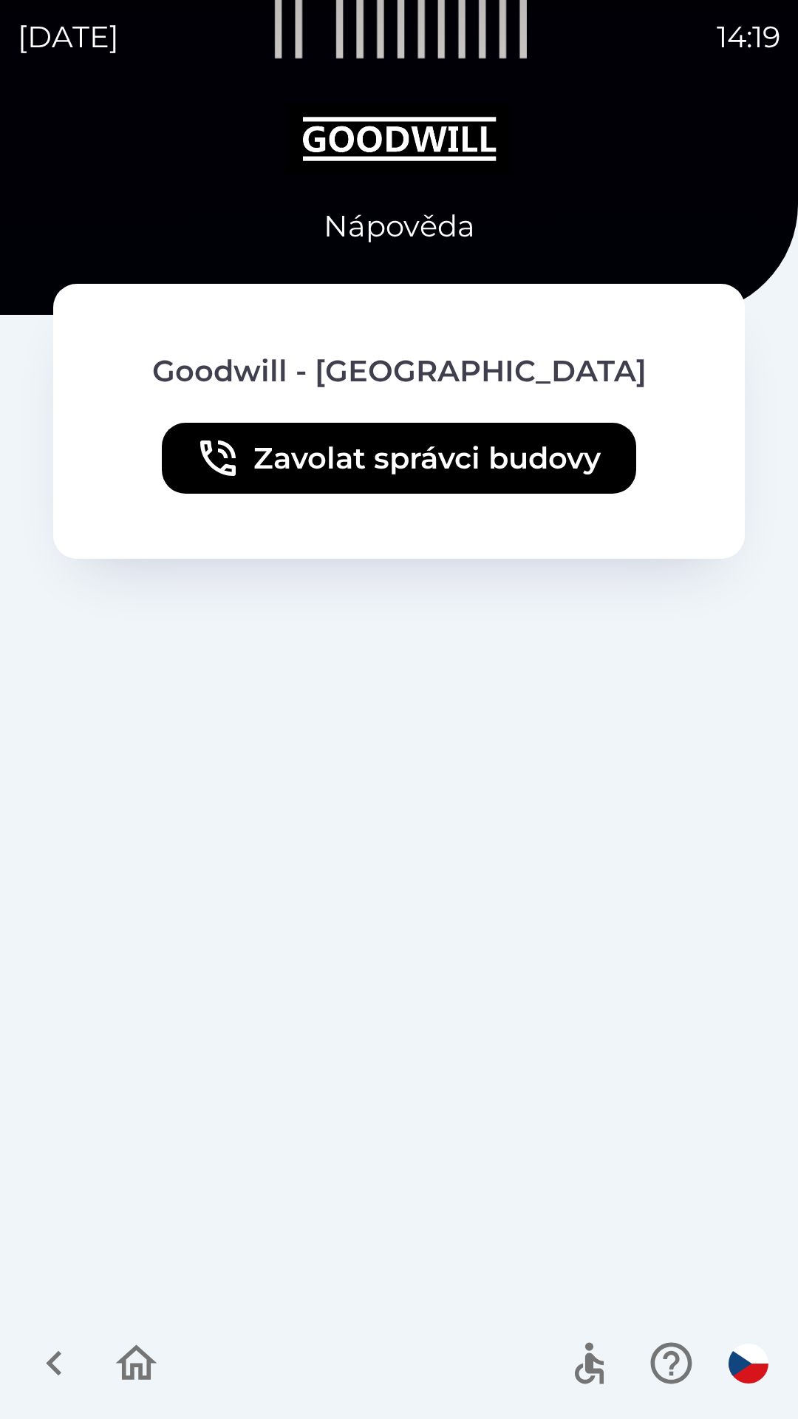
click at [588, 1357] on icon "button" at bounding box center [589, 1369] width 29 height 31
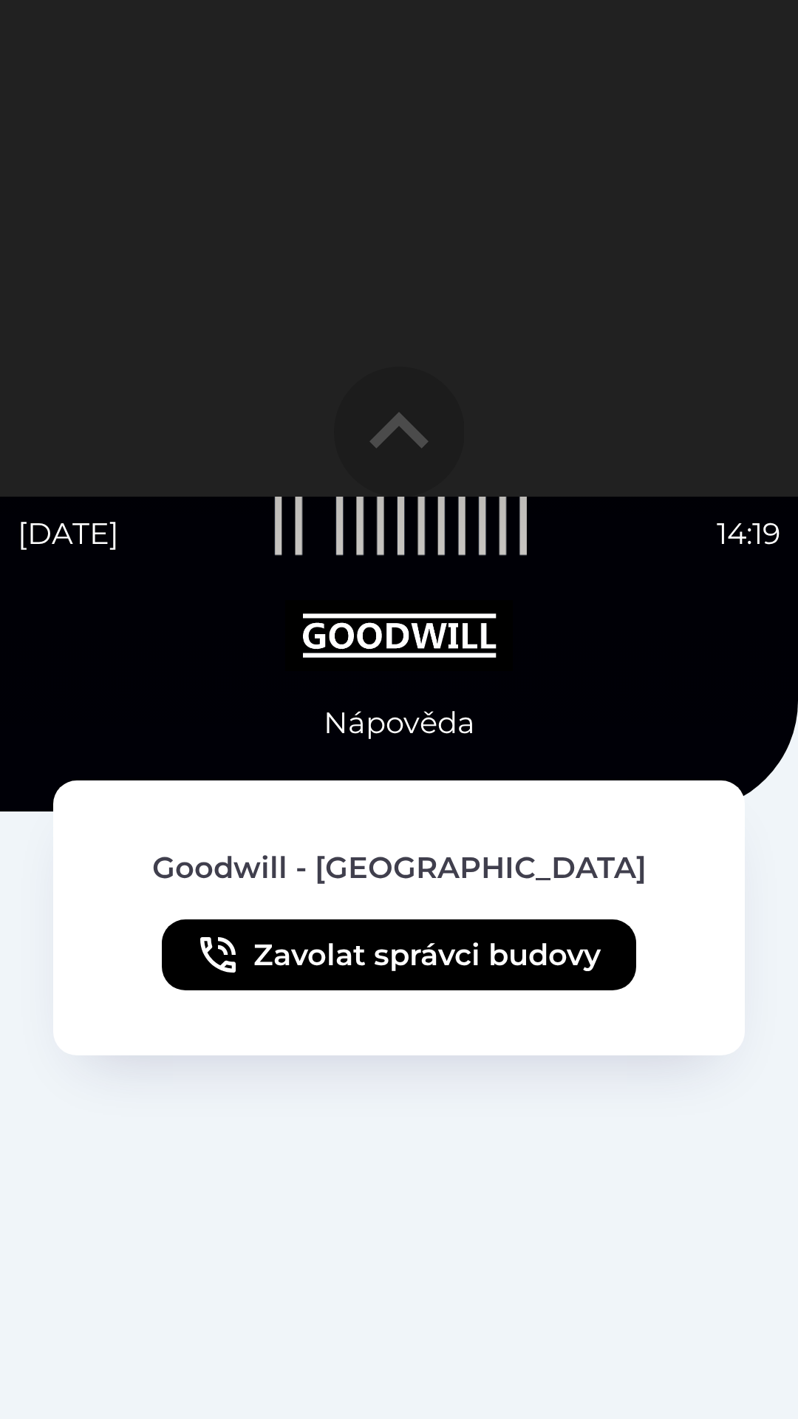
click at [400, 441] on icon "button" at bounding box center [399, 432] width 118 height 118
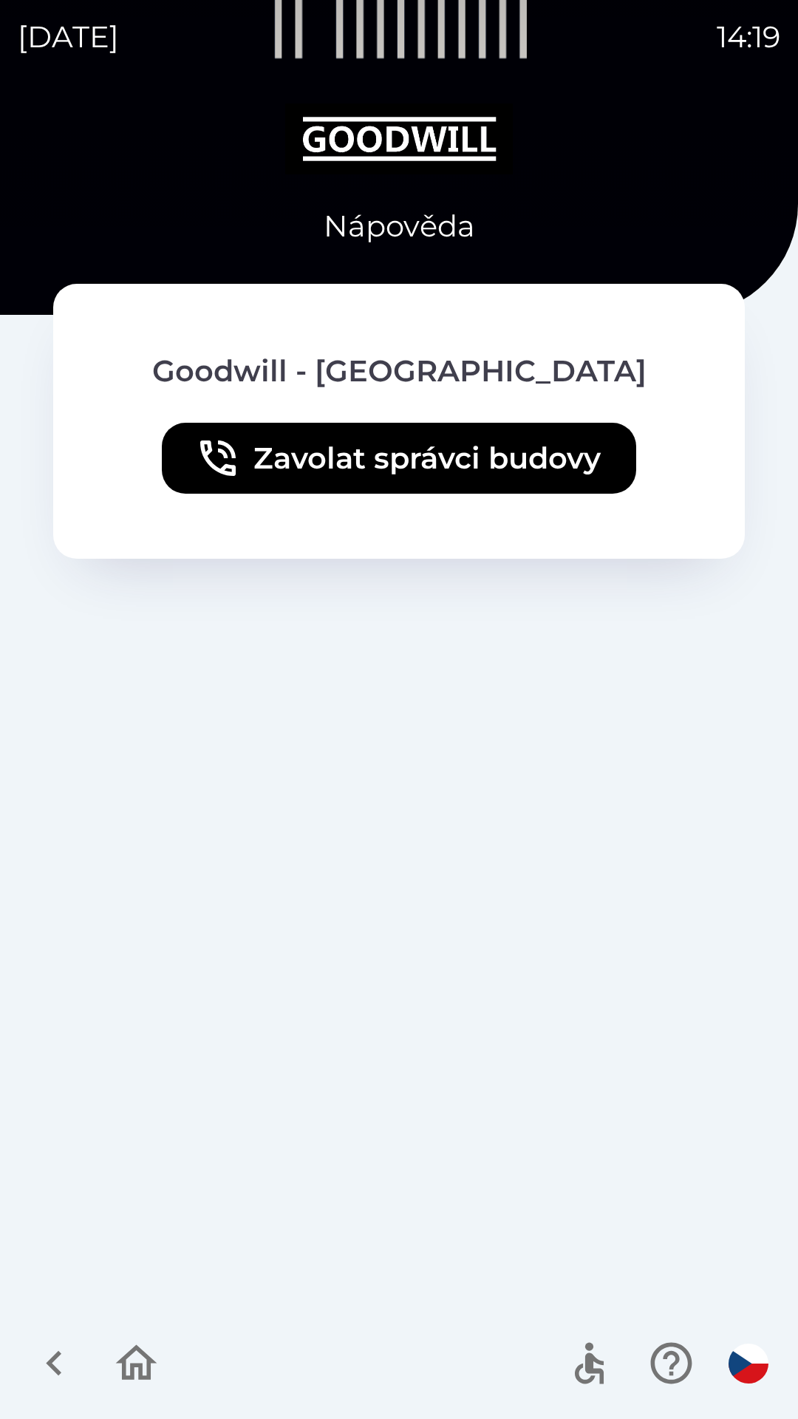
click at [135, 1353] on icon "button" at bounding box center [137, 1364] width 50 height 50
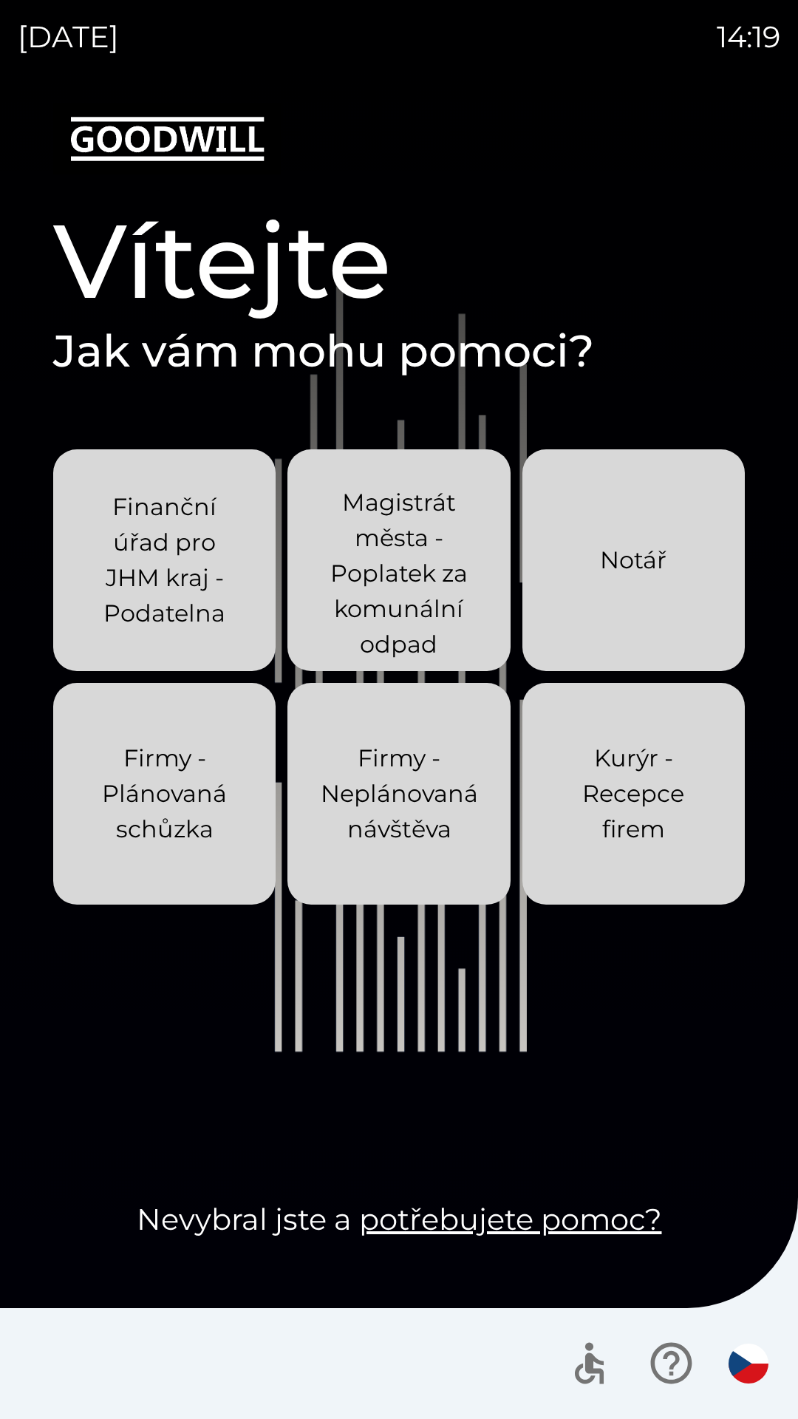
click at [222, 786] on p "Firmy - Plánovaná schůzka" at bounding box center [165, 794] width 152 height 106
click at [163, 834] on p "Firmy - Plánovaná schůzka" at bounding box center [165, 794] width 152 height 106
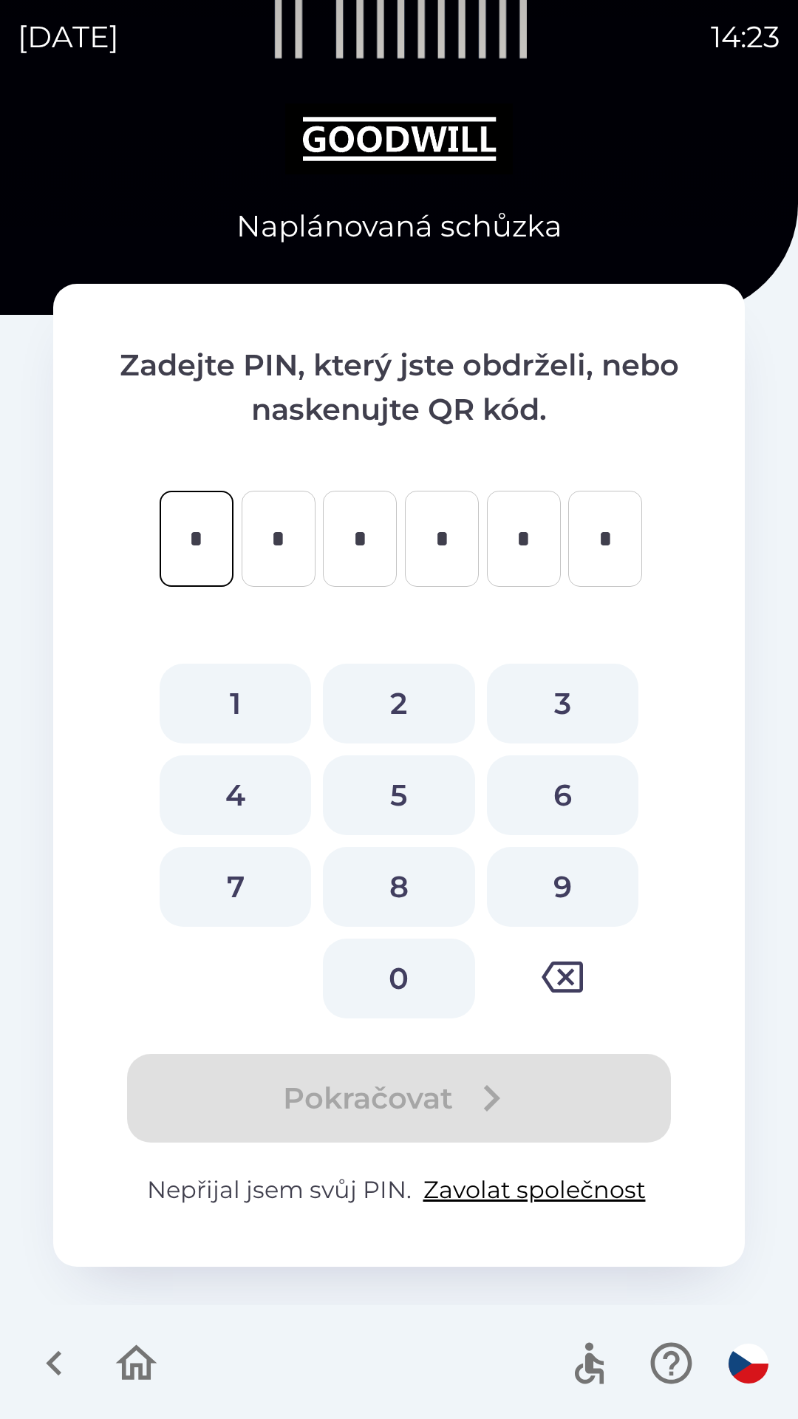
type input "*"
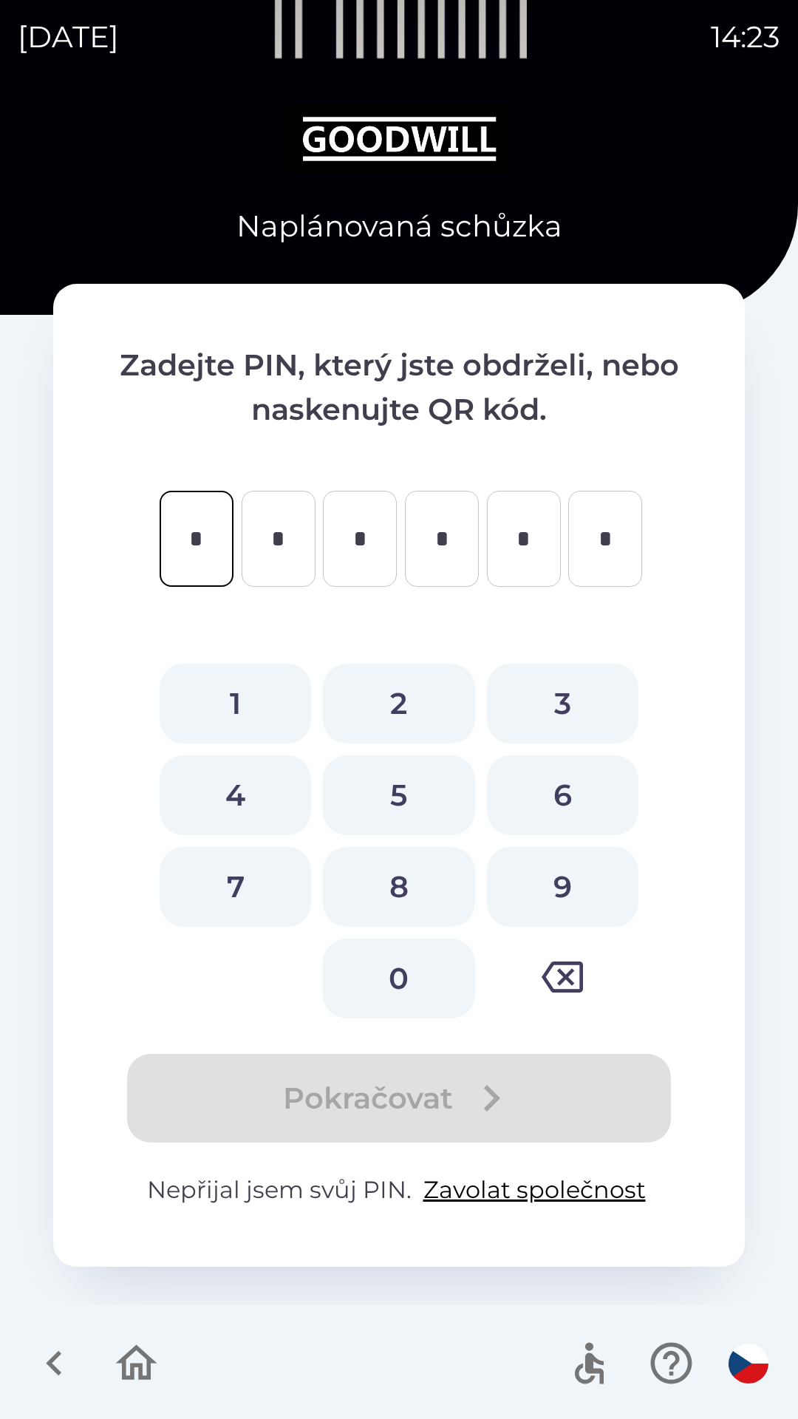
type input "*"
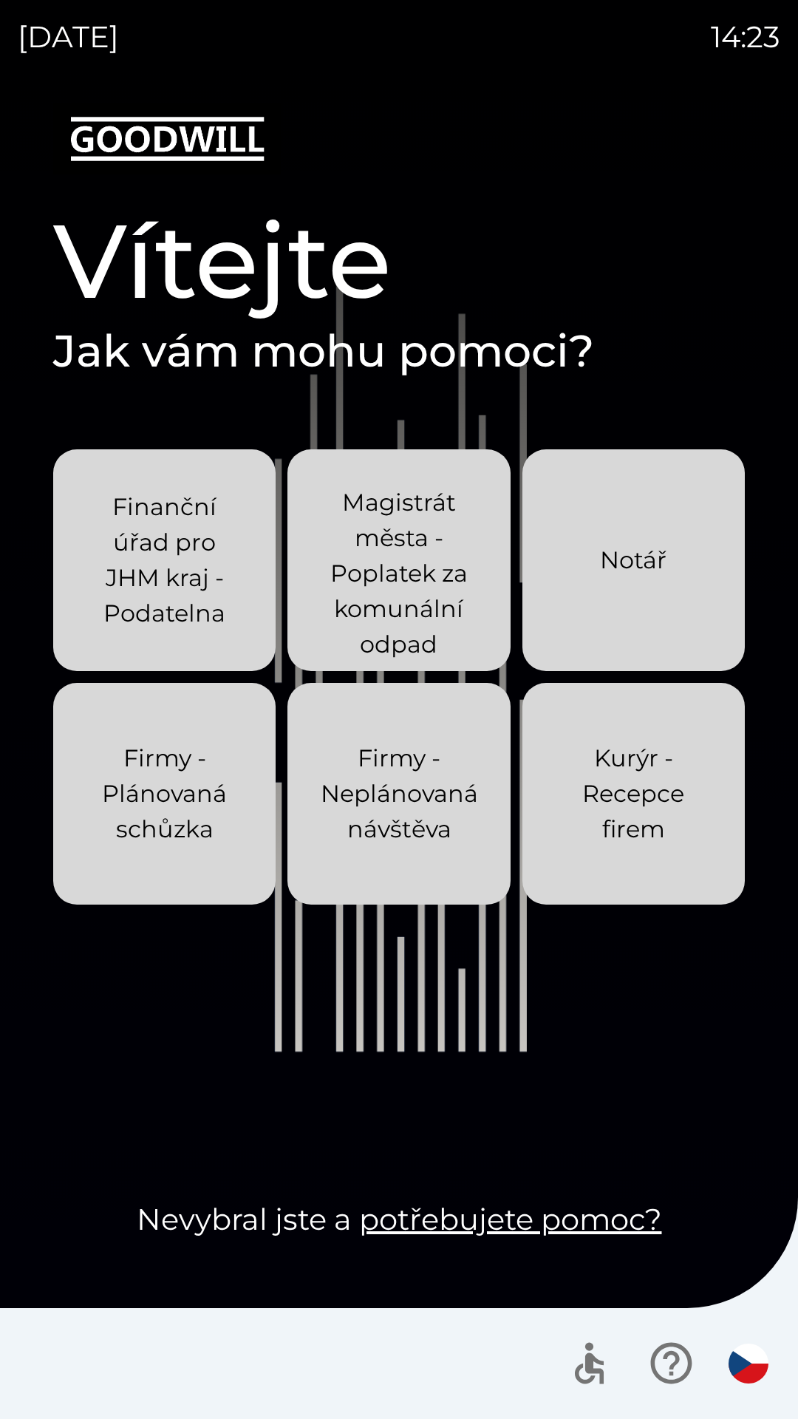
click at [423, 781] on p "Firmy - Neplánovaná návštěva" at bounding box center [399, 794] width 157 height 106
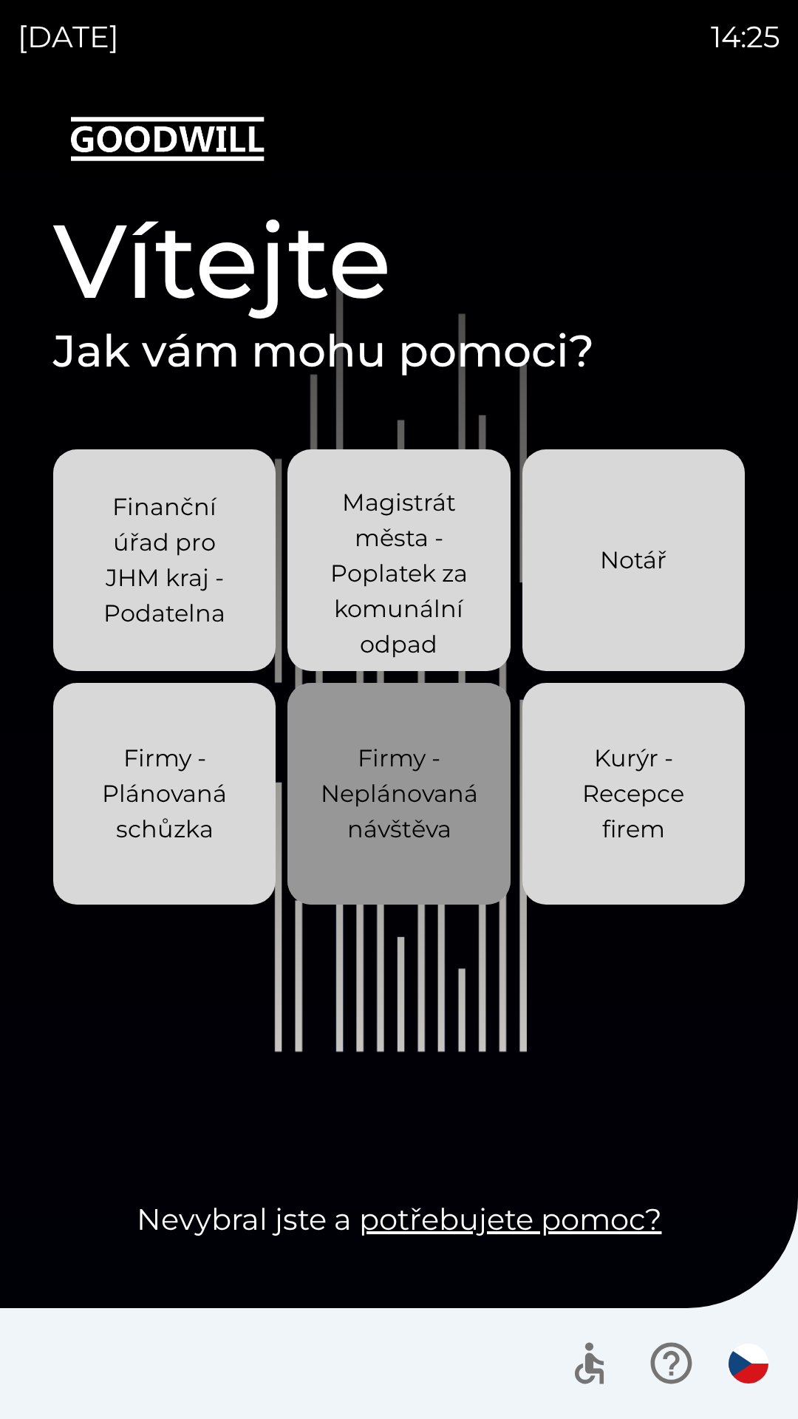
click at [430, 787] on p "Firmy - Neplánovaná návštěva" at bounding box center [399, 794] width 157 height 106
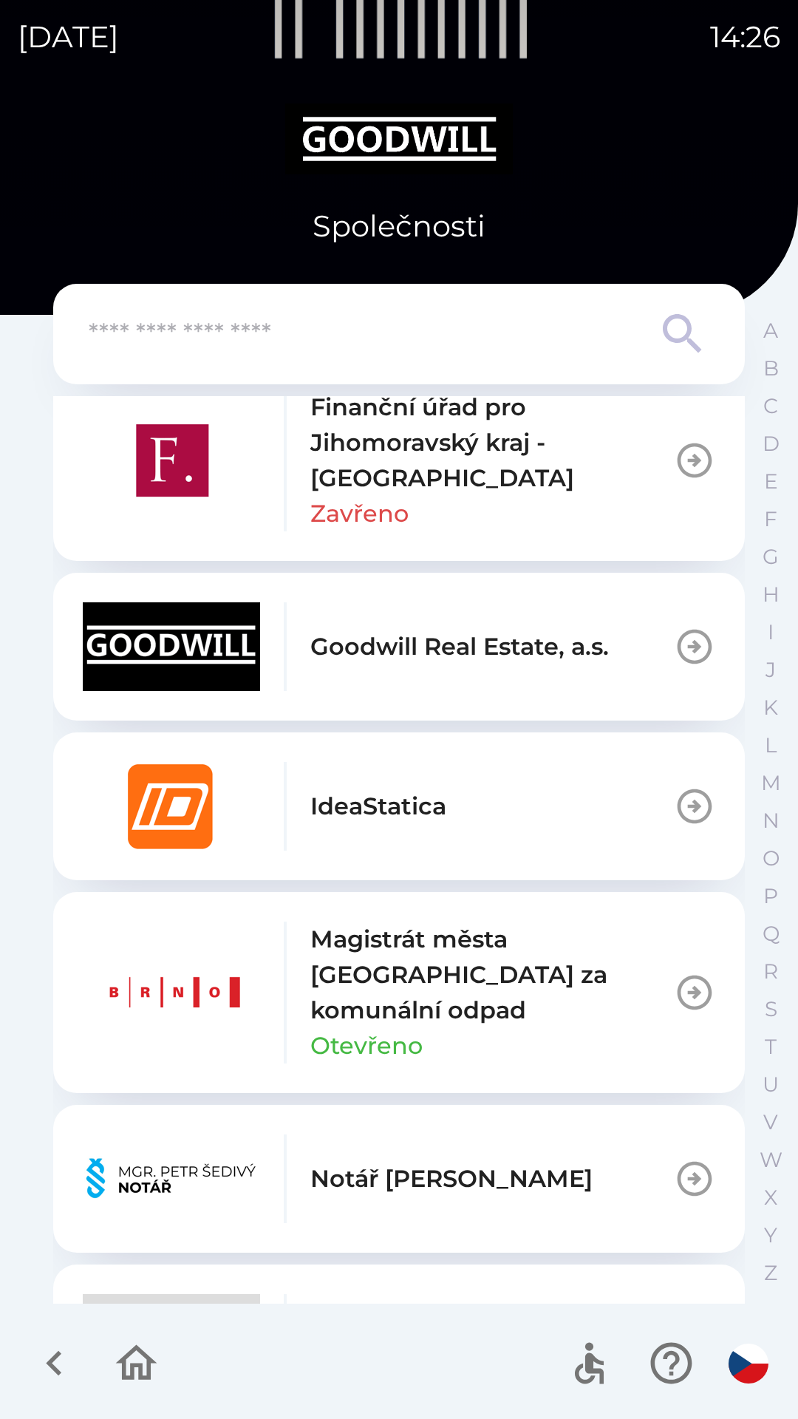
scroll to position [676, 0]
